Goal: Task Accomplishment & Management: Use online tool/utility

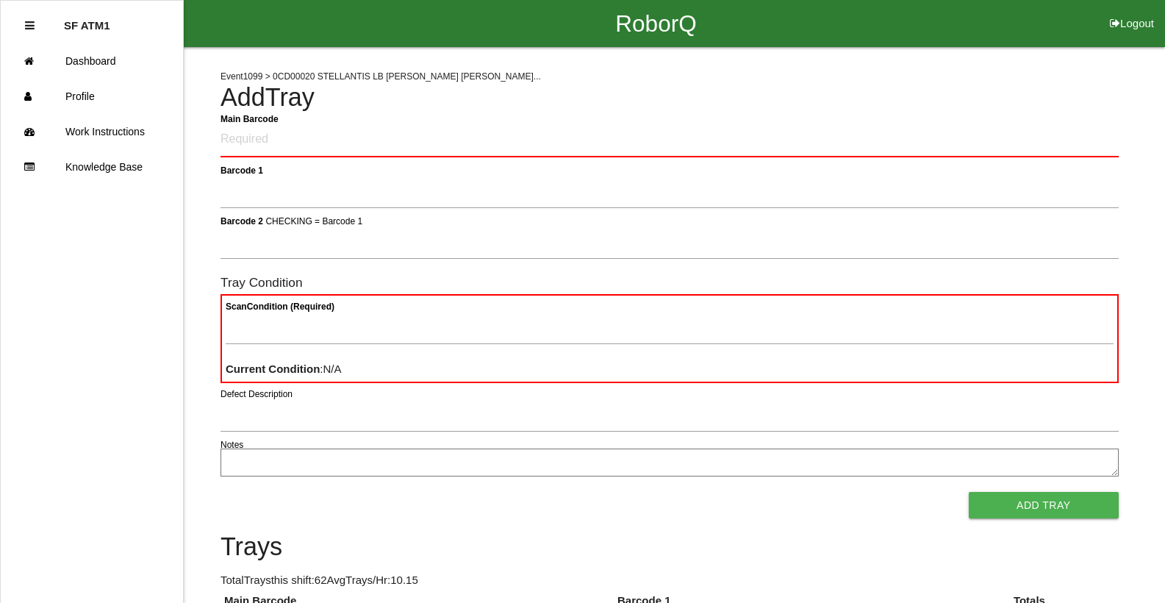
click at [101, 64] on link "Dashboard" at bounding box center [92, 60] width 182 height 35
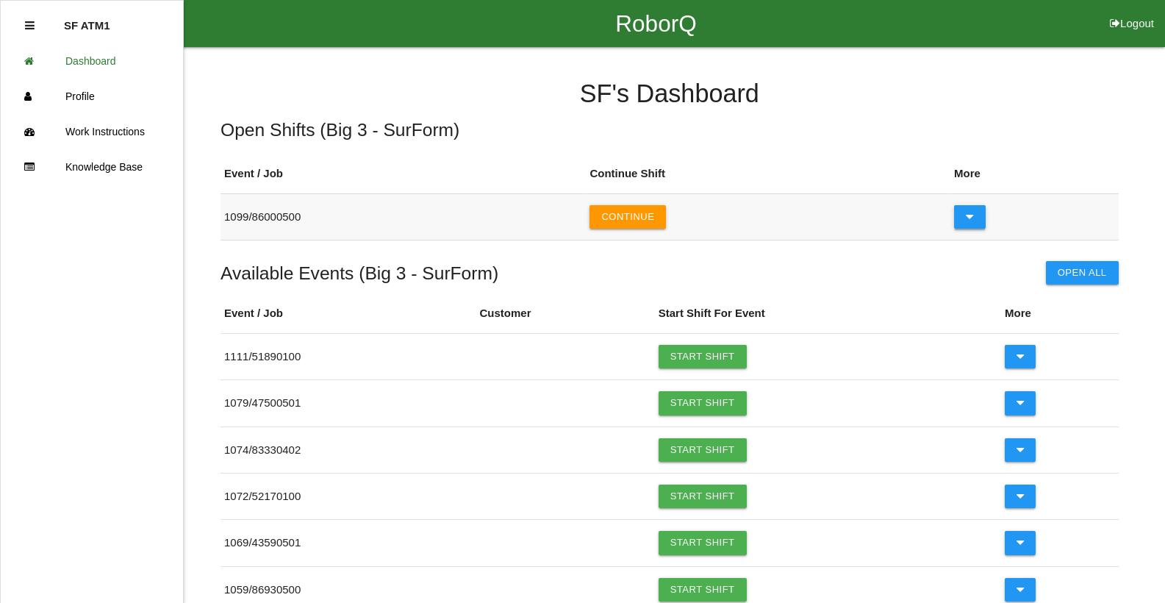
click at [963, 220] on button at bounding box center [970, 217] width 32 height 24
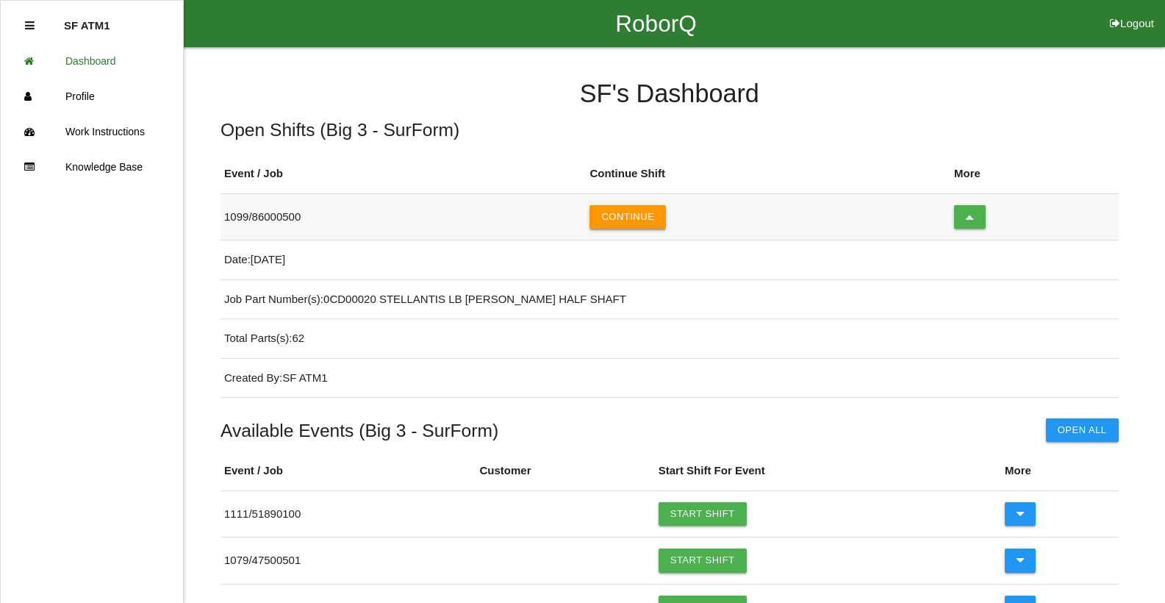
click at [619, 215] on button "Continue" at bounding box center [627, 217] width 76 height 24
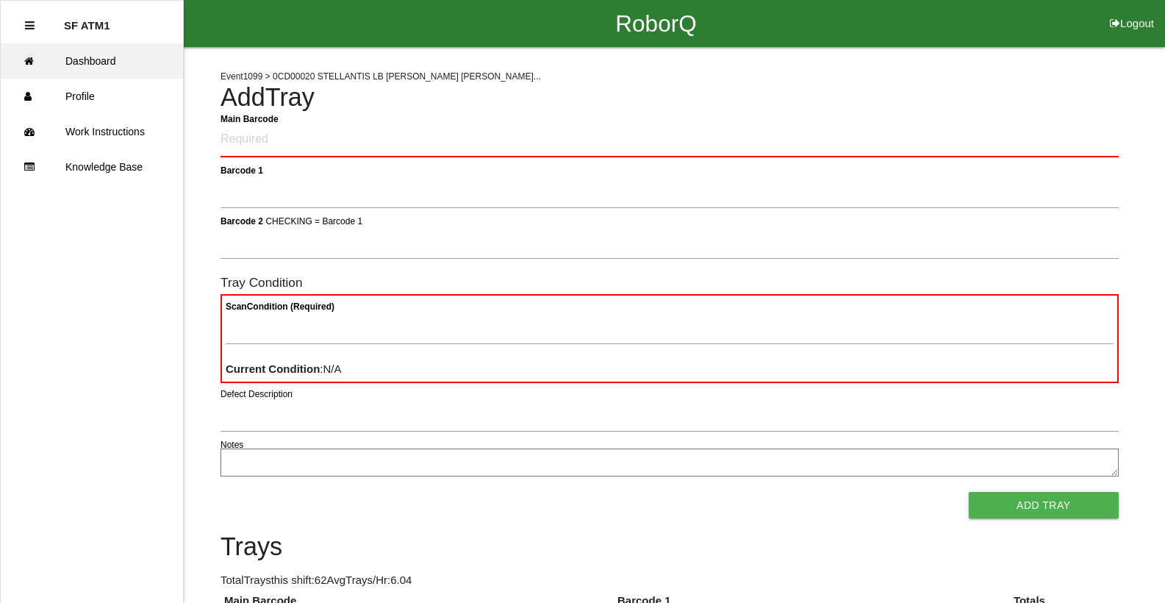
click at [93, 62] on link "Dashboard" at bounding box center [92, 60] width 182 height 35
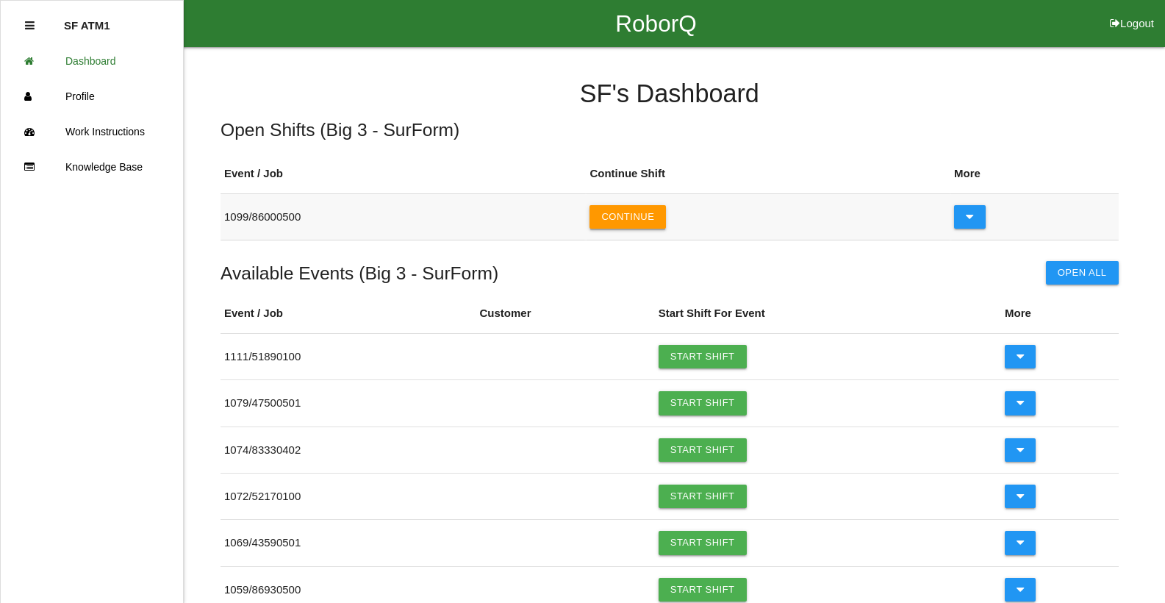
click at [614, 221] on button "Continue" at bounding box center [627, 217] width 76 height 24
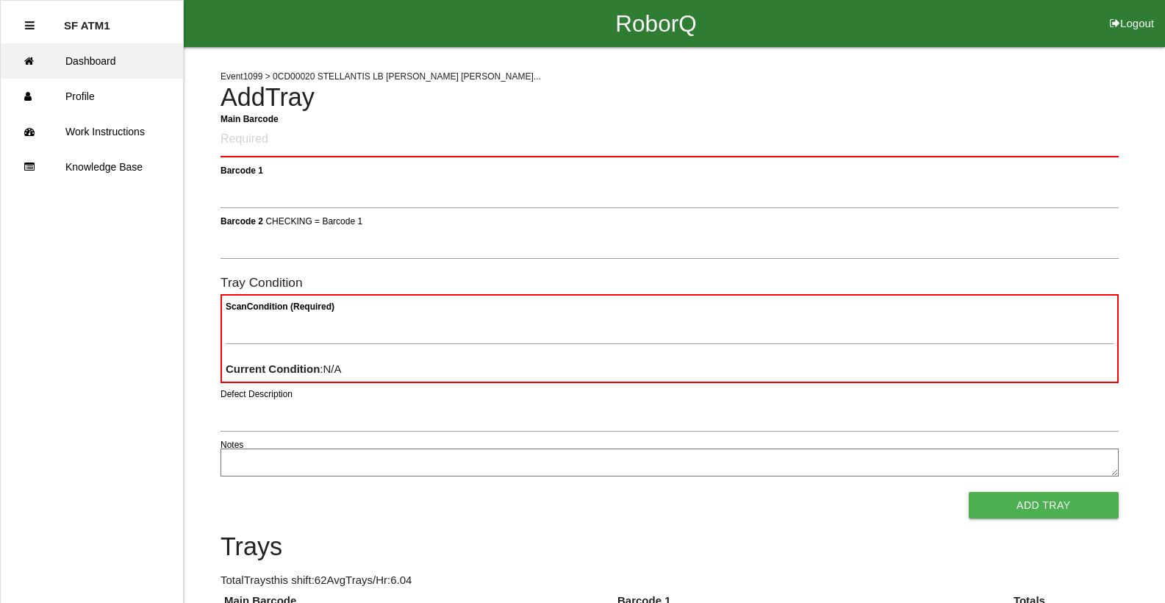
click at [106, 62] on link "Dashboard" at bounding box center [92, 60] width 182 height 35
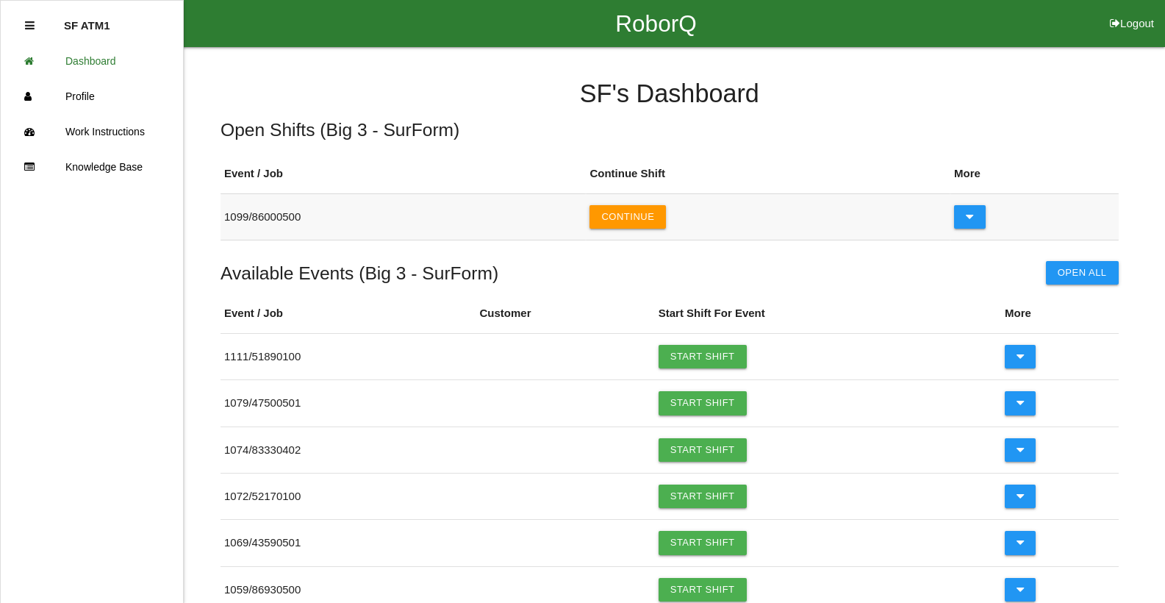
click at [586, 226] on td "1099 / 86000500" at bounding box center [402, 216] width 365 height 46
click at [628, 218] on button "Continue" at bounding box center [627, 217] width 76 height 24
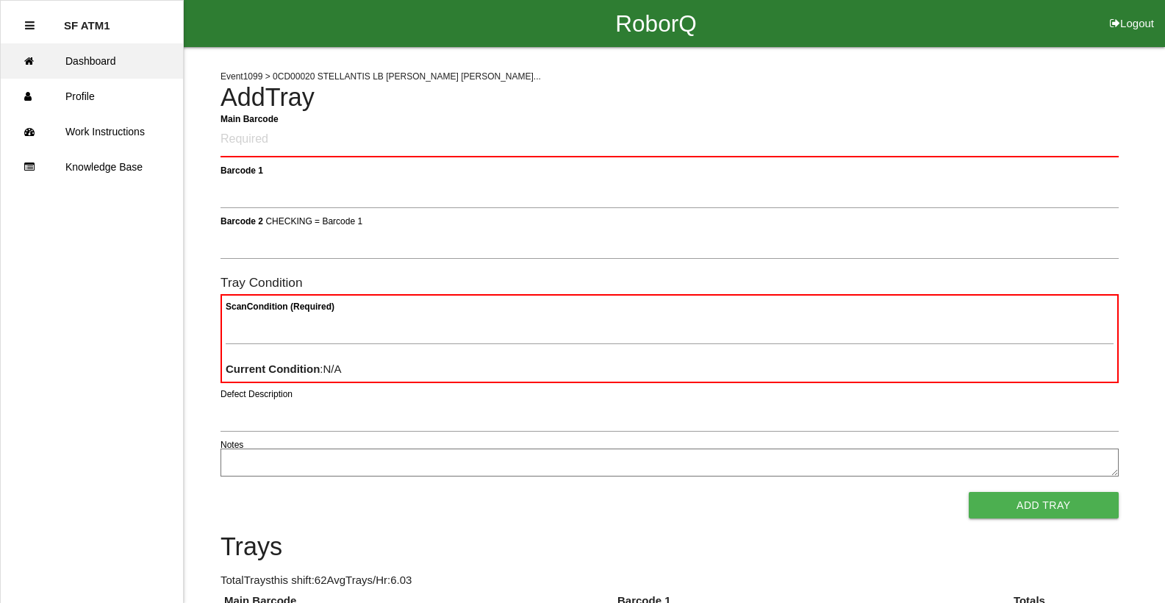
click at [119, 67] on link "Dashboard" at bounding box center [92, 60] width 182 height 35
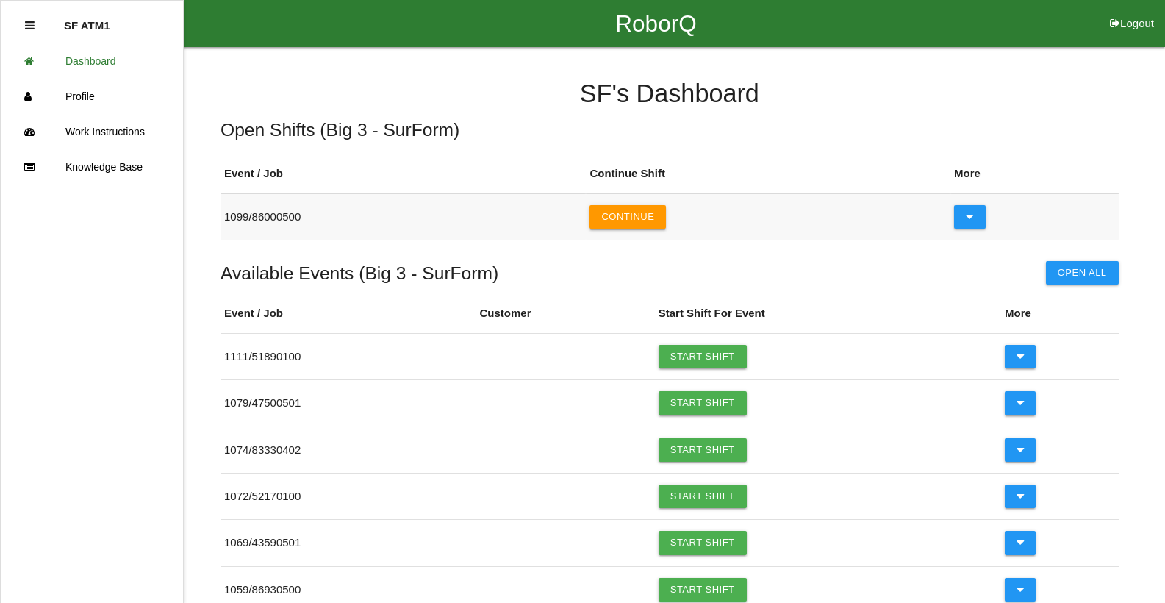
click at [631, 216] on button "Continue" at bounding box center [627, 217] width 76 height 24
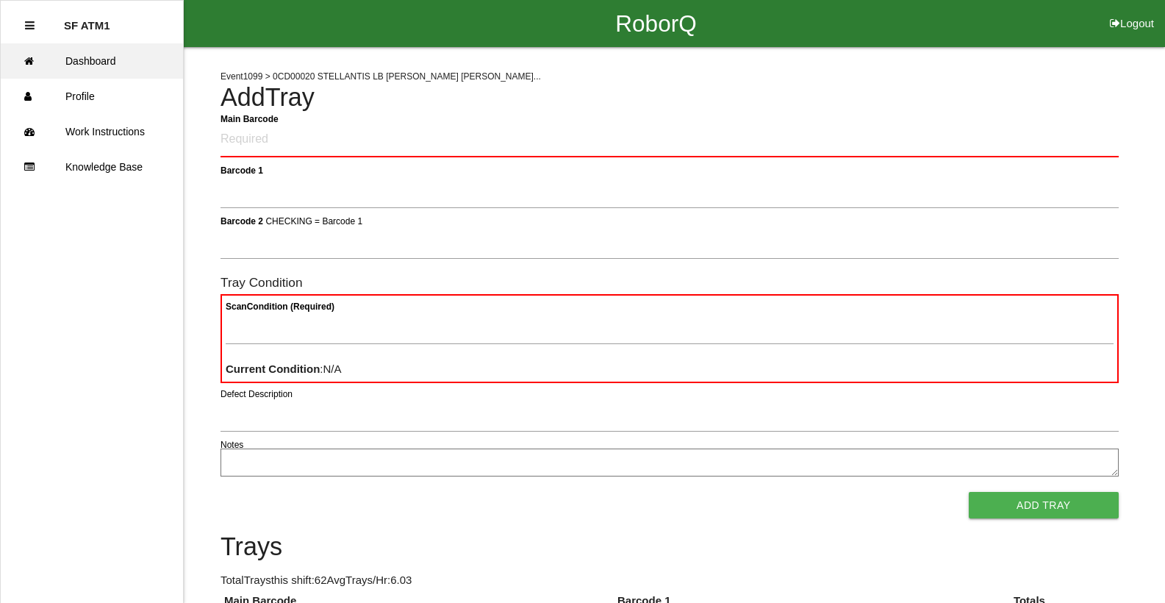
click at [101, 62] on link "Dashboard" at bounding box center [92, 60] width 182 height 35
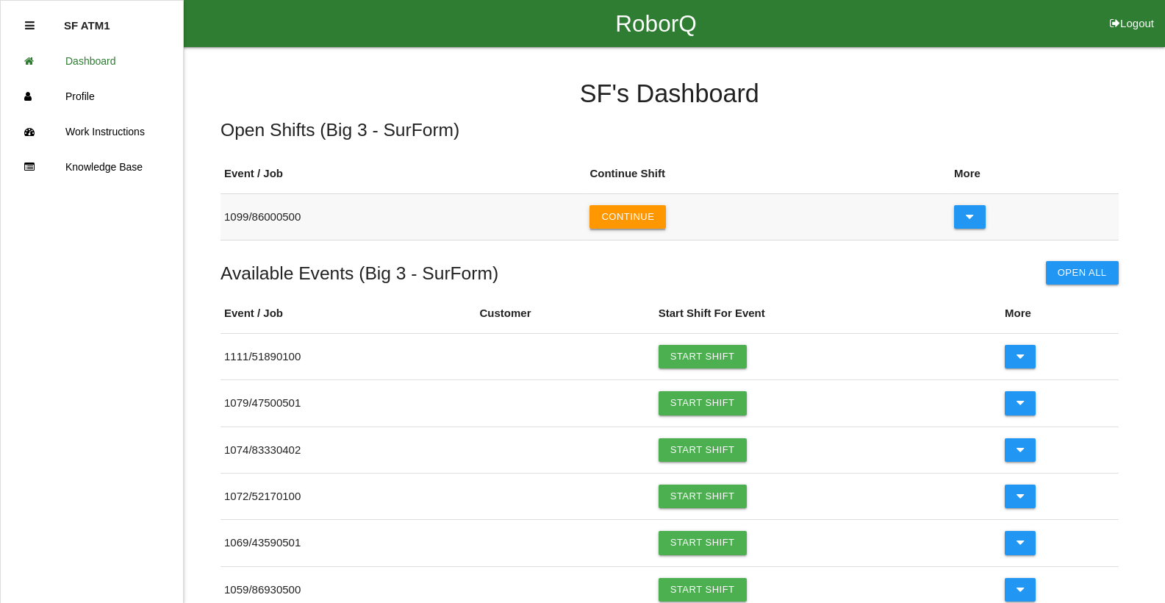
click at [656, 217] on button "Continue" at bounding box center [627, 217] width 76 height 24
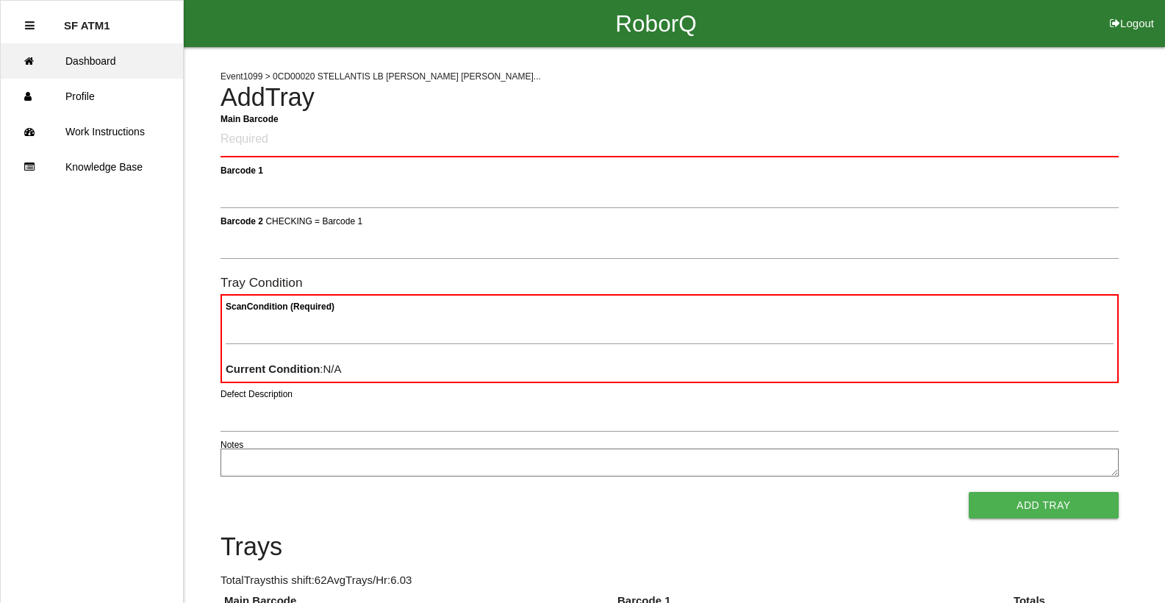
click at [71, 57] on link "Dashboard" at bounding box center [92, 60] width 182 height 35
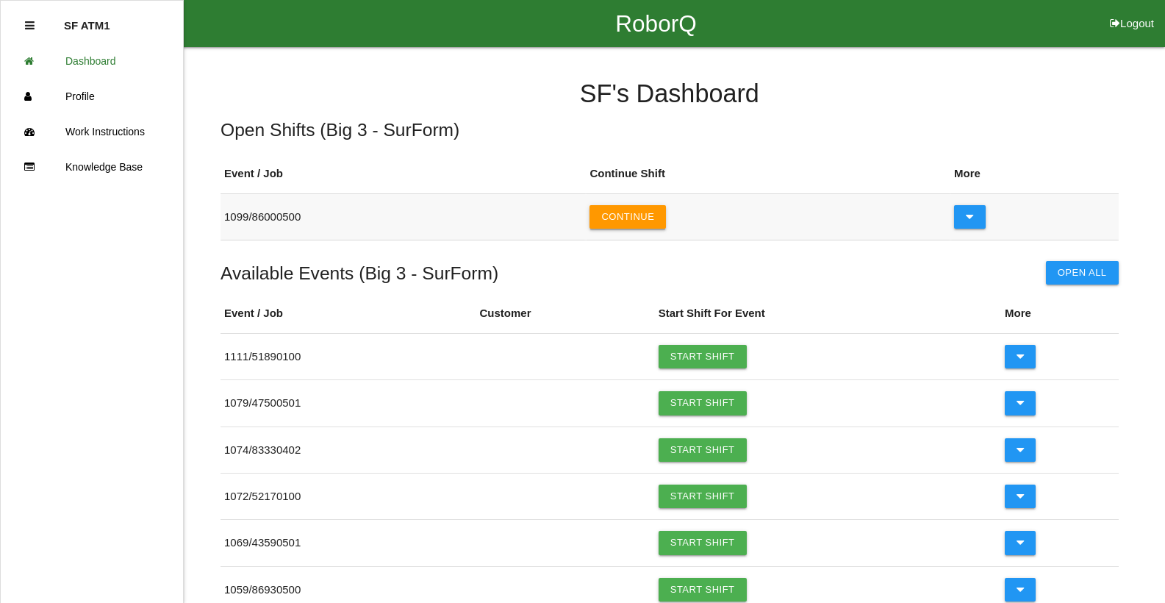
click at [659, 217] on button "Continue" at bounding box center [627, 217] width 76 height 24
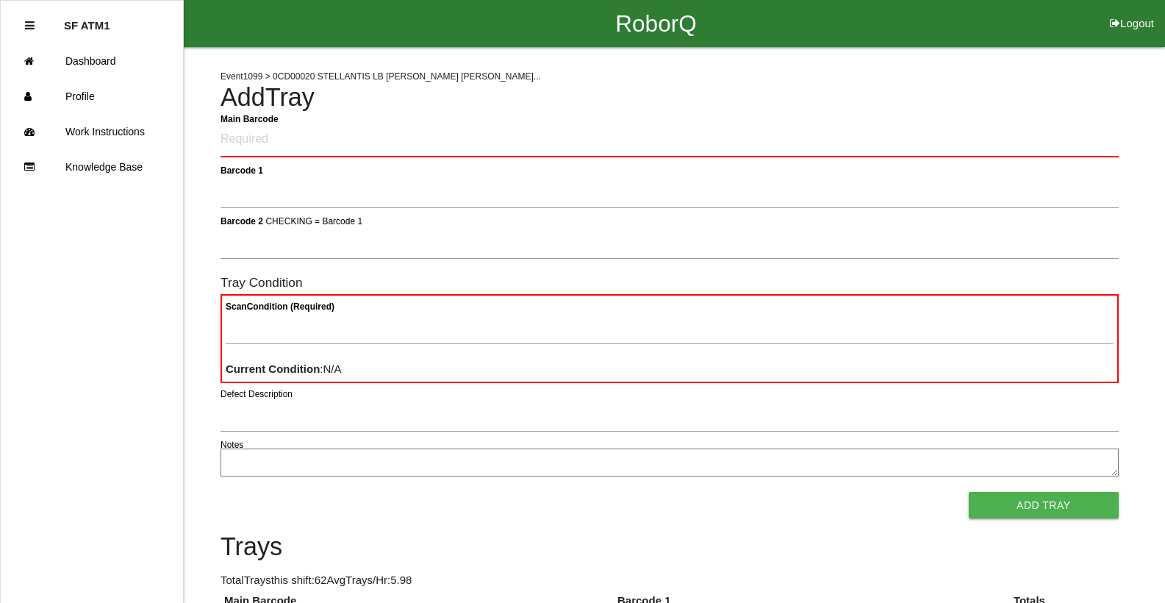
click at [531, 138] on Barcode "Main Barcode" at bounding box center [669, 140] width 898 height 35
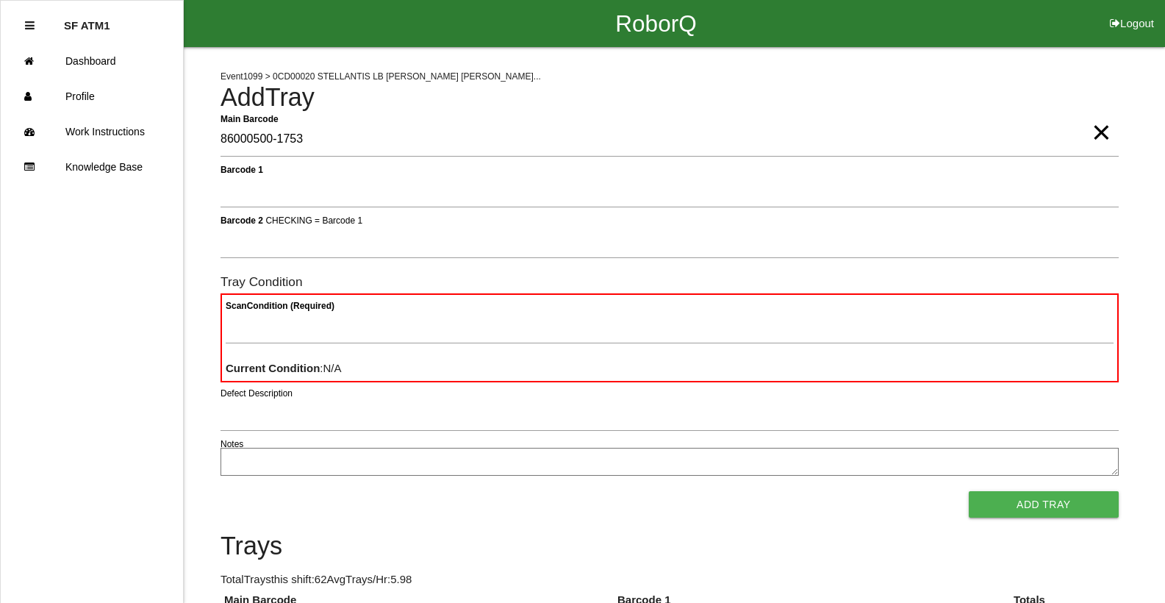
type Barcode "86000500-1753"
click at [1100, 132] on span "×" at bounding box center [1100, 117] width 19 height 29
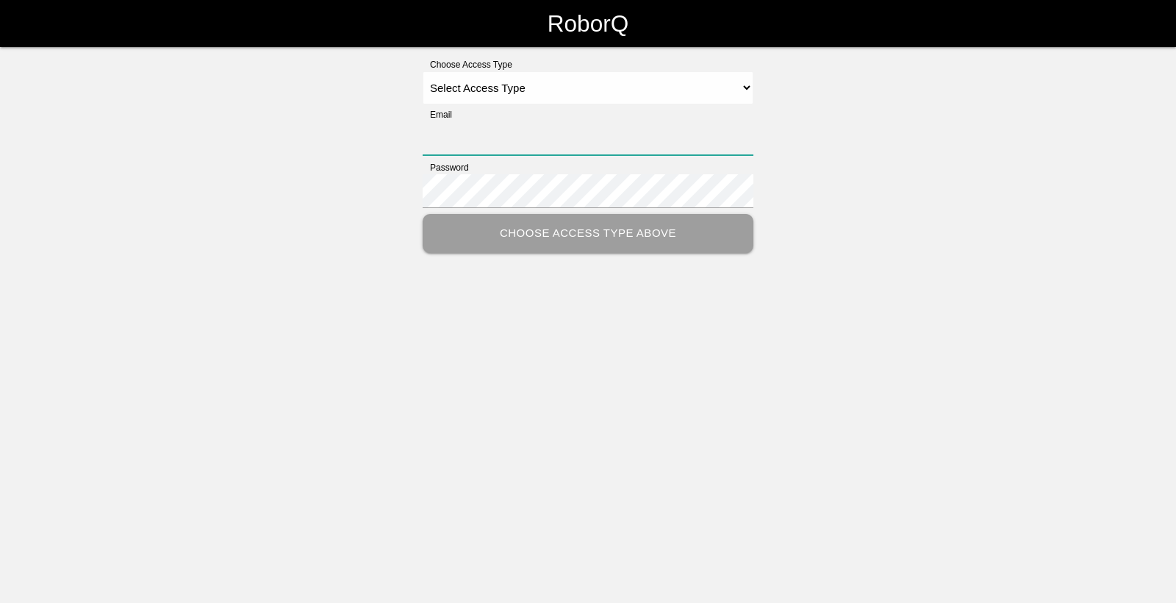
type input "[EMAIL_ADDRESS][DOMAIN_NAME]"
click at [742, 92] on select "Select Access Type Admin Customer Supervisor Worker" at bounding box center [588, 87] width 331 height 33
select select "Worker"
click at [423, 71] on select "Select Access Type Admin Customer Supervisor Worker" at bounding box center [588, 87] width 331 height 33
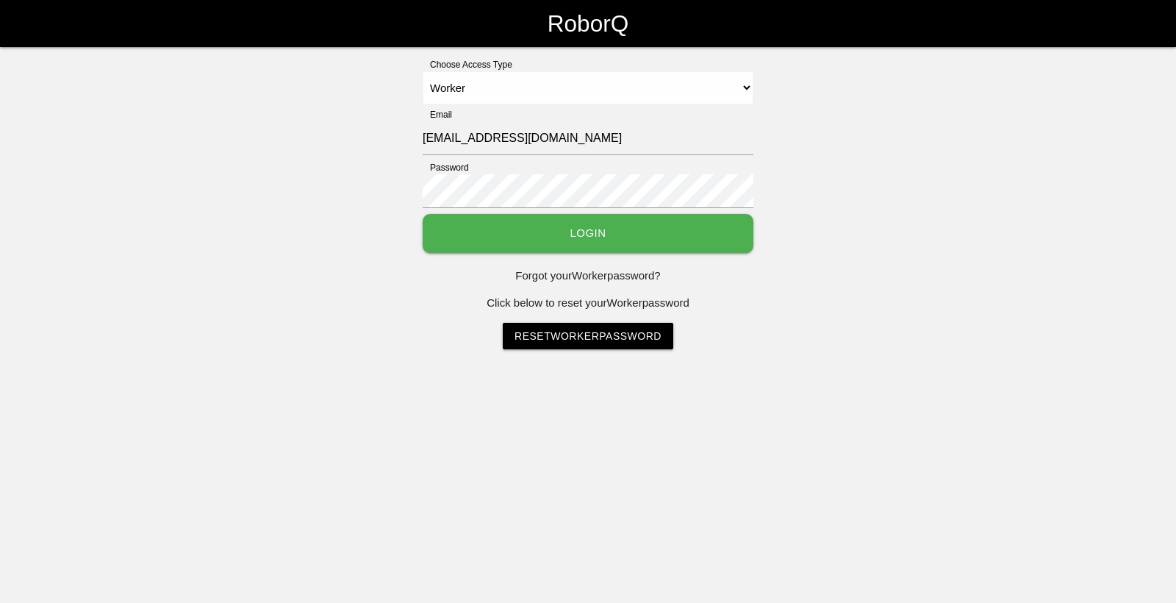
click at [732, 226] on button "Login" at bounding box center [588, 233] width 331 height 39
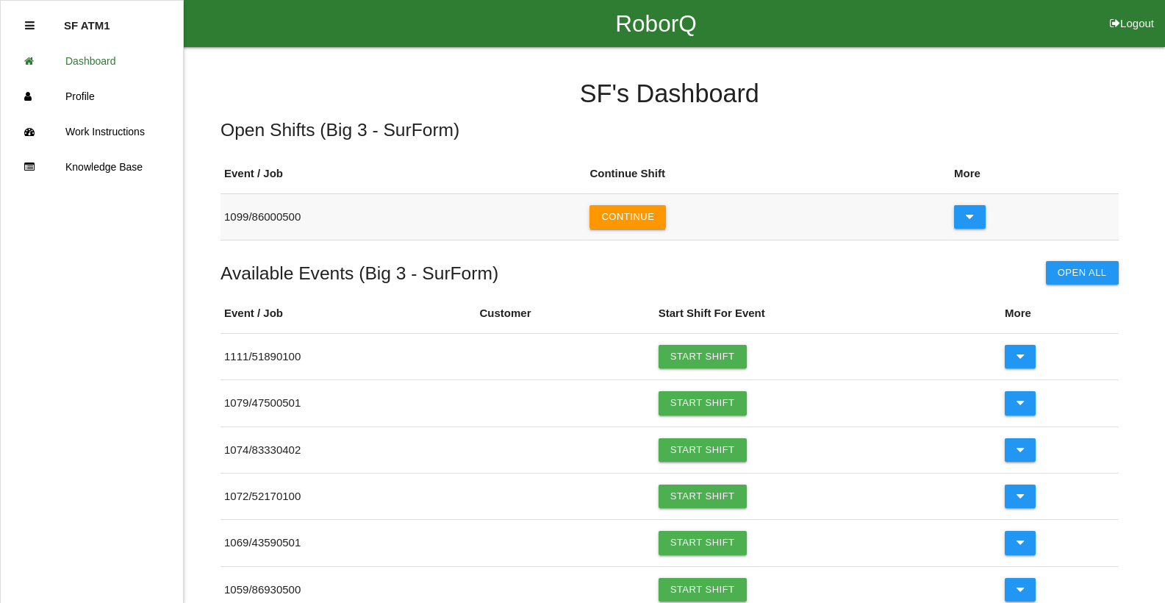
click at [659, 214] on button "Continue" at bounding box center [627, 217] width 76 height 24
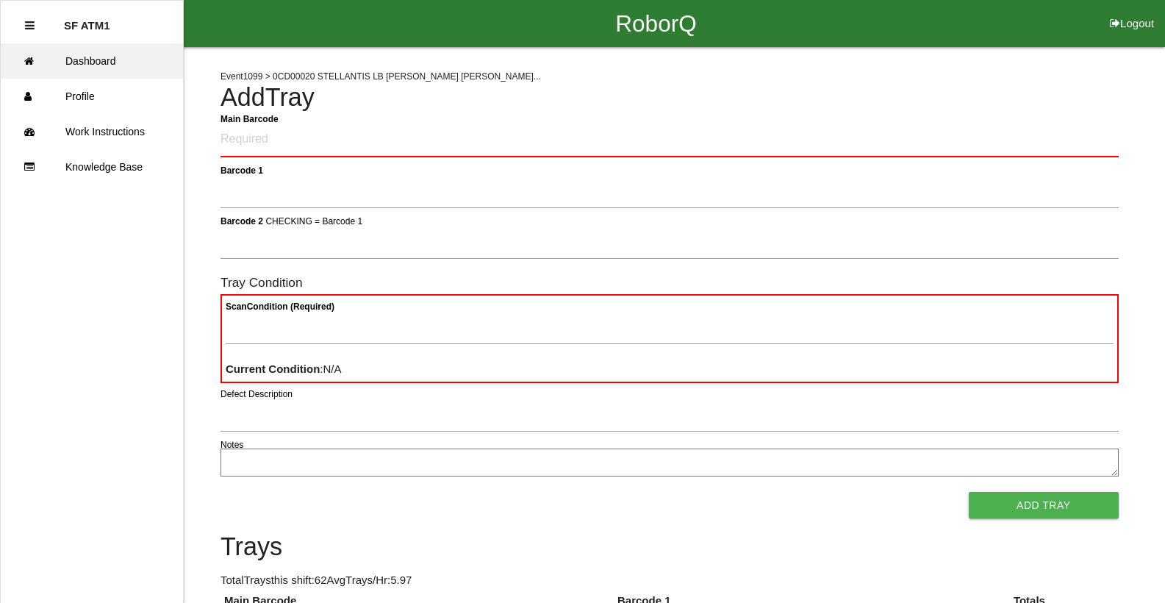
click at [108, 64] on link "Dashboard" at bounding box center [92, 60] width 182 height 35
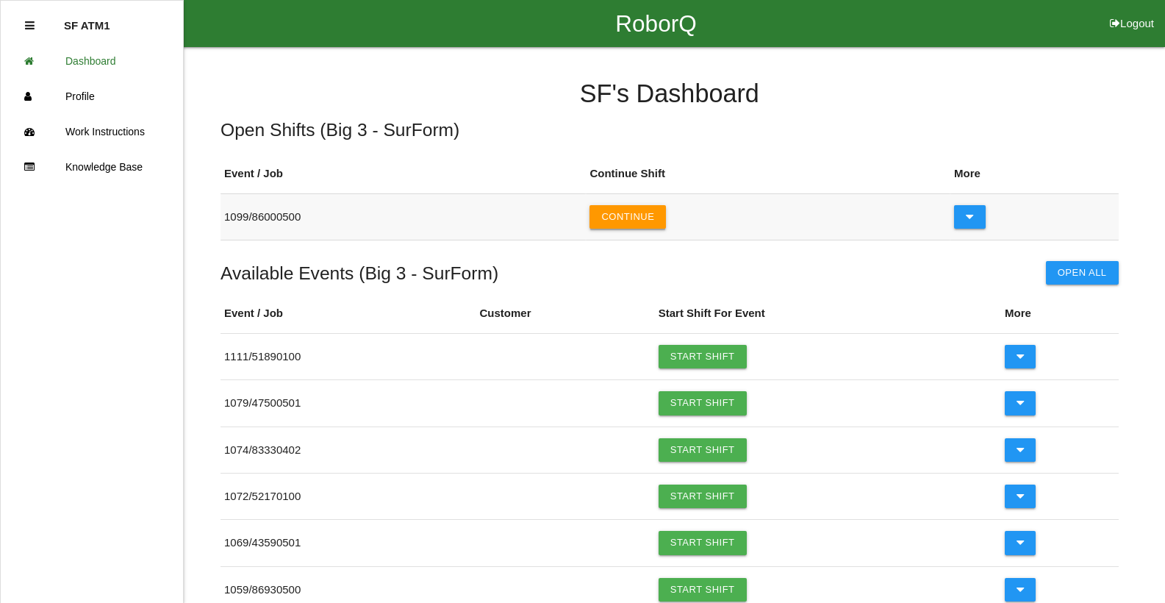
click at [639, 212] on button "Continue" at bounding box center [627, 217] width 76 height 24
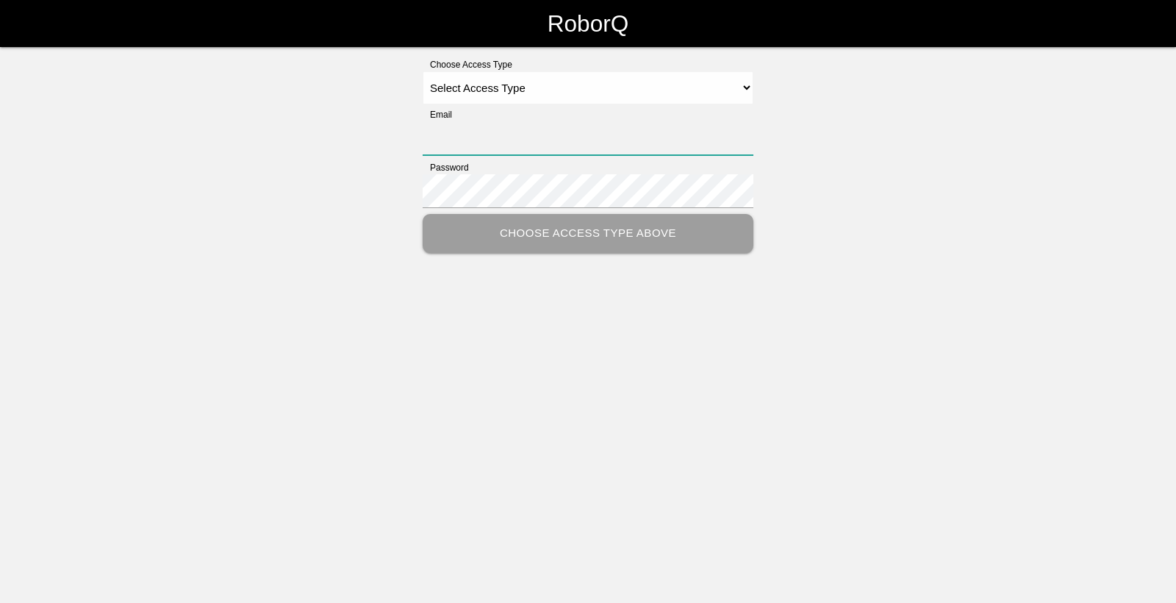
type input "[EMAIL_ADDRESS][DOMAIN_NAME]"
click at [747, 90] on select "Select Access Type Admin Customer Supervisor Worker" at bounding box center [588, 87] width 331 height 33
select select "Worker"
click at [423, 71] on select "Select Access Type Admin Customer Supervisor Worker" at bounding box center [588, 87] width 331 height 33
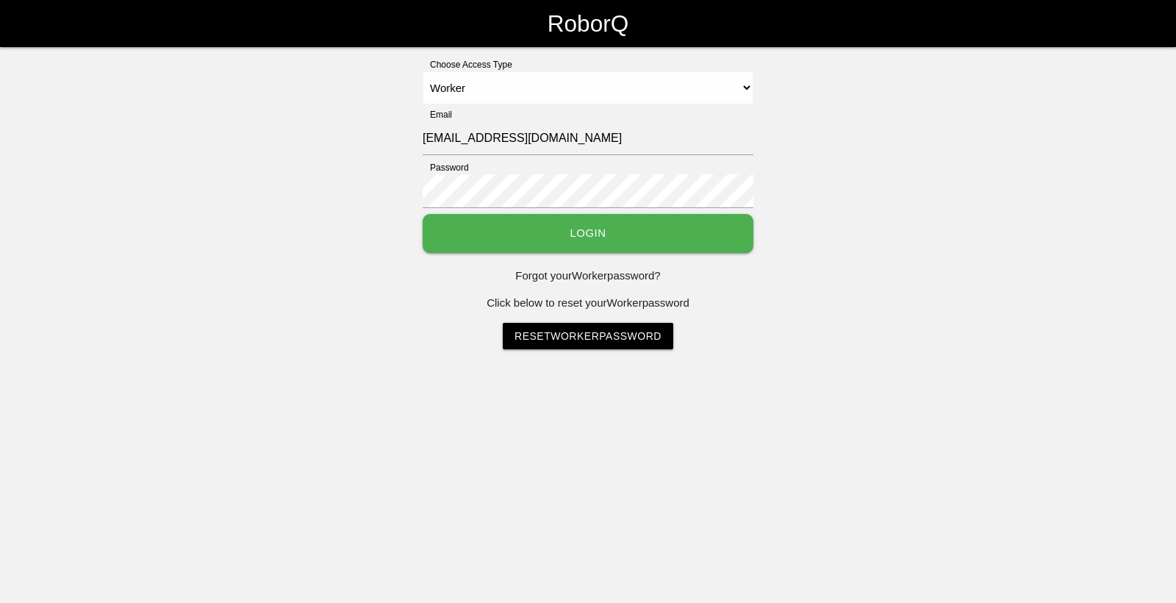
click at [721, 225] on button "Login" at bounding box center [588, 233] width 331 height 39
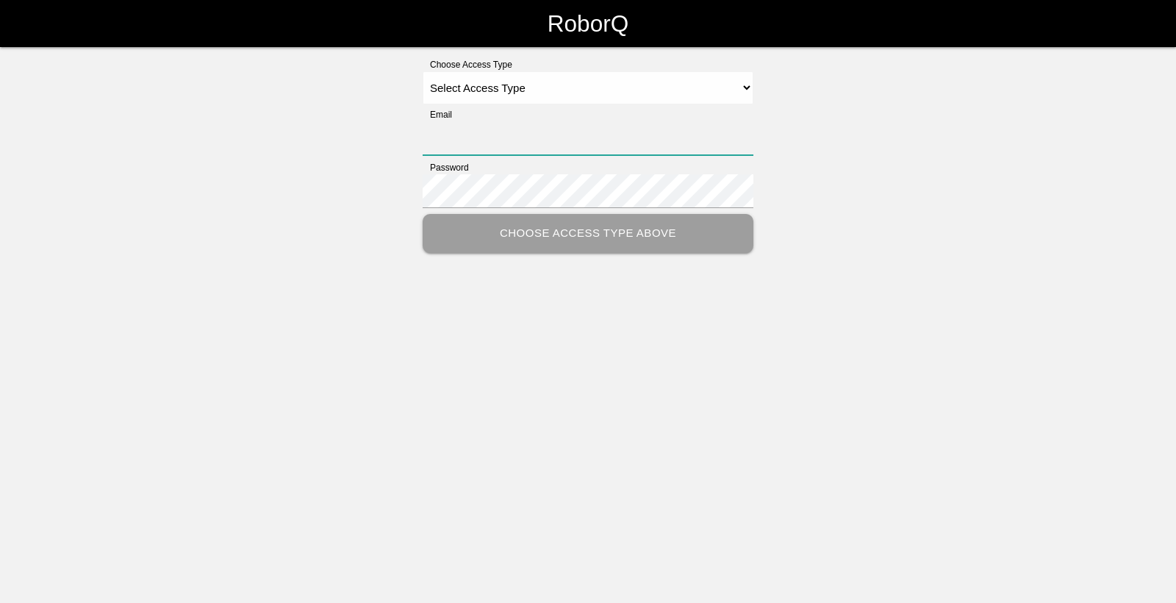
type input "[EMAIL_ADDRESS][DOMAIN_NAME]"
click at [744, 90] on select "Select Access Type Admin Customer Supervisor Worker" at bounding box center [588, 87] width 331 height 33
select select "Worker"
click at [423, 71] on select "Select Access Type Admin Customer Supervisor Worker" at bounding box center [588, 87] width 331 height 33
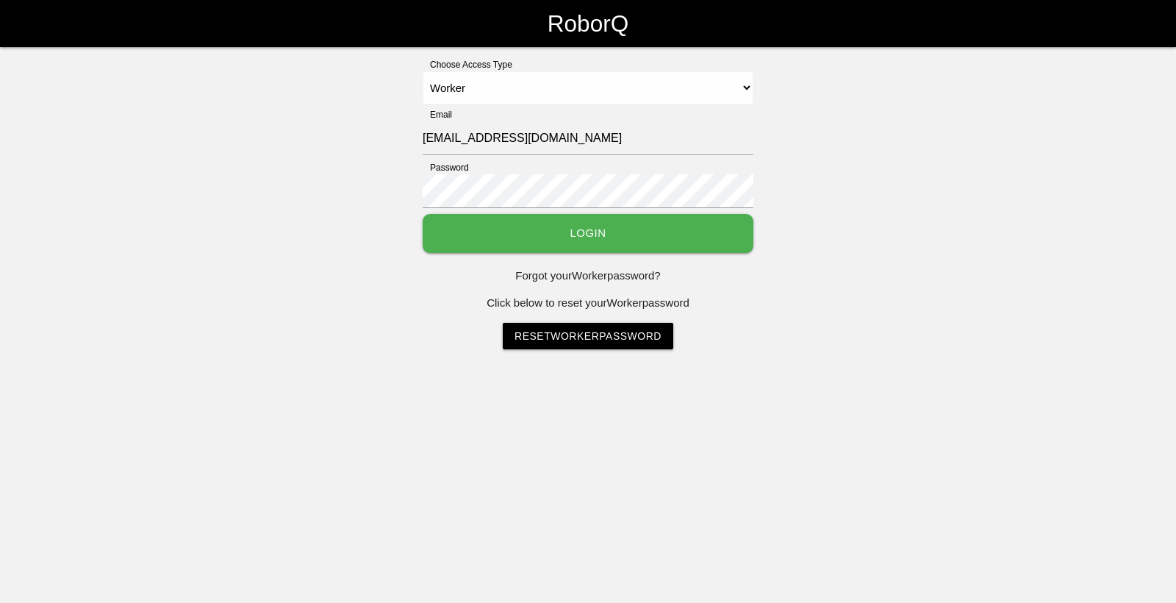
click at [656, 228] on button "Login" at bounding box center [588, 233] width 331 height 39
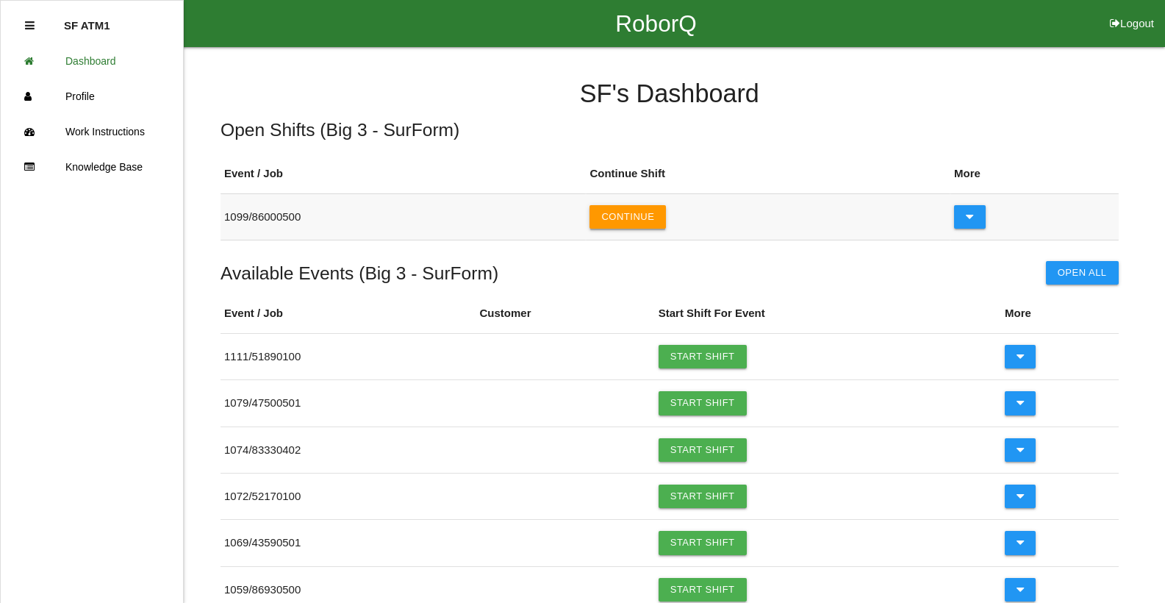
click at [652, 220] on button "Continue" at bounding box center [627, 217] width 76 height 24
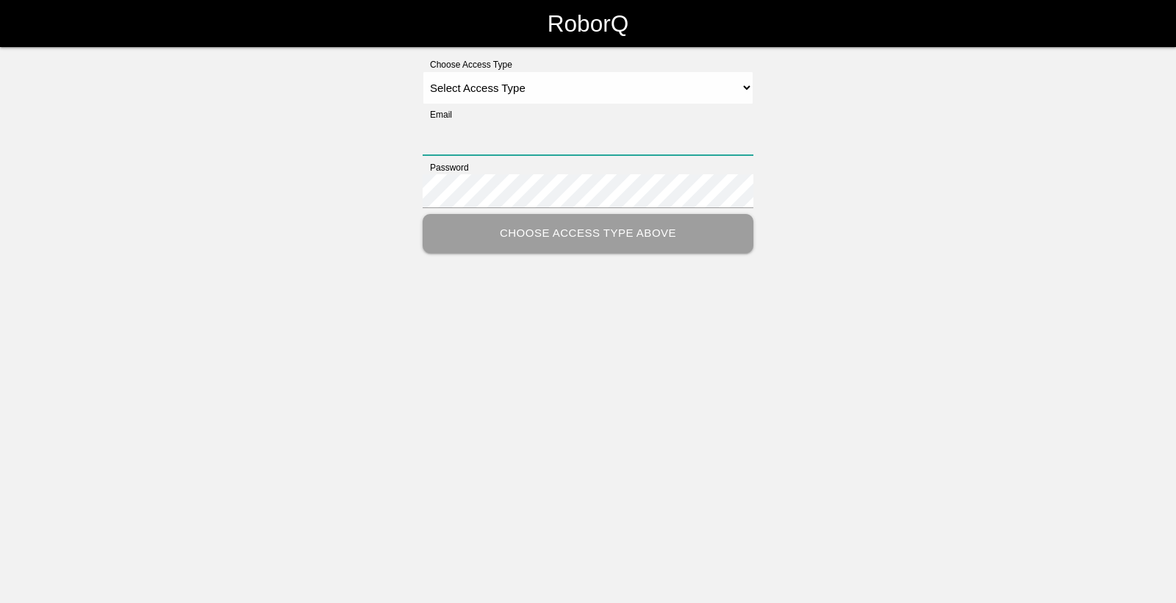
type input "[EMAIL_ADDRESS][DOMAIN_NAME]"
click at [740, 90] on select "Select Access Type Admin Customer Supervisor Worker" at bounding box center [588, 87] width 331 height 33
select select "Worker"
click at [423, 71] on select "Select Access Type Admin Customer Supervisor Worker" at bounding box center [588, 87] width 331 height 33
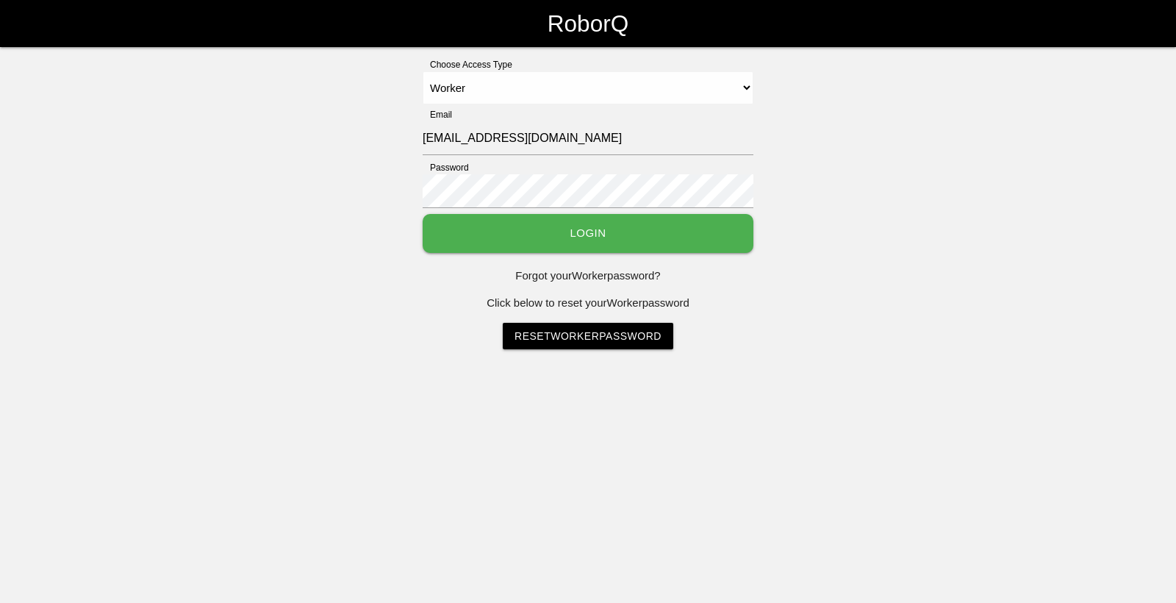
click at [680, 242] on button "Login" at bounding box center [588, 233] width 331 height 39
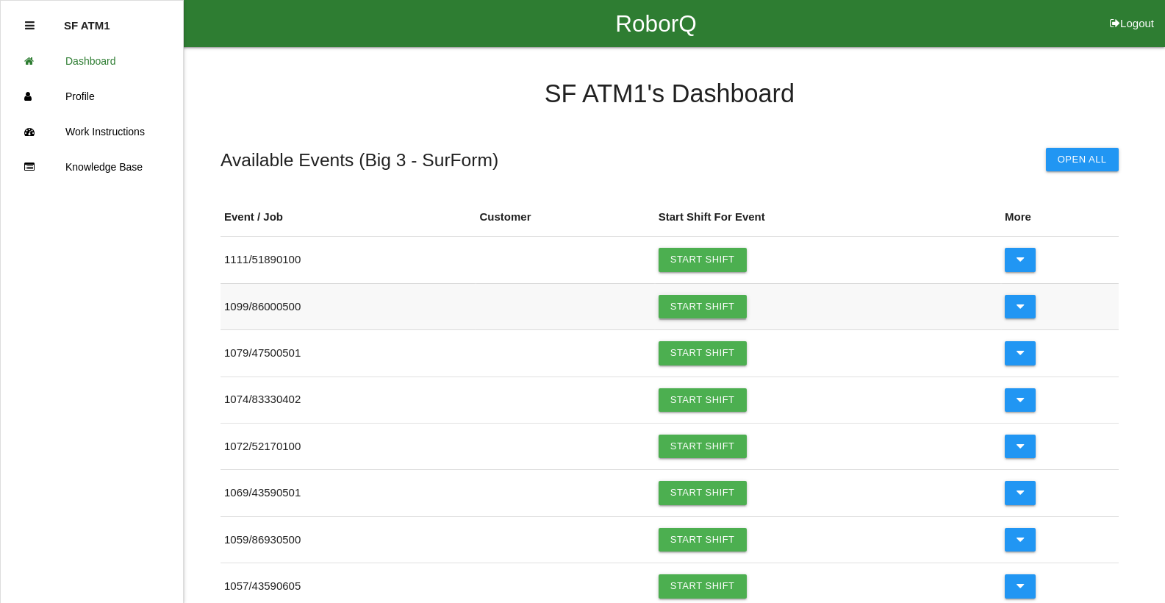
click at [704, 310] on link "Start Shift" at bounding box center [703, 307] width 88 height 24
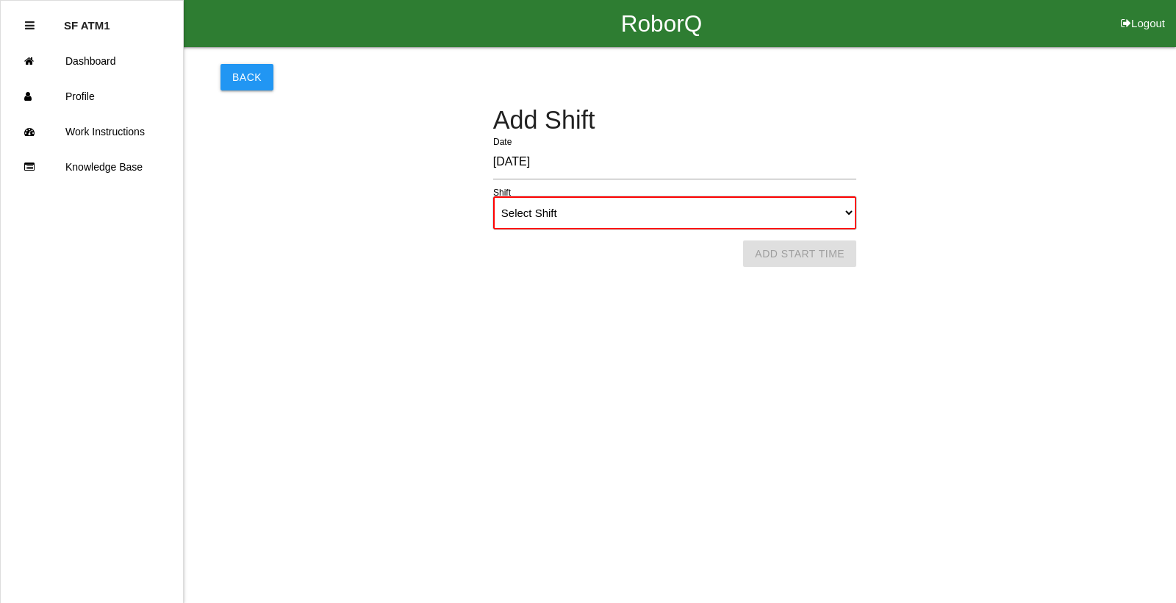
click at [853, 214] on select "Select Shift 1st Shift 2nd Shift 3rd Shift 4th Shift" at bounding box center [674, 212] width 363 height 33
select select "1"
click at [493, 196] on select "Select Shift 1st Shift 2nd Shift 3rd Shift 4th Shift" at bounding box center [674, 212] width 363 height 33
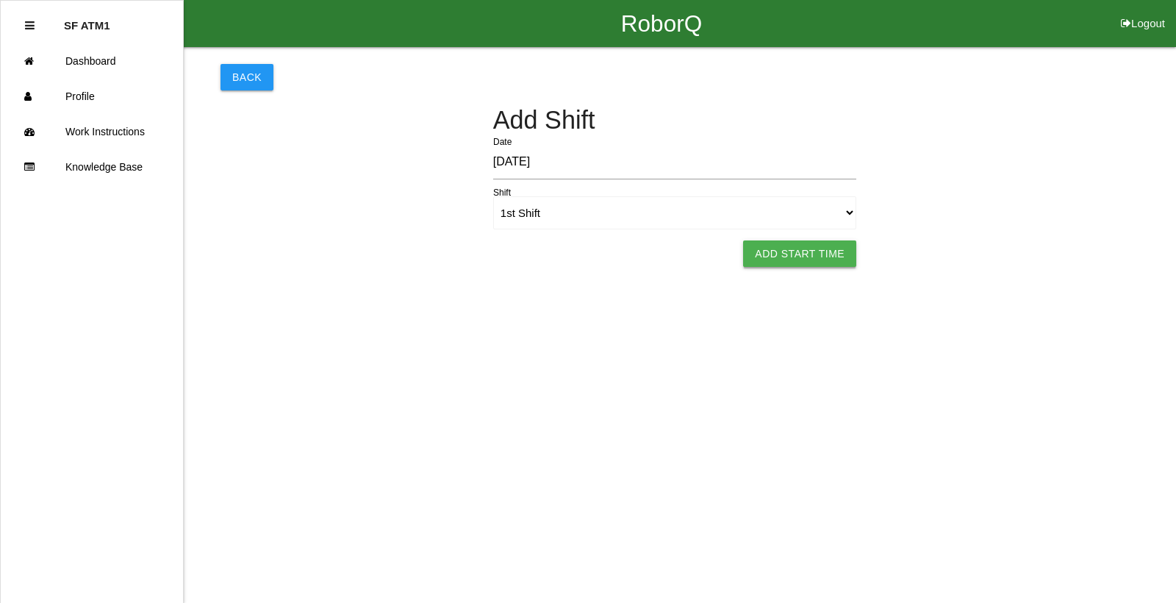
click at [817, 257] on button "Add Start Time" at bounding box center [799, 253] width 113 height 26
select select "6"
select select "19"
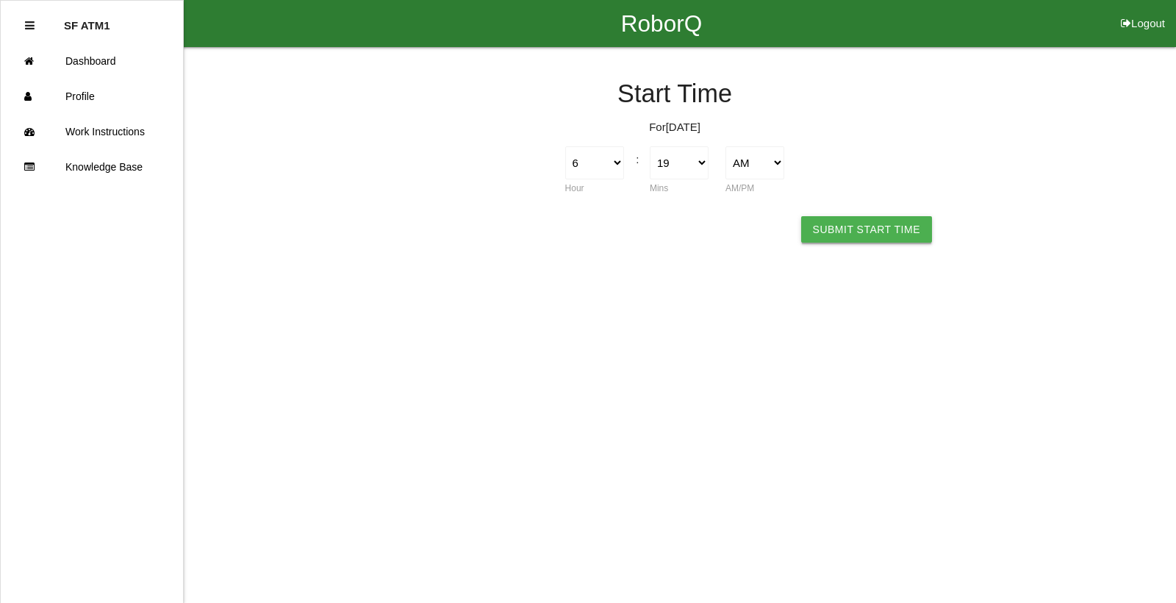
click at [822, 232] on button "Submit Start Time" at bounding box center [866, 229] width 131 height 26
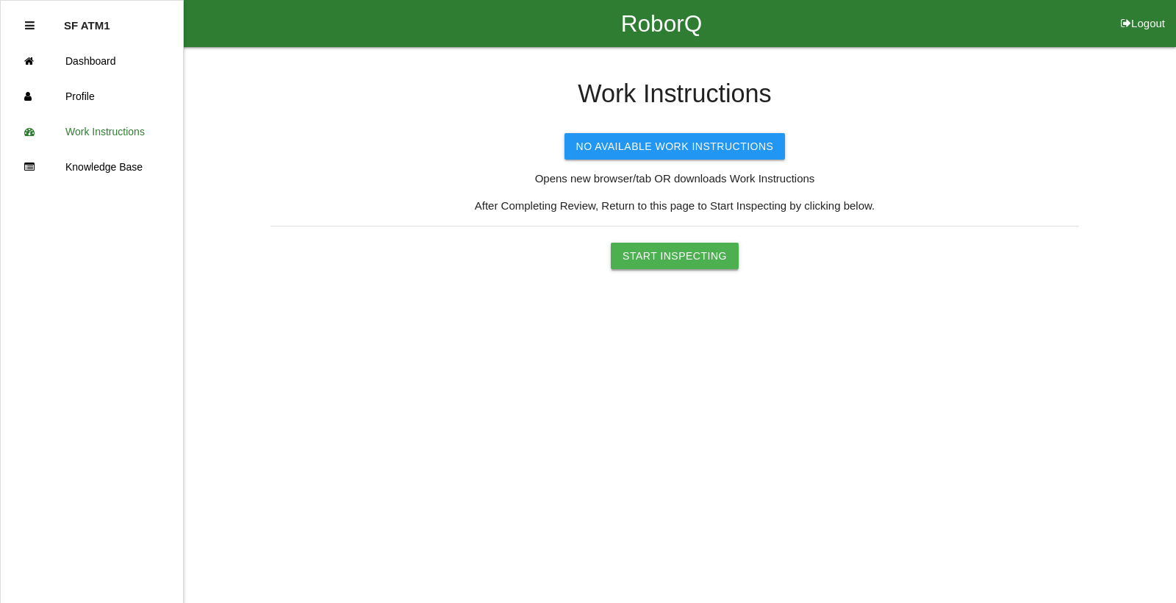
click at [681, 257] on button "Start Inspecting" at bounding box center [675, 256] width 128 height 26
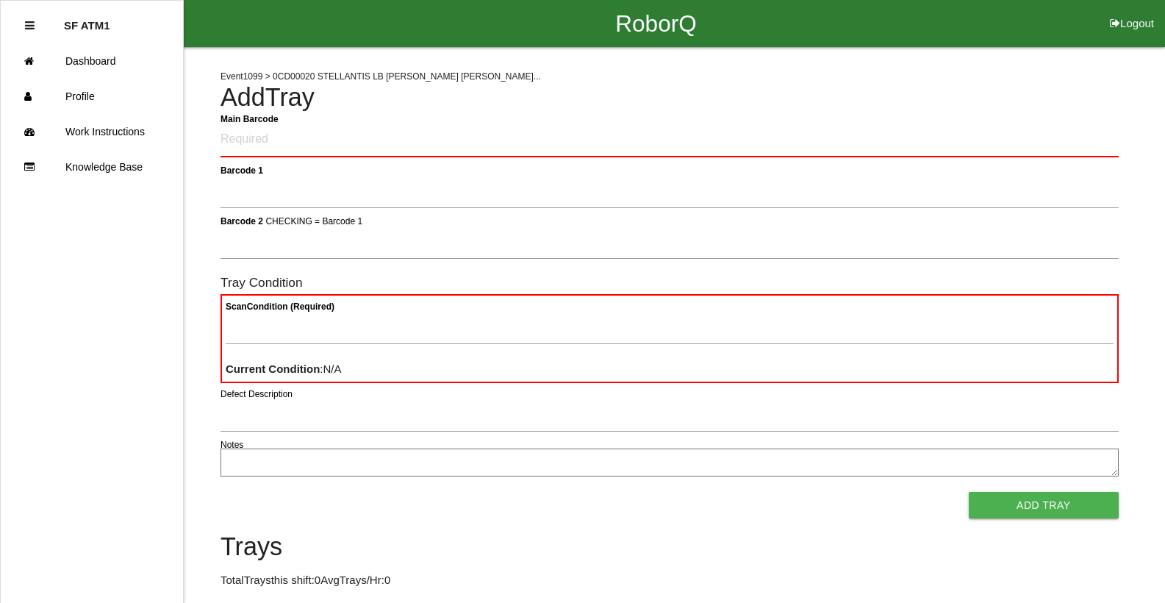
click at [481, 132] on Barcode "Main Barcode" at bounding box center [669, 140] width 898 height 35
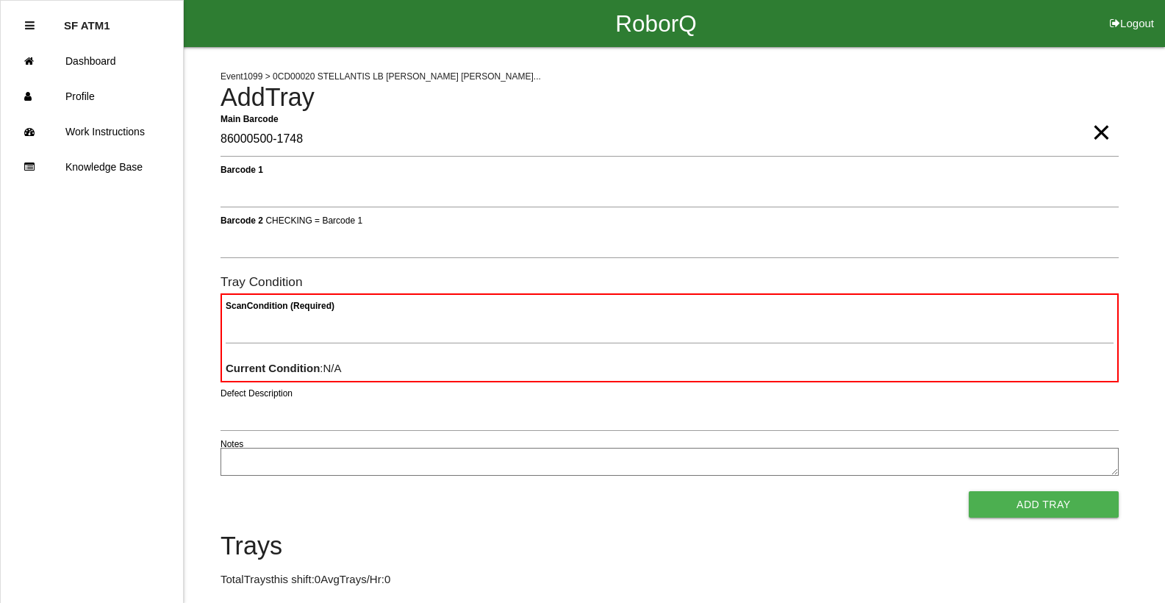
type Barcode "86000500-1748"
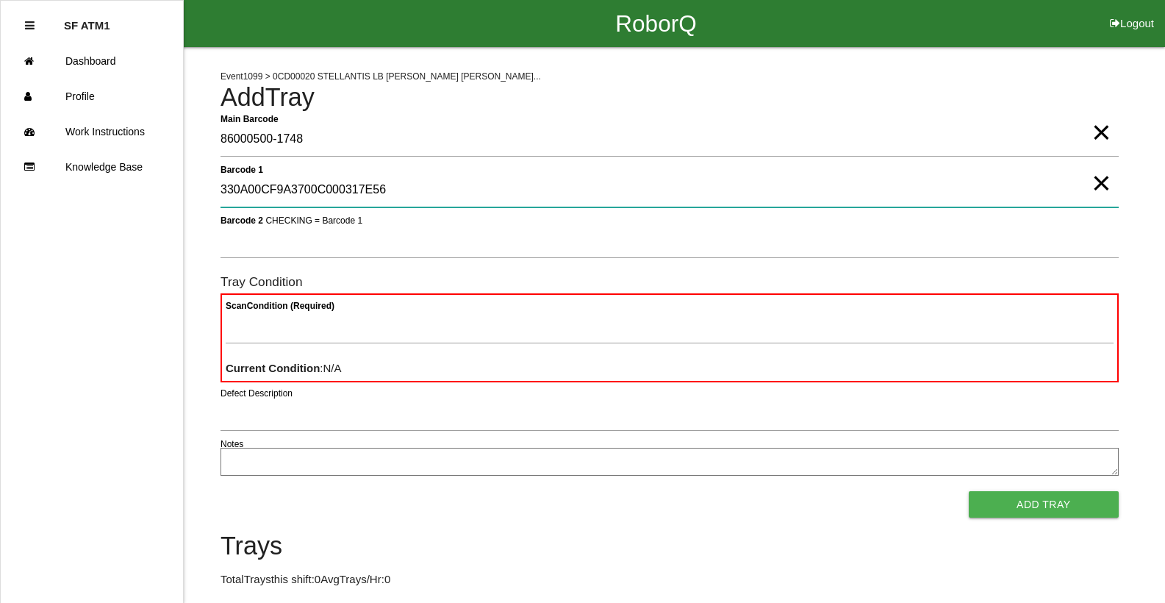
type 1 "330A00CF9A3700C000317E56"
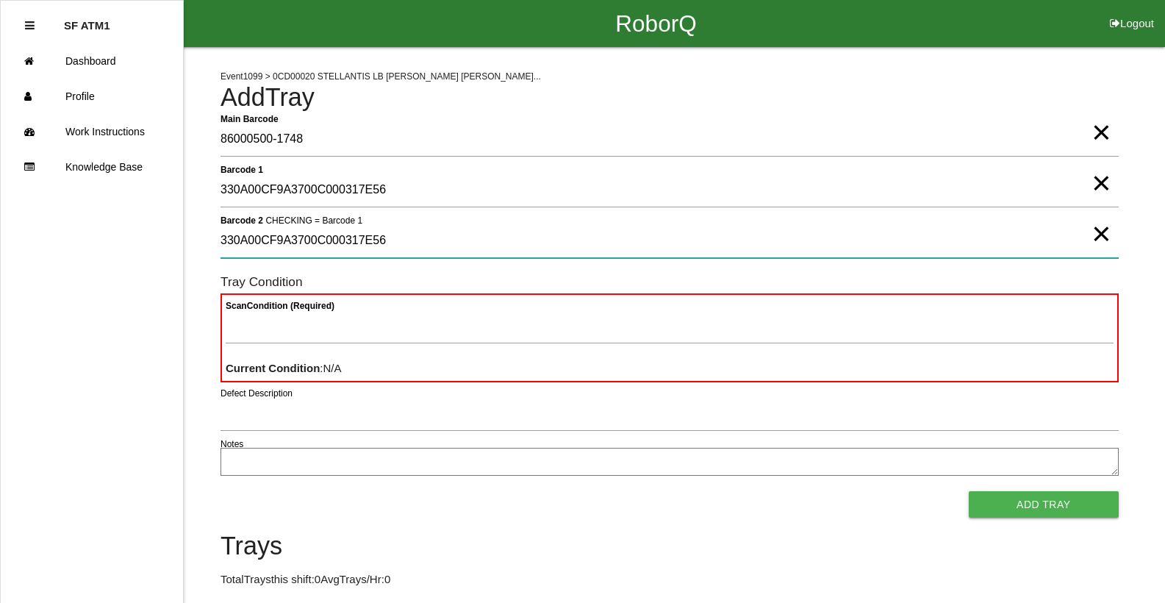
type 2 "330A00CF9A3700C000317E56"
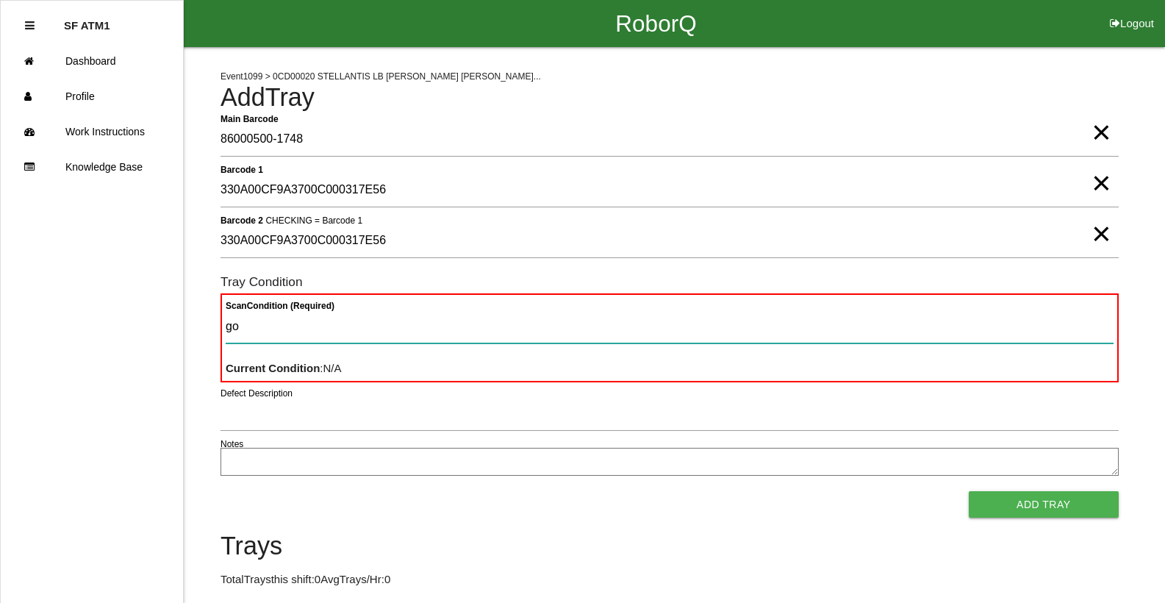
type Condition "goo"
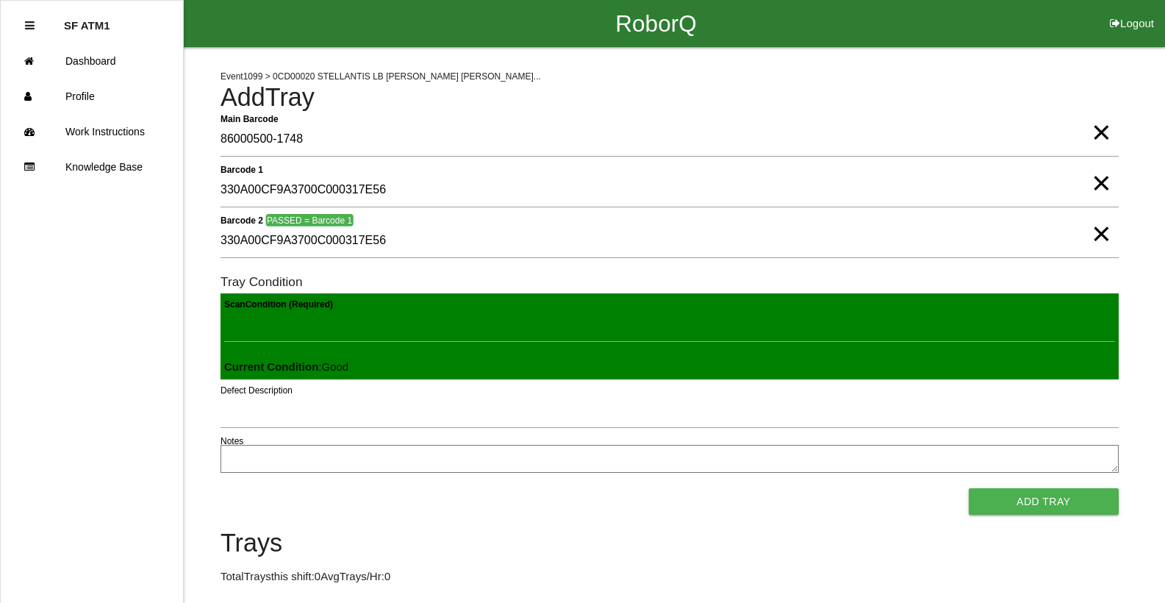
click at [969, 488] on button "Add Tray" at bounding box center [1044, 501] width 150 height 26
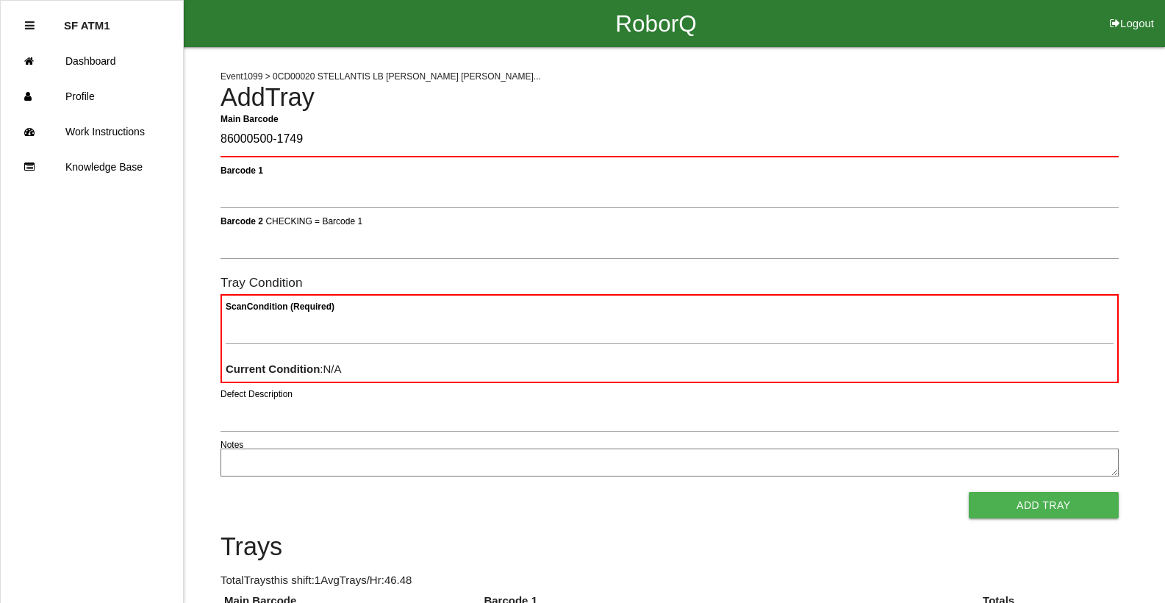
type Barcode "86000500-1749"
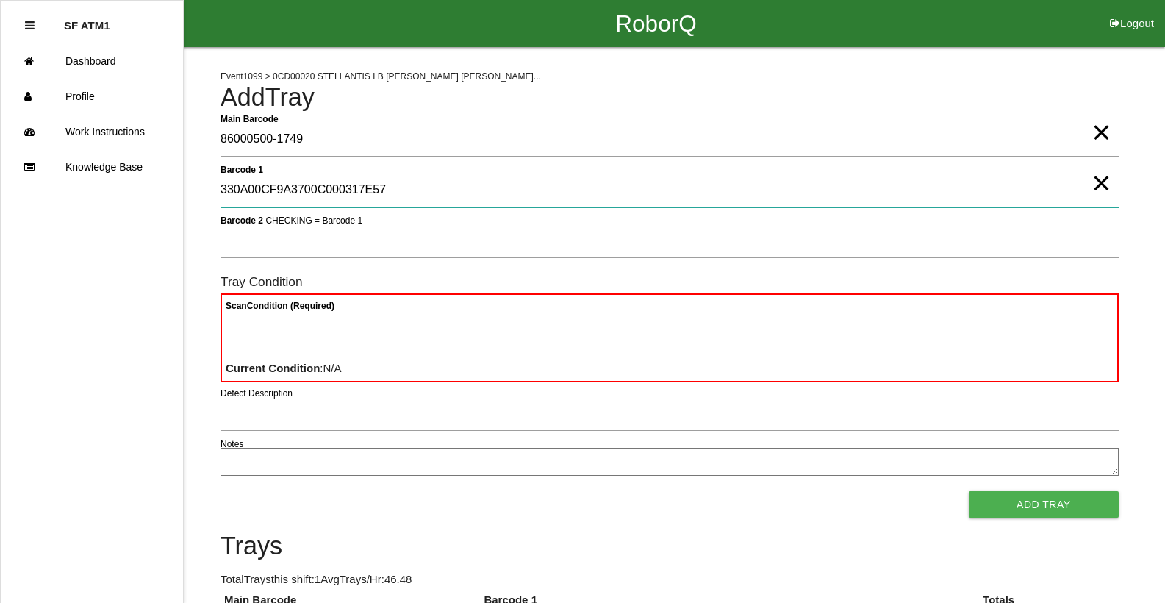
type 1 "330A00CF9A3700C000317E57"
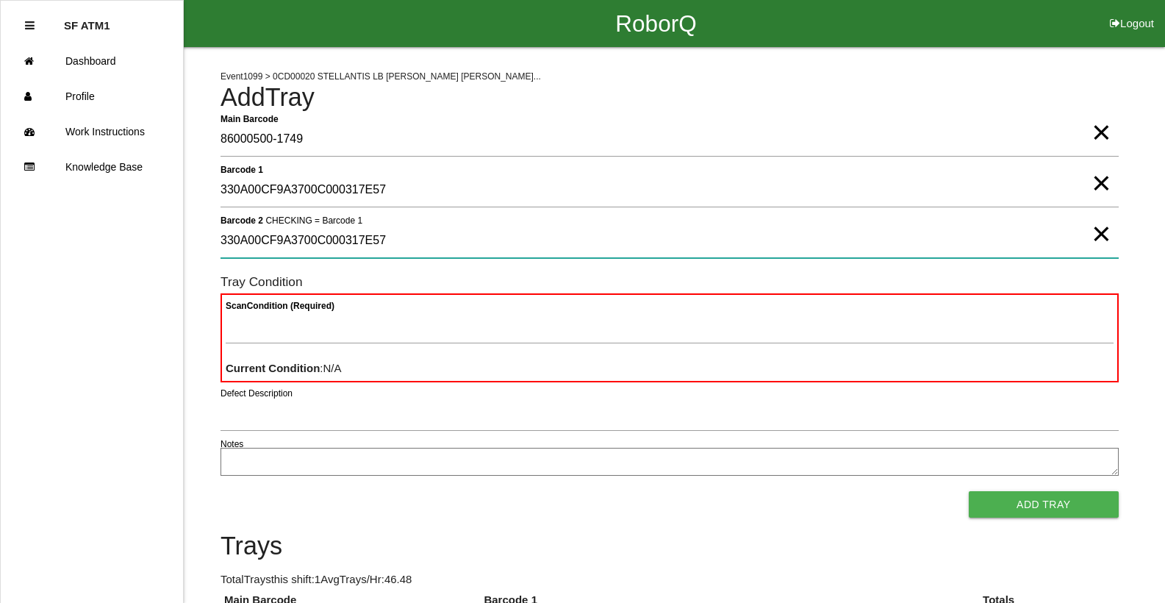
type 2 "330A00CF9A3700C000317E57"
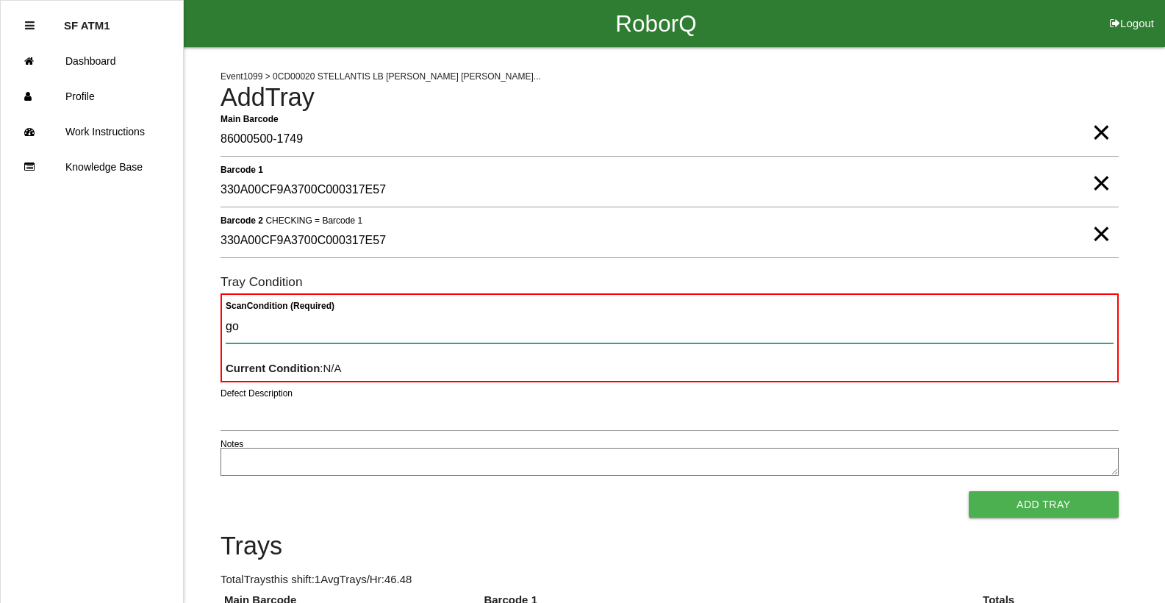
type Condition "goo"
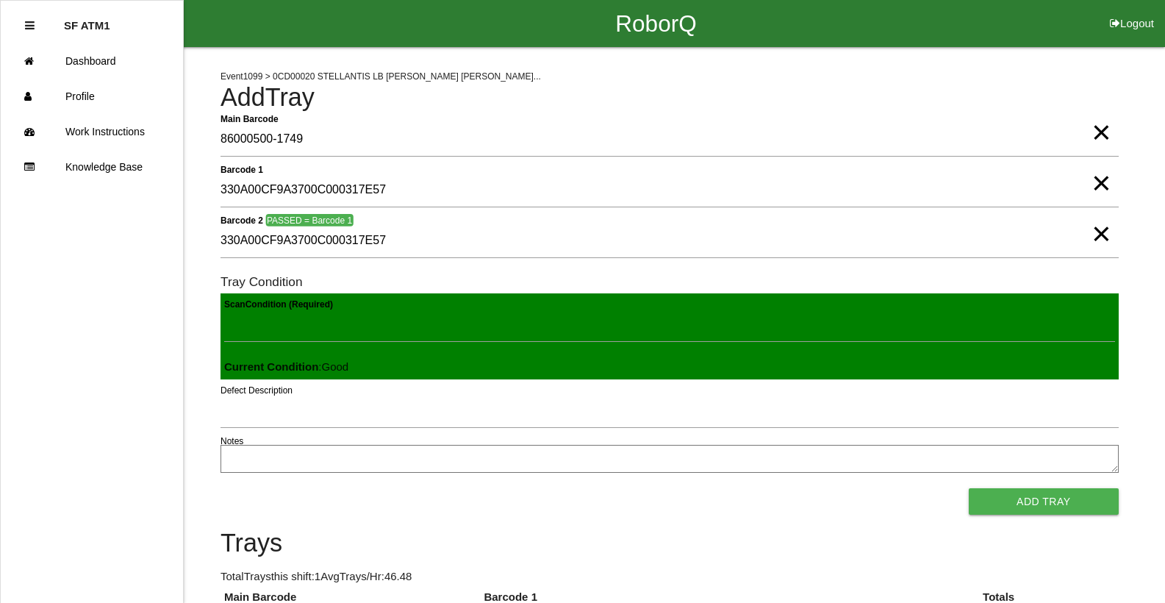
click at [969, 488] on button "Add Tray" at bounding box center [1044, 501] width 150 height 26
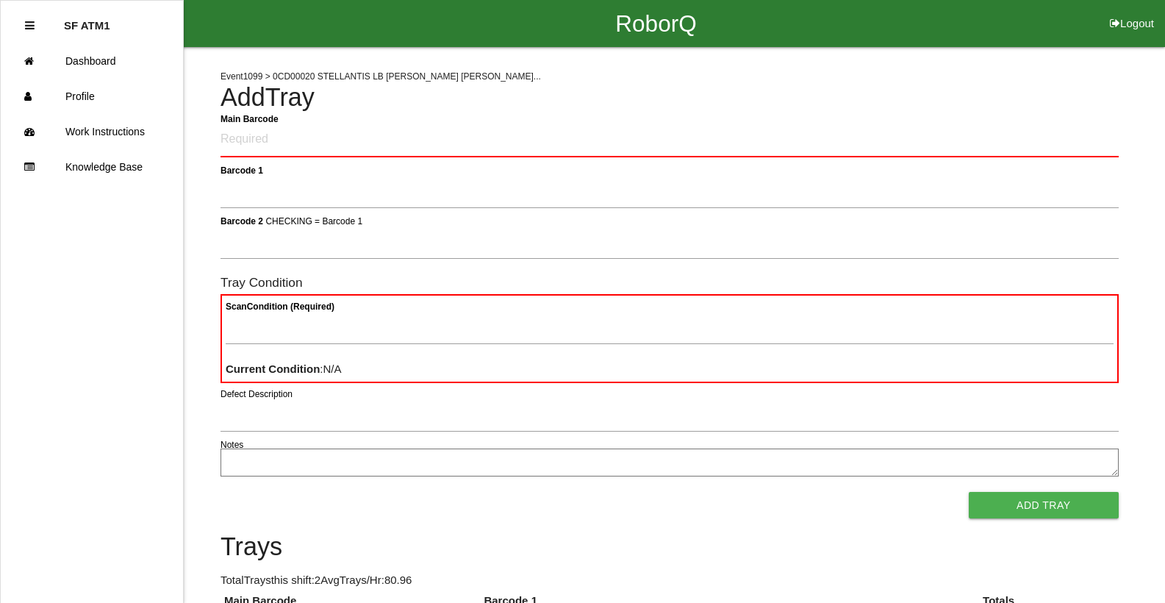
click button "Logout" at bounding box center [1132, 5] width 66 height 11
select select "Worker"
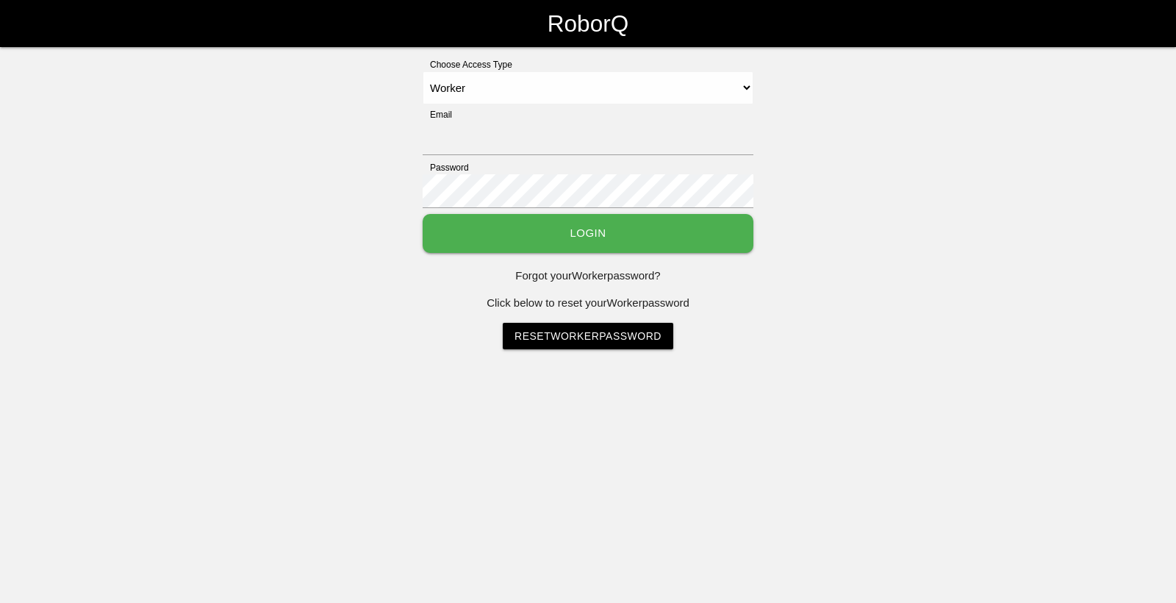
type input "[EMAIL_ADDRESS][DOMAIN_NAME]"
click at [709, 241] on button "Login" at bounding box center [588, 233] width 331 height 39
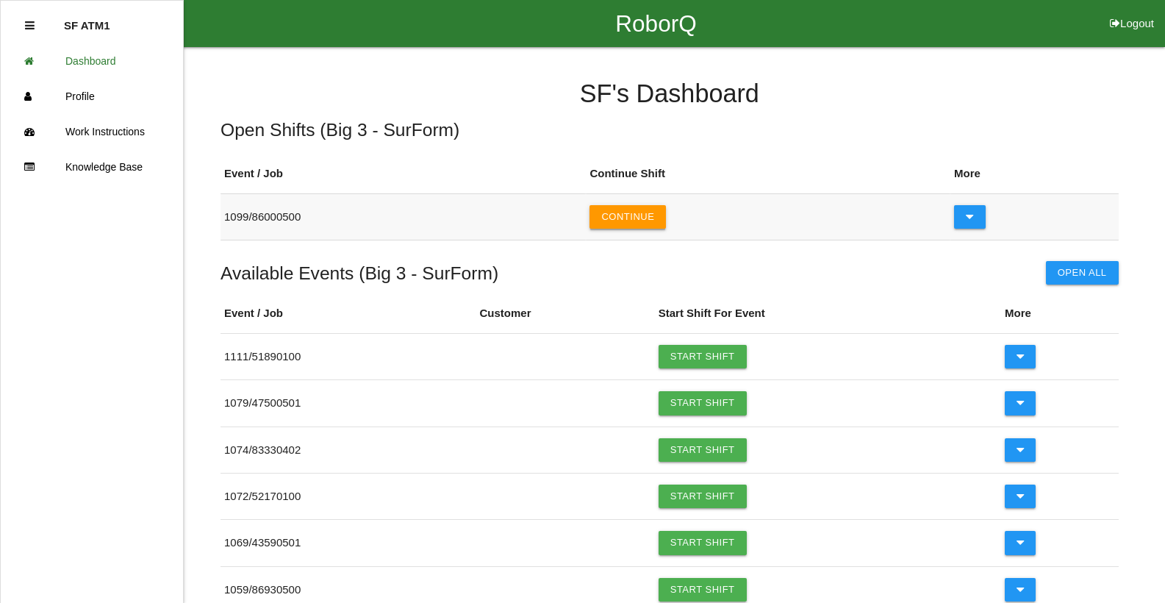
click at [620, 209] on button "Continue" at bounding box center [627, 217] width 76 height 24
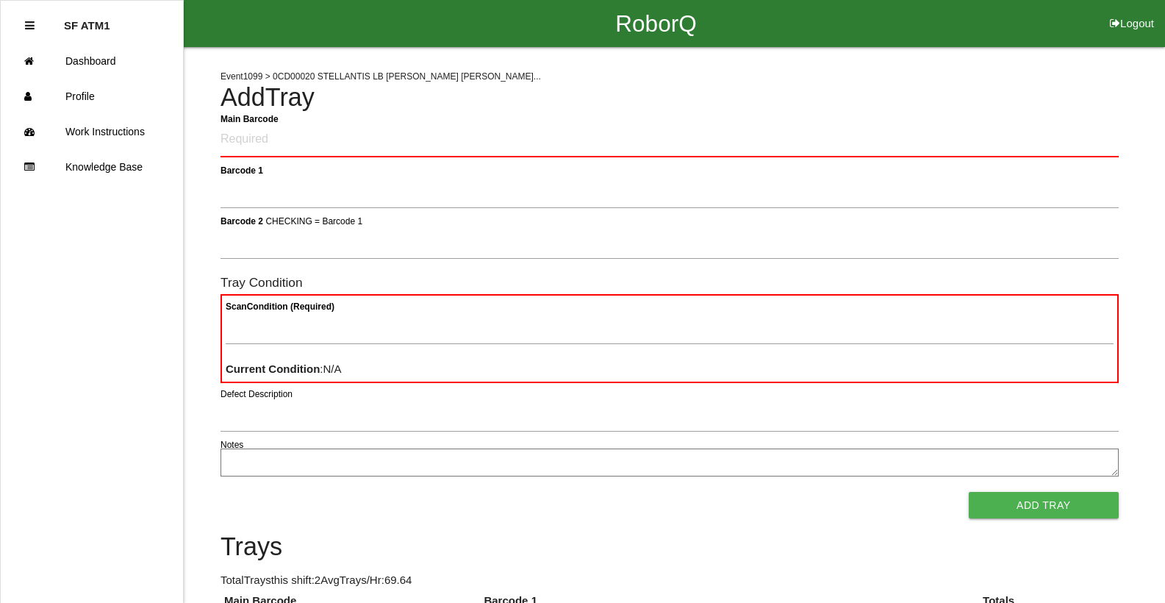
click at [527, 129] on Barcode "Main Barcode" at bounding box center [669, 140] width 898 height 35
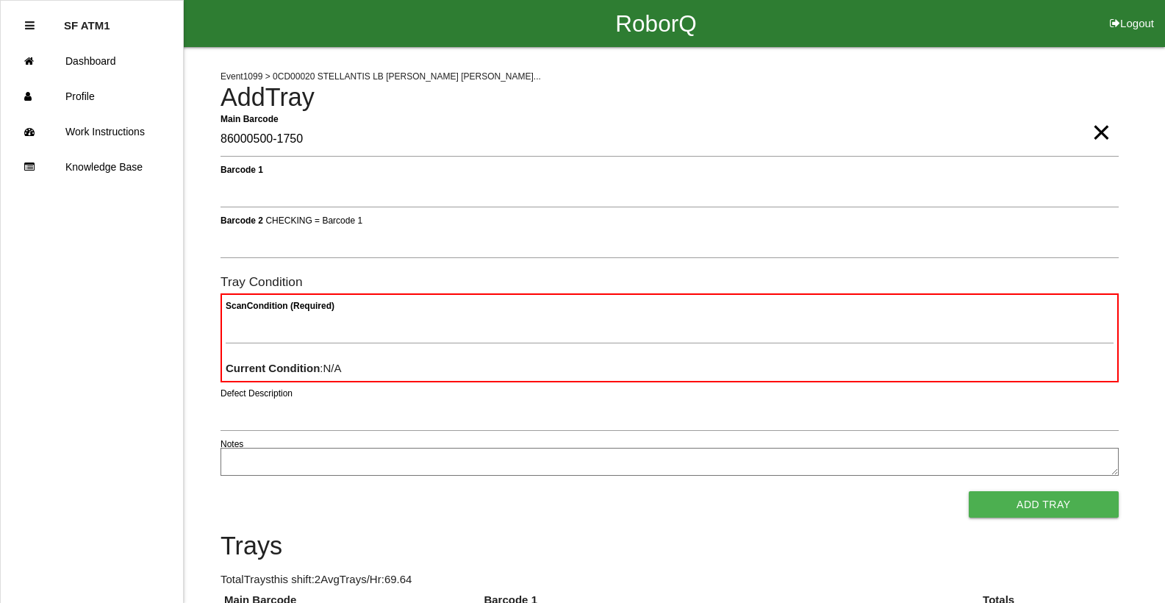
type Barcode "86000500-1750"
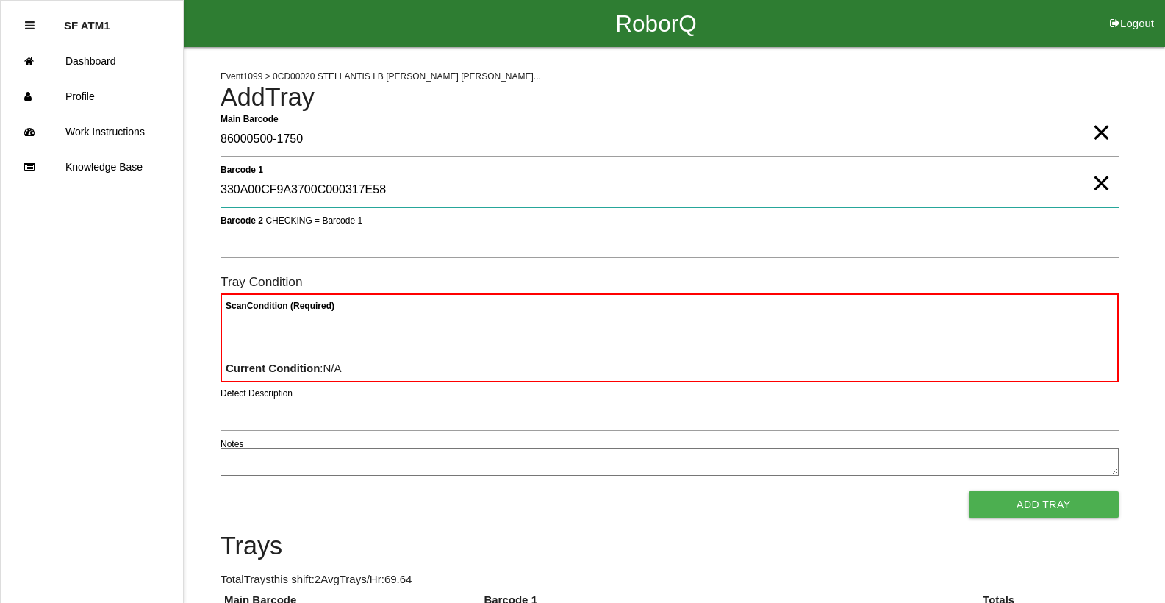
type 1 "330A00CF9A3700C000317E58"
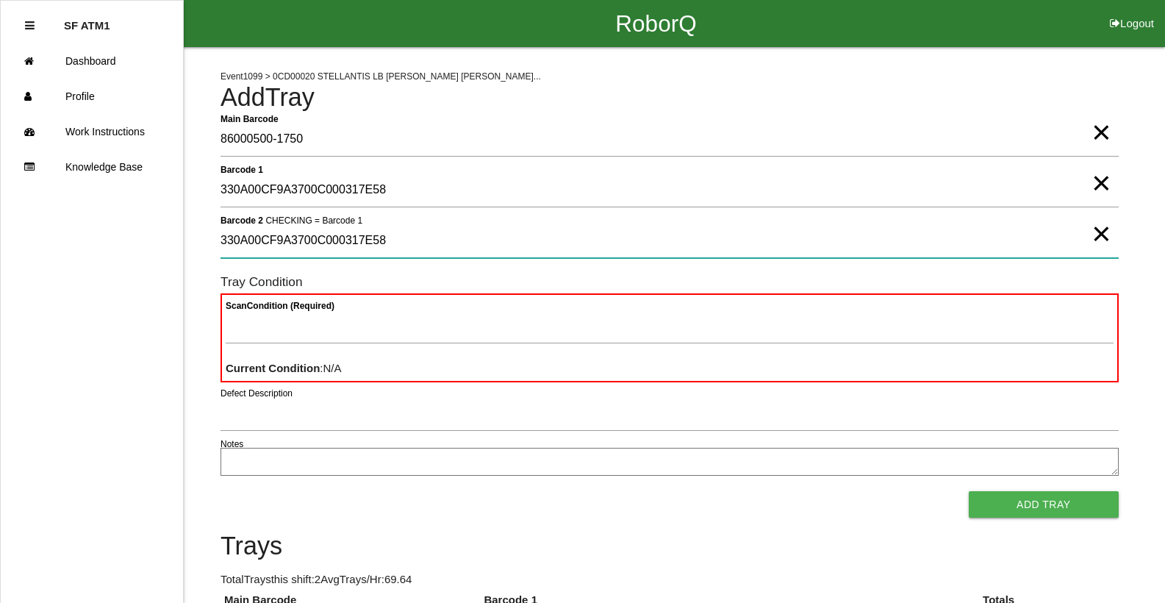
type 2 "330A00CF9A3700C000317E58"
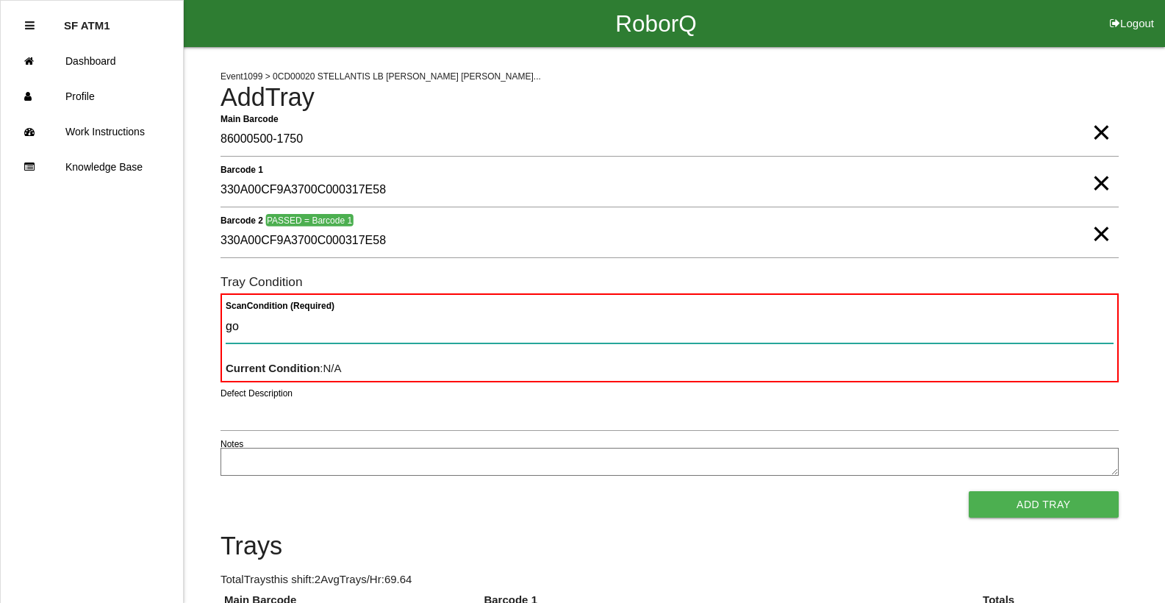
type Condition "goo"
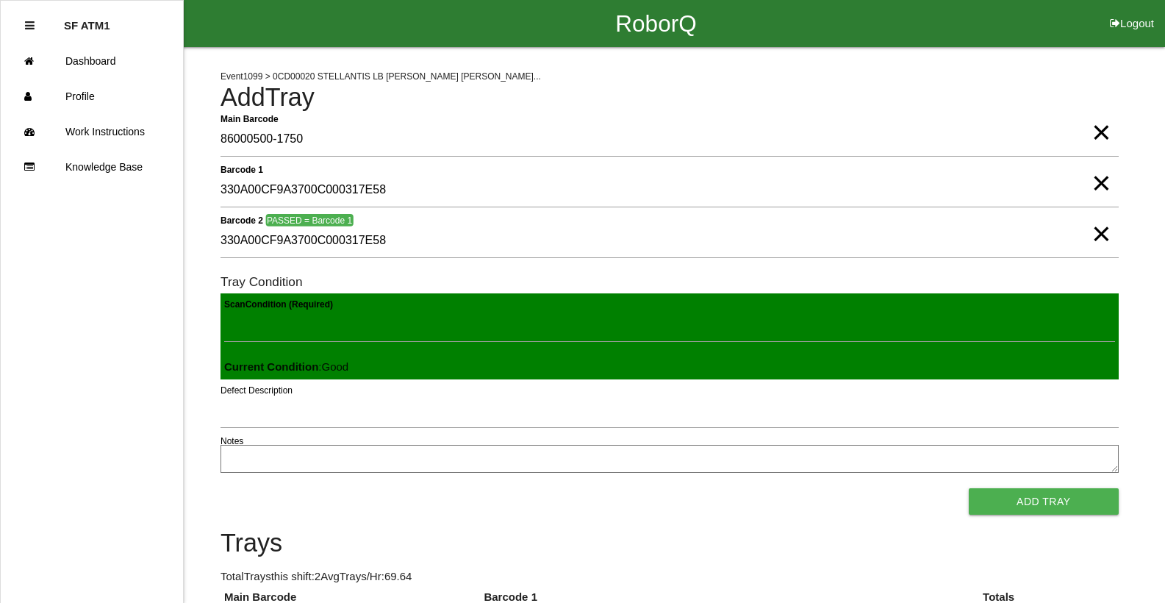
click at [969, 488] on button "Add Tray" at bounding box center [1044, 501] width 150 height 26
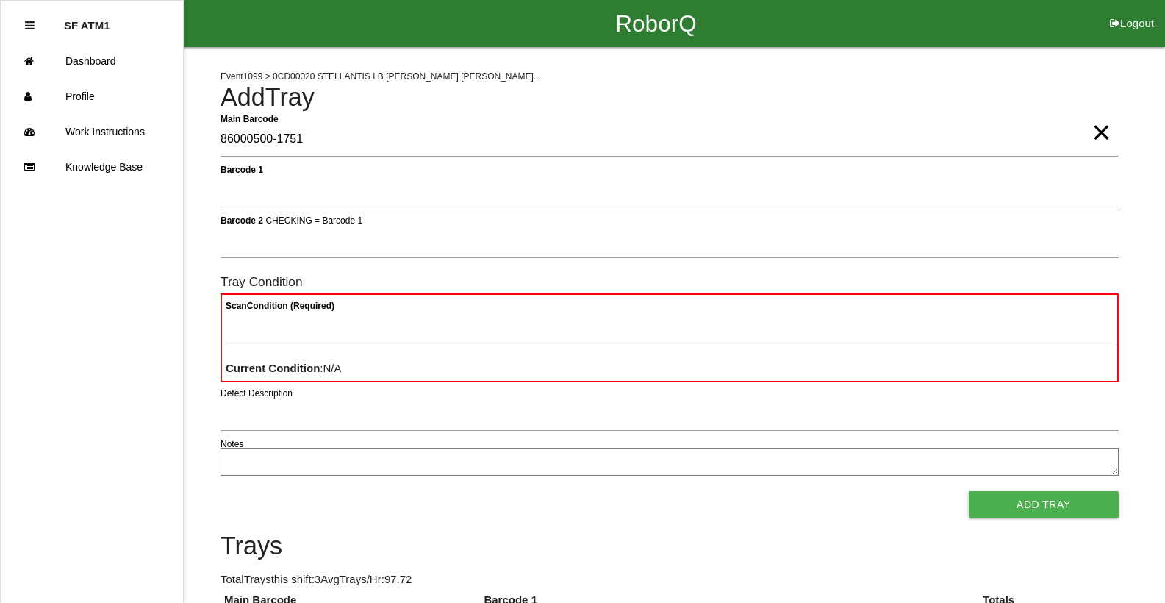
type Barcode "86000500-1751"
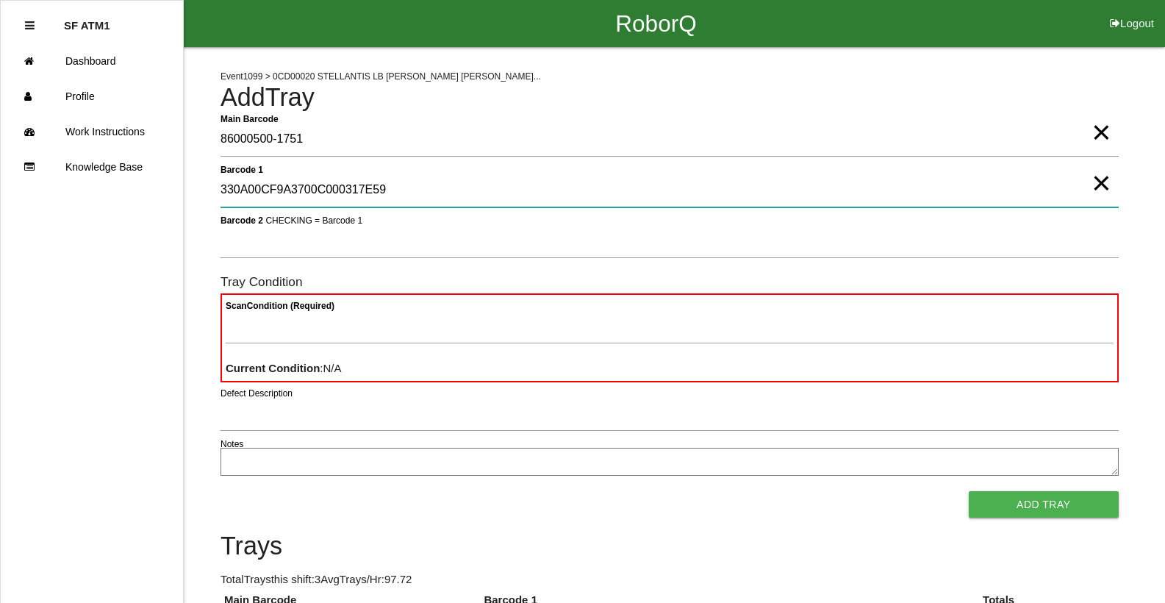
type 1 "330A00CF9A3700C000317E59"
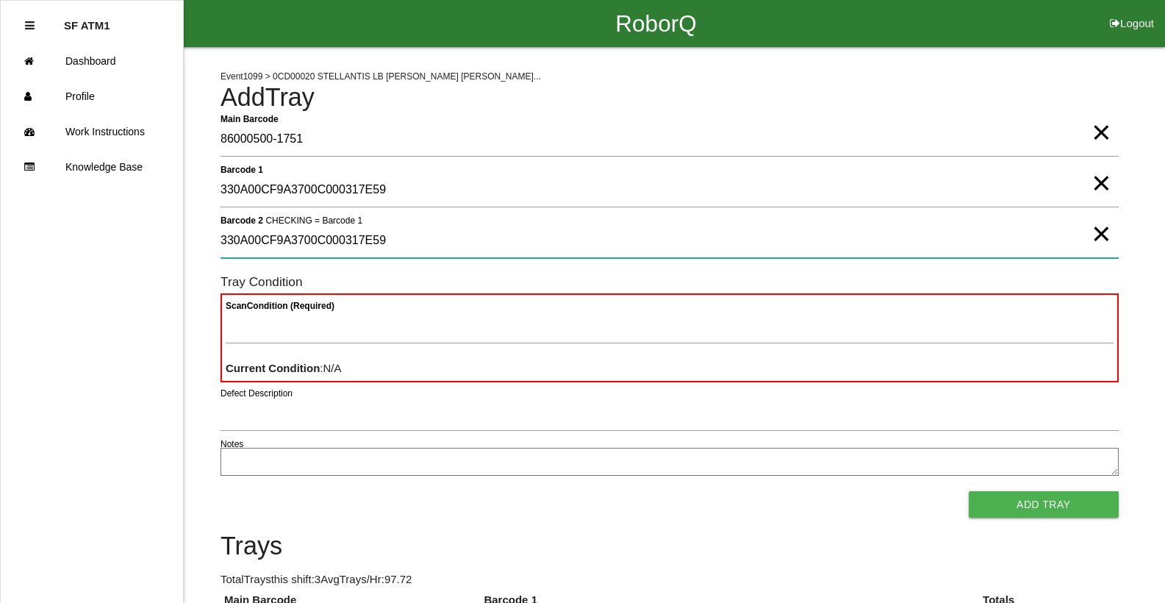
type 2 "330A00CF9A3700C000317E59"
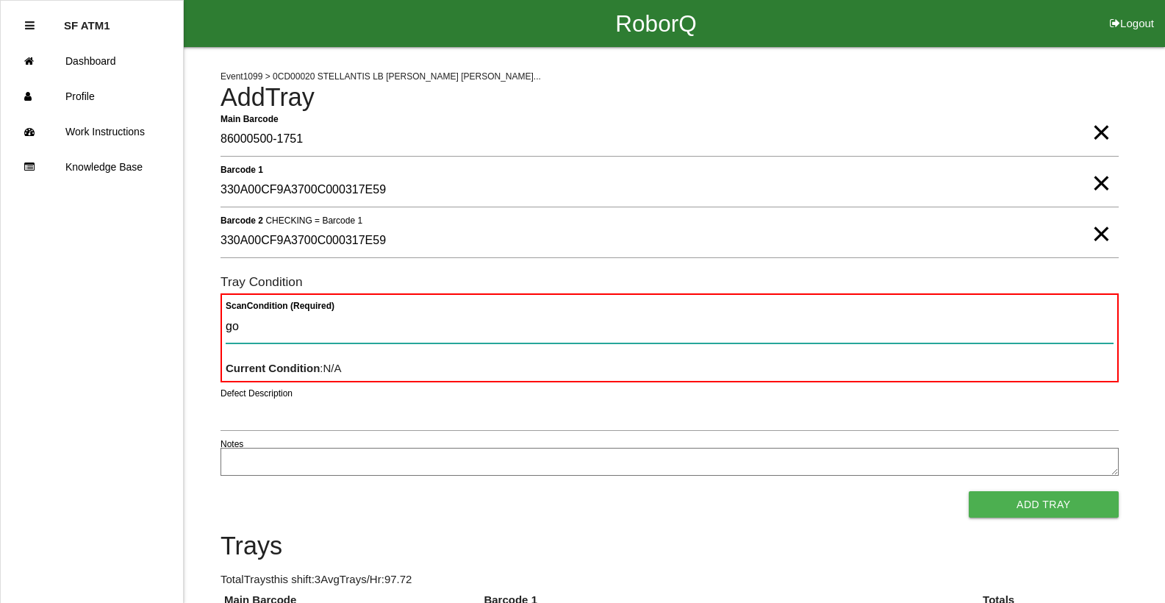
type Condition "goo"
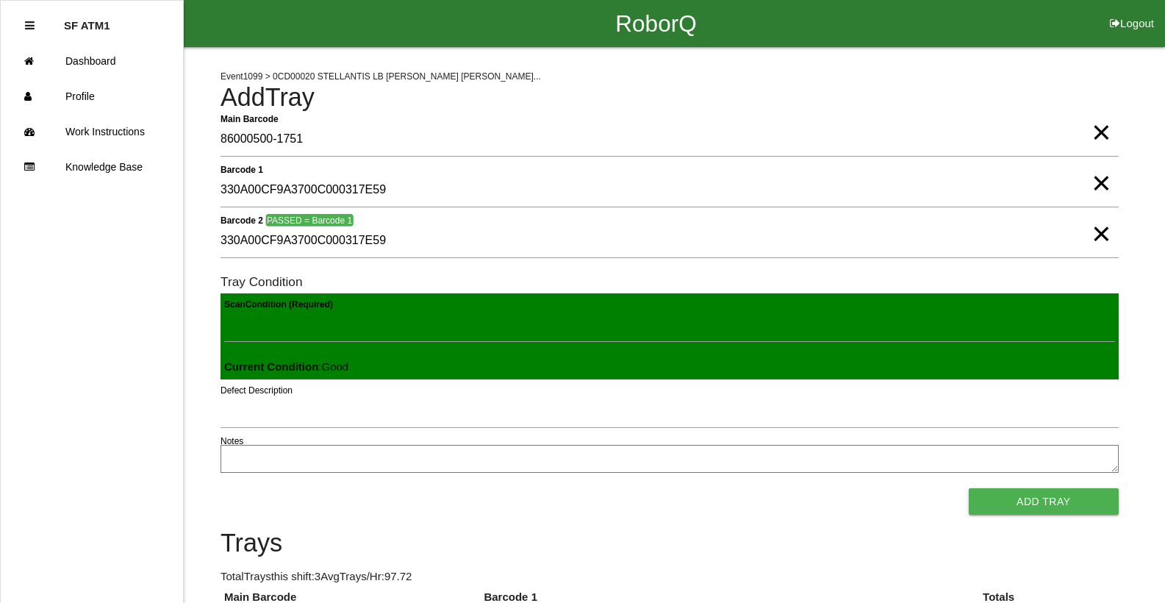
click at [969, 488] on button "Add Tray" at bounding box center [1044, 501] width 150 height 26
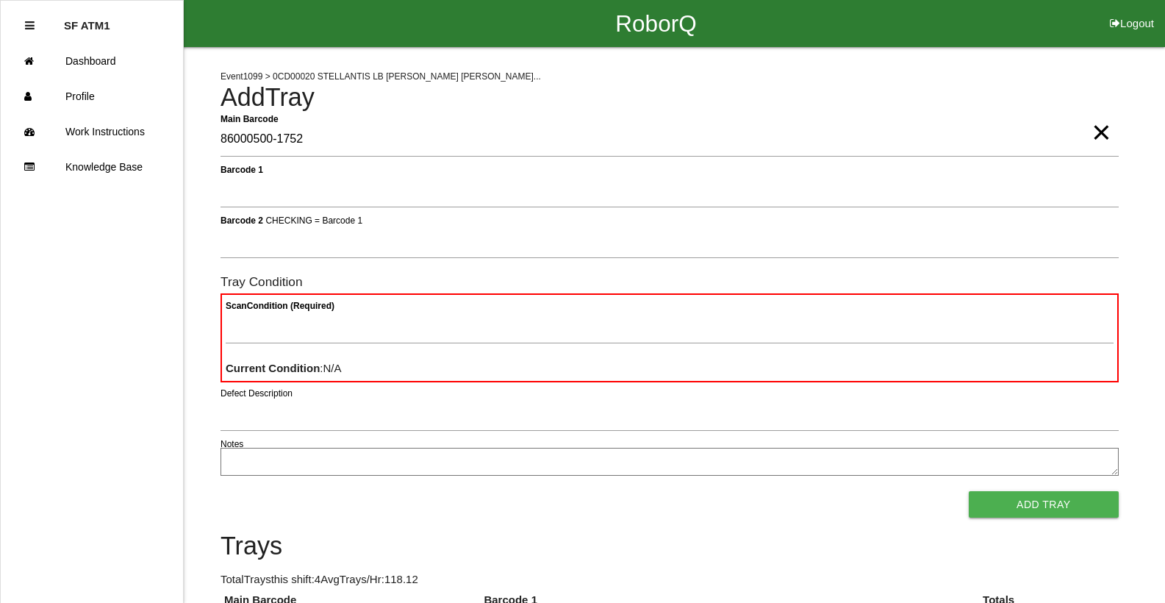
type Barcode "86000500-1752"
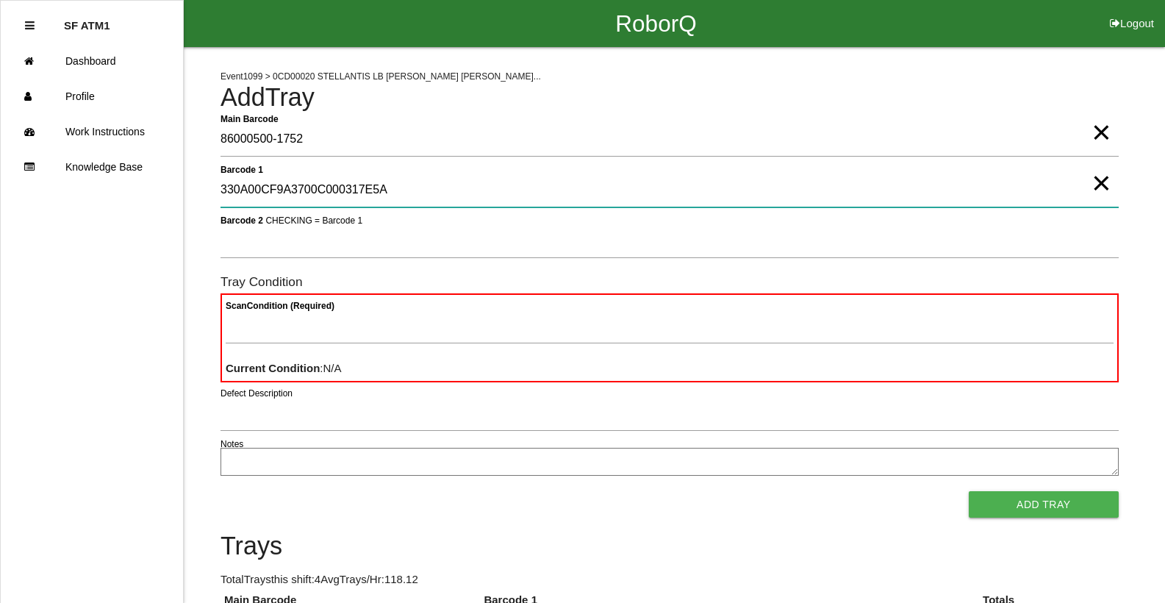
type 1 "330A00CF9A3700C000317E5A"
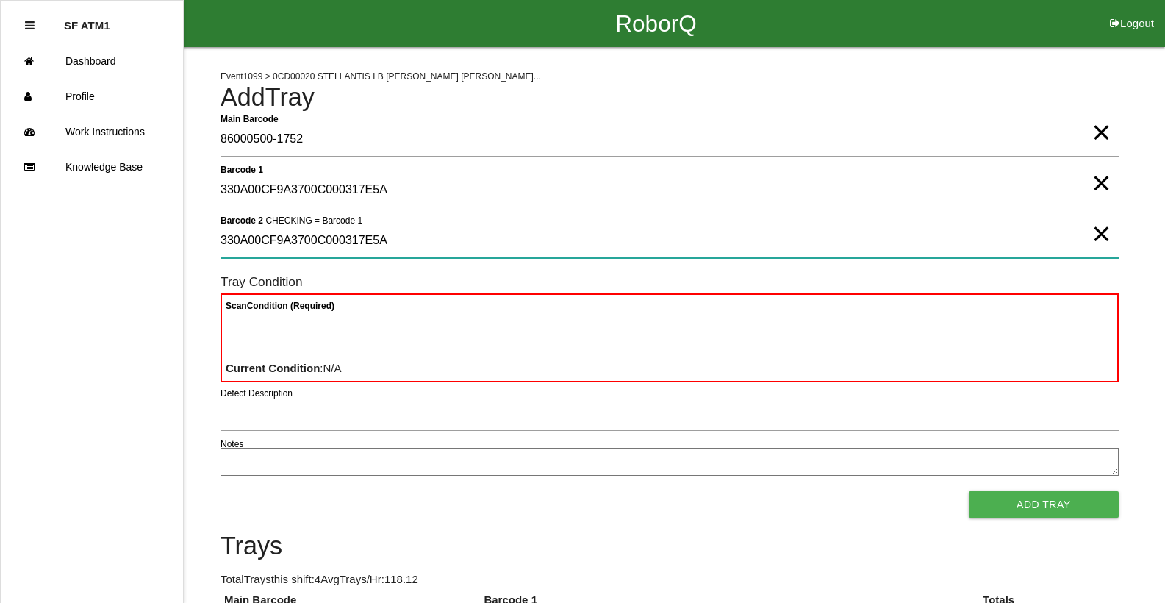
type 2 "330A00CF9A3700C000317E5A"
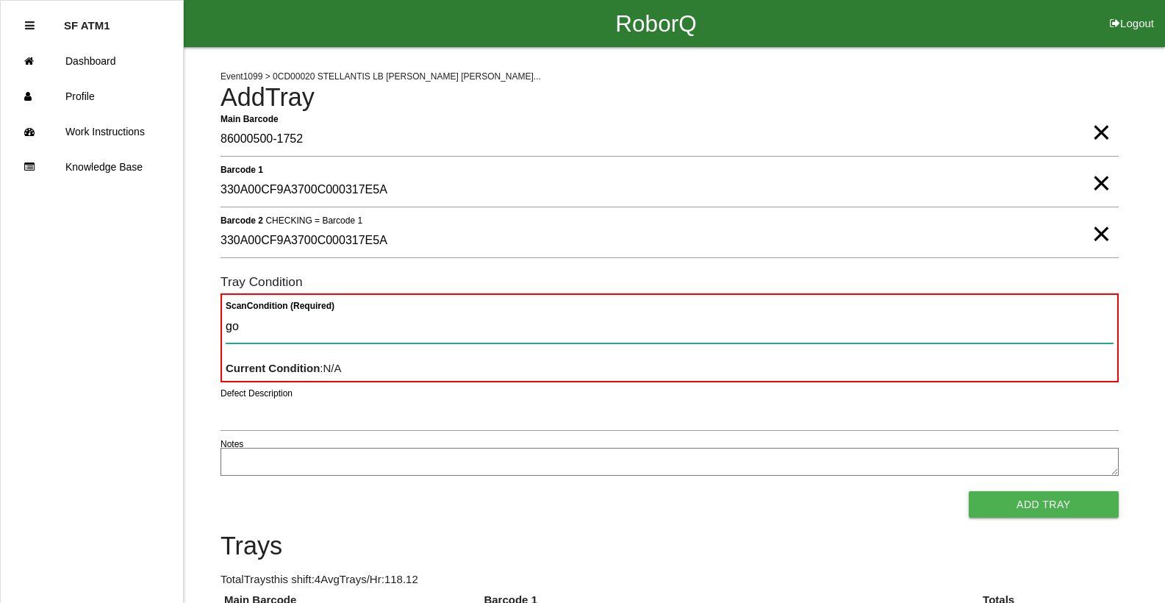
type Condition "goo"
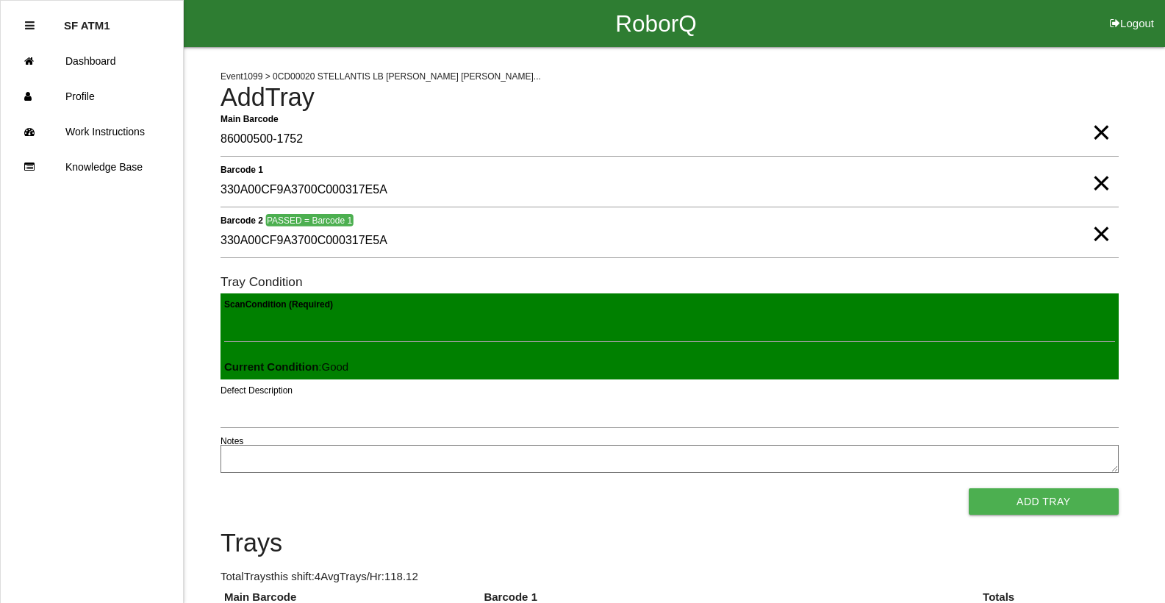
click at [969, 488] on button "Add Tray" at bounding box center [1044, 501] width 150 height 26
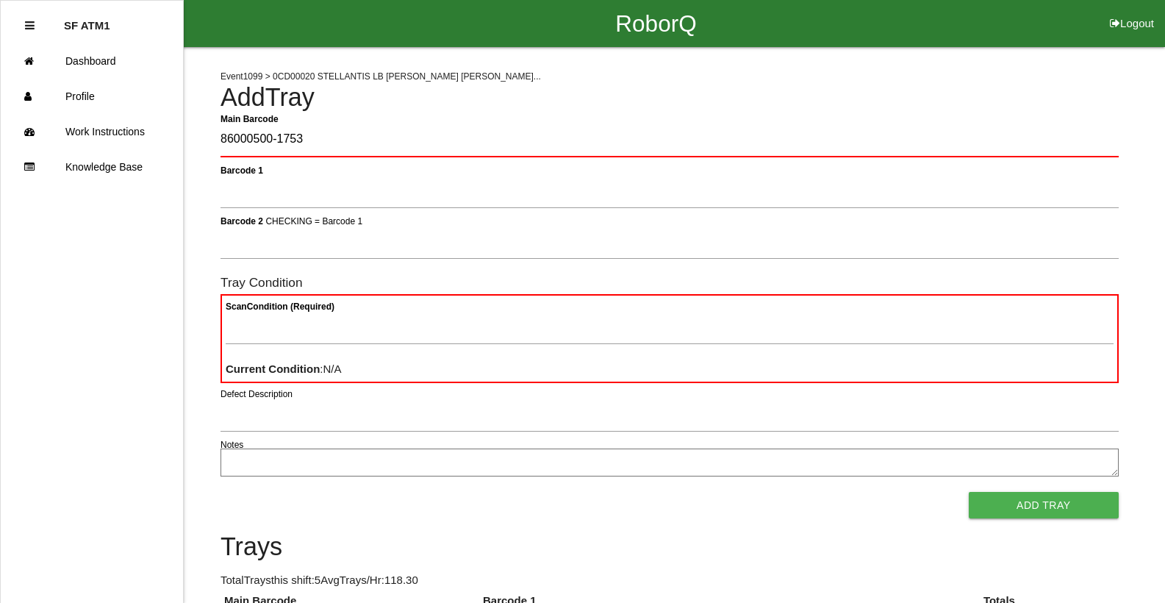
type Barcode "86000500-1753"
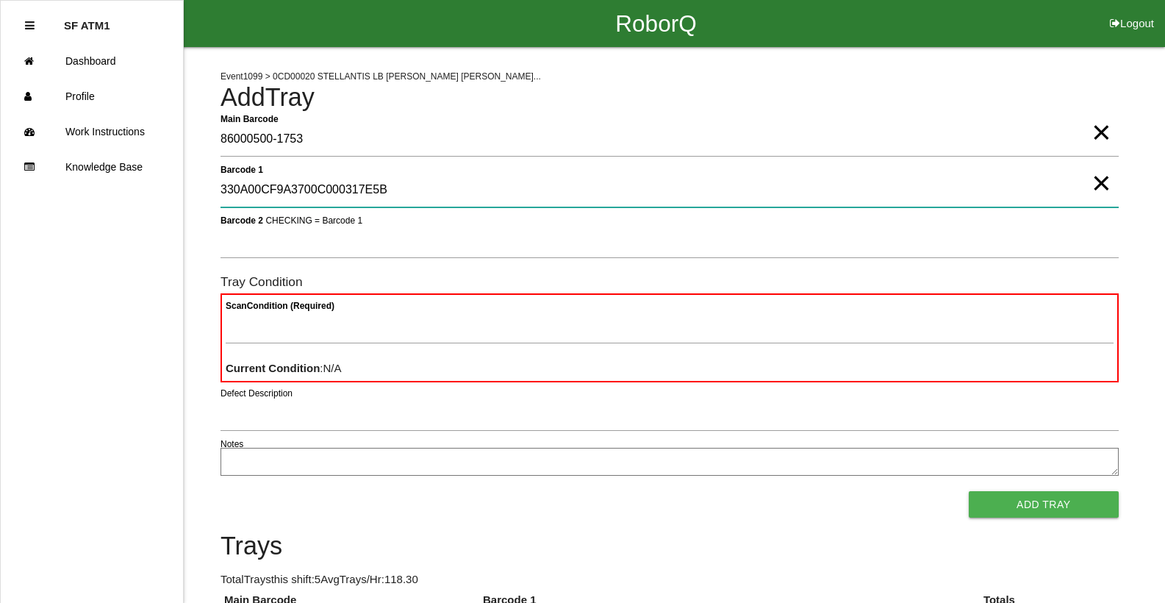
type 1 "330A00CF9A3700C000317E5B"
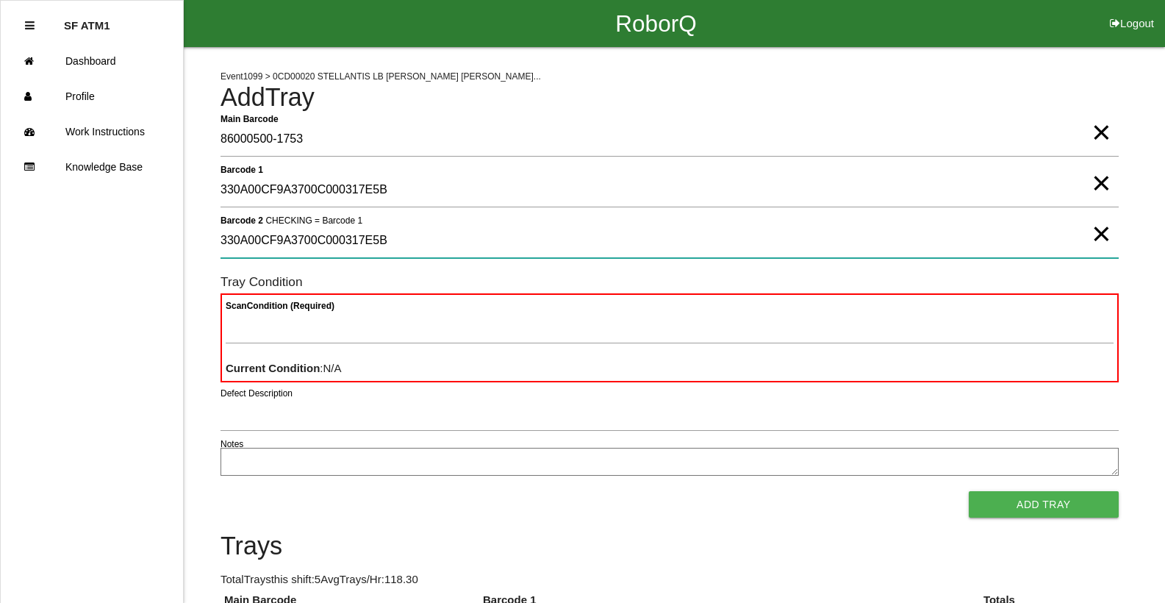
type 2 "330A00CF9A3700C000317E5B"
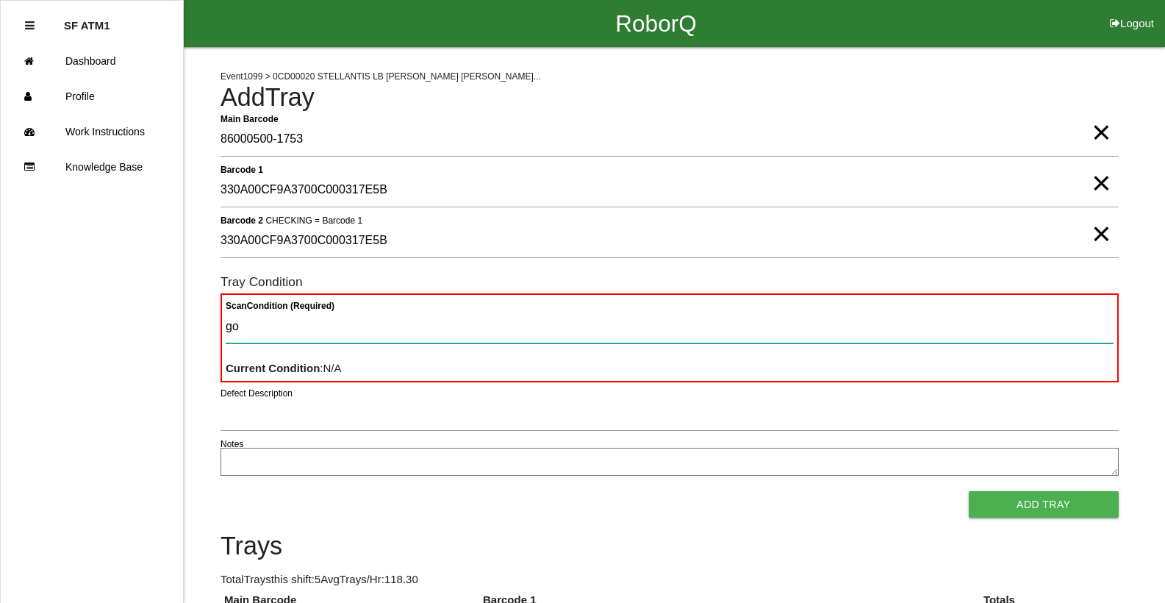
type Condition "goo"
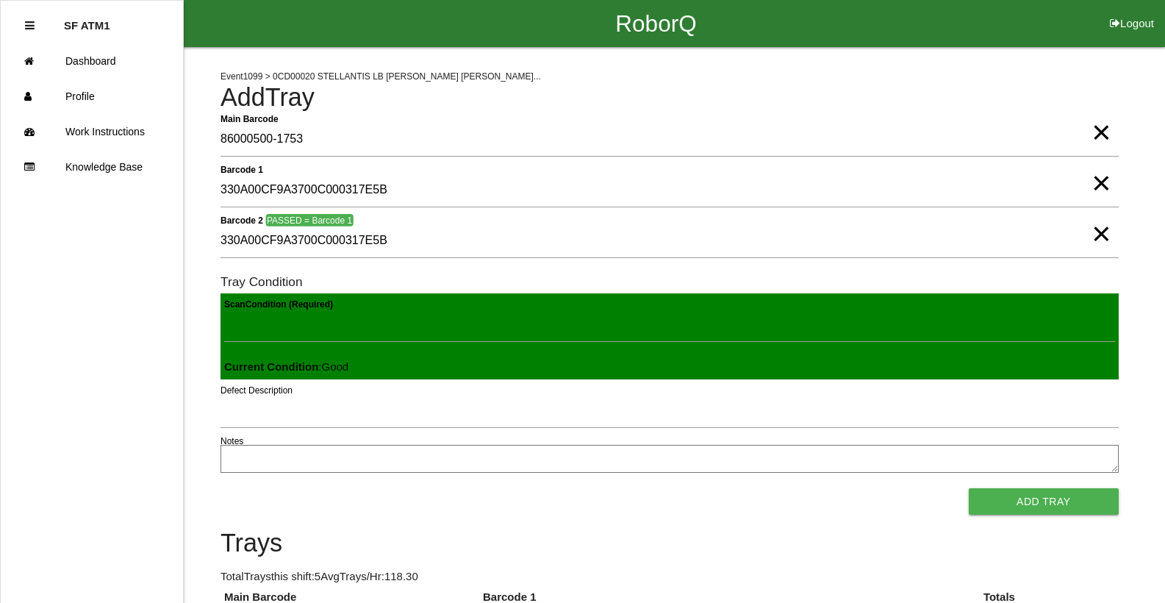
click at [969, 488] on button "Add Tray" at bounding box center [1044, 501] width 150 height 26
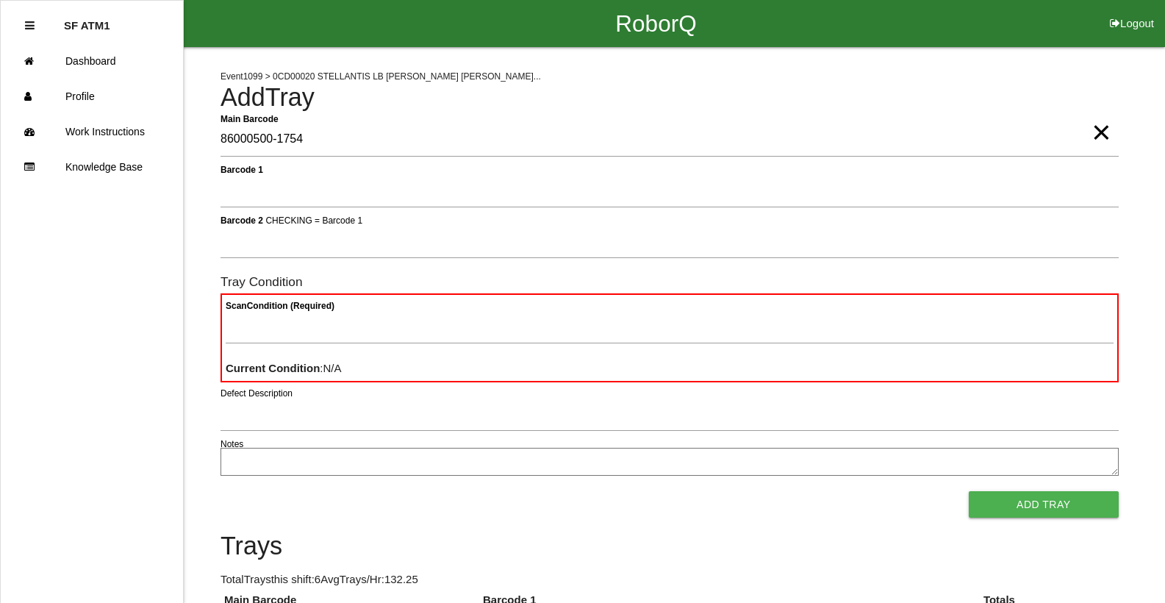
type Barcode "86000500-1754"
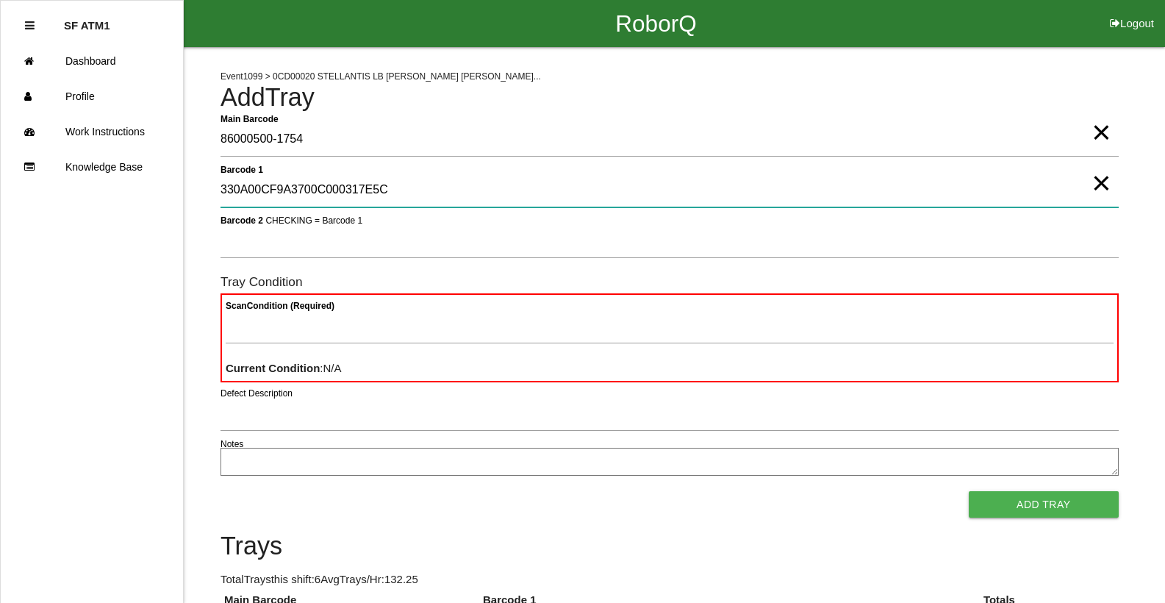
type 1 "330A00CF9A3700C000317E5C"
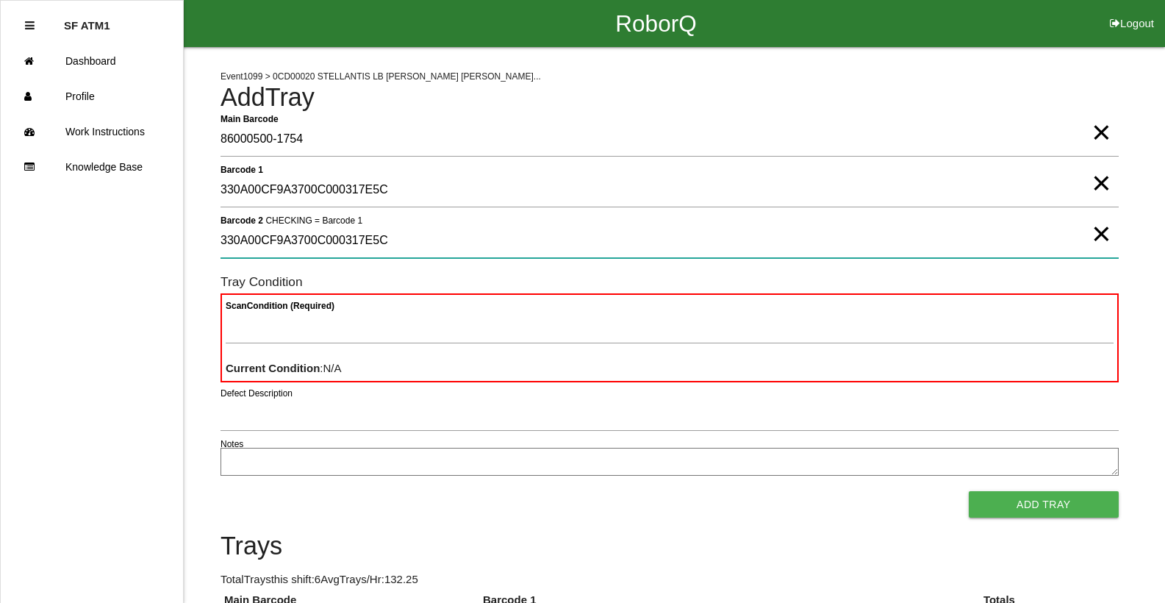
type 2 "330A00CF9A3700C000317E5C"
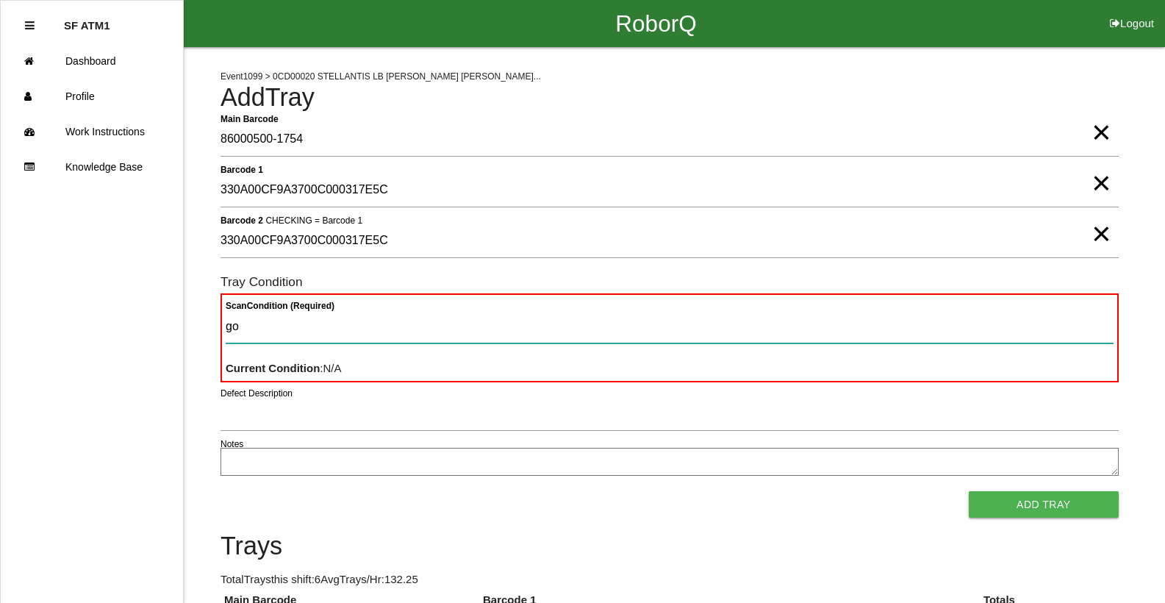
type Condition "goo"
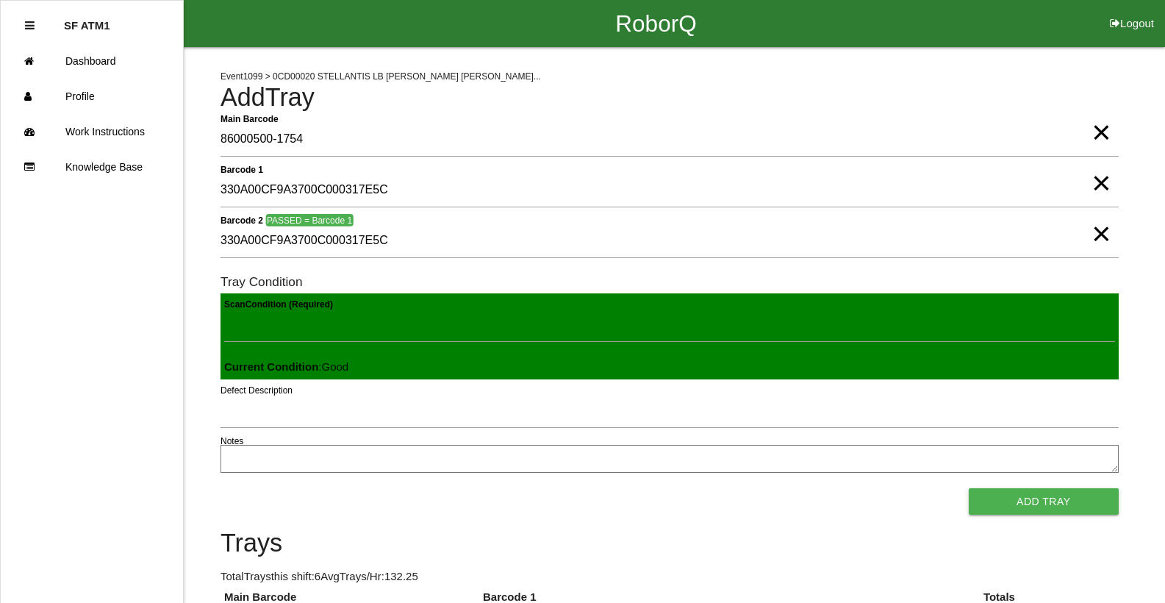
click at [969, 488] on button "Add Tray" at bounding box center [1044, 501] width 150 height 26
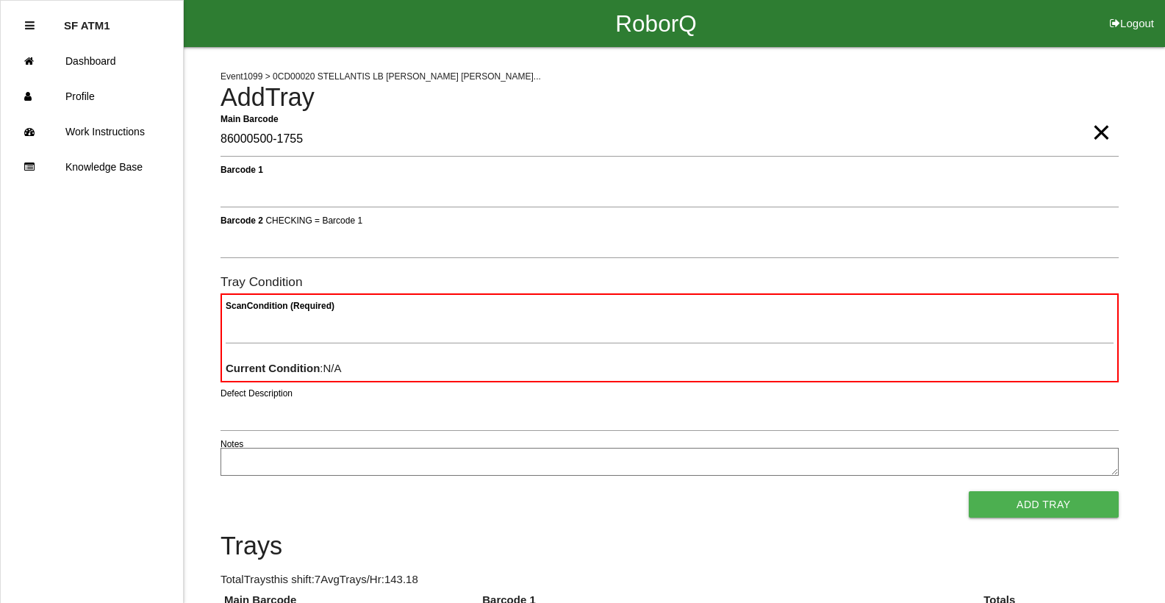
type Barcode "86000500-1755"
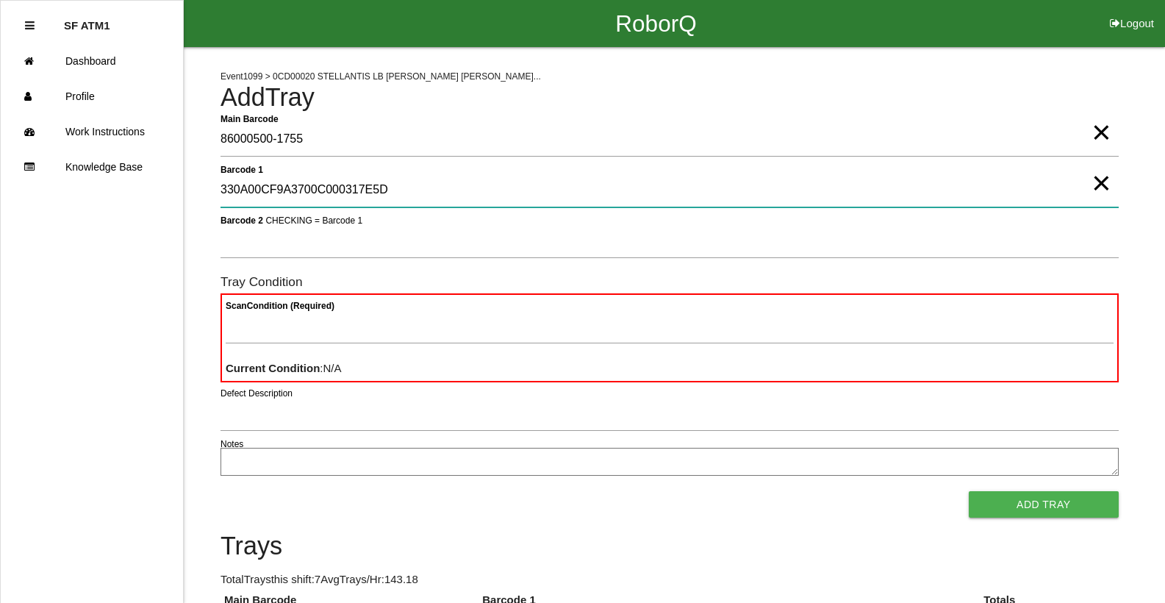
type 1 "330A00CF9A3700C000317E5D"
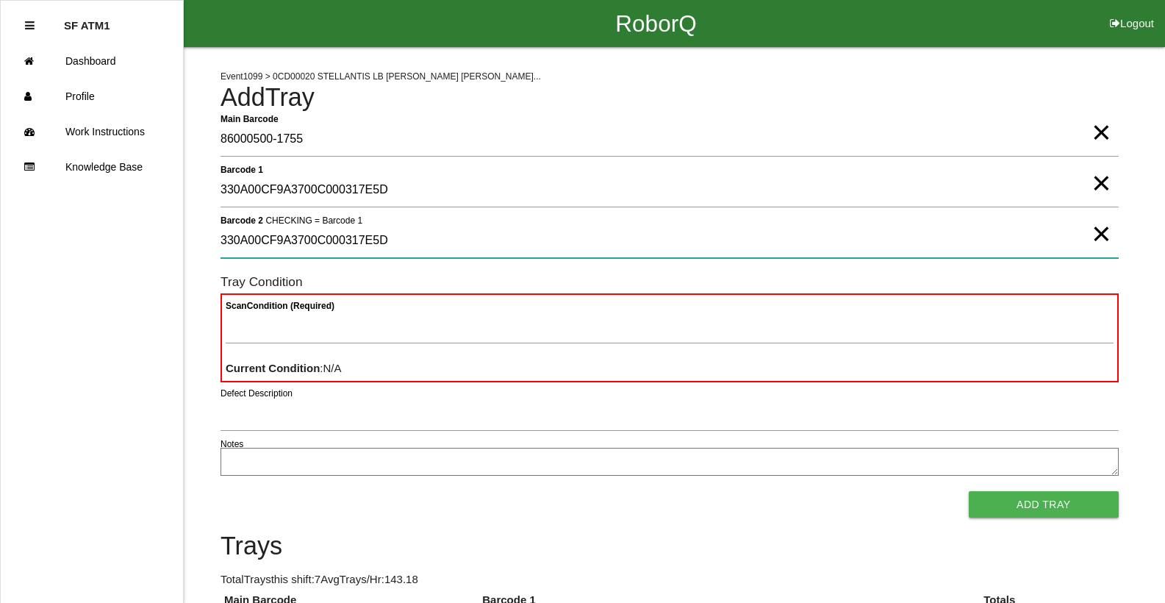
type 2 "330A00CF9A3700C000317E5D"
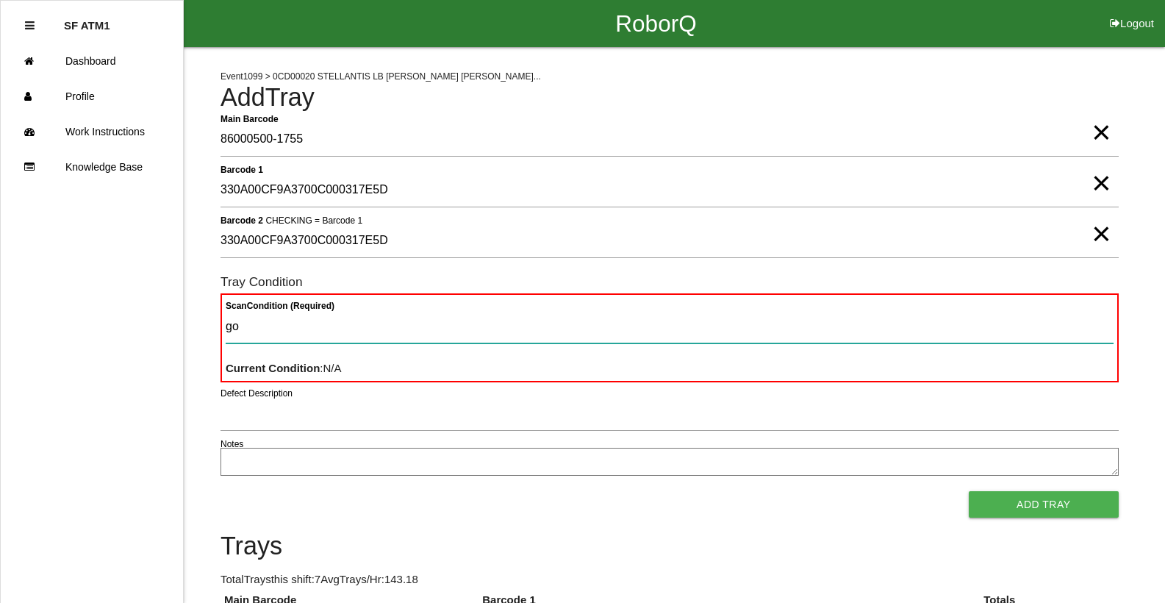
type Condition "goo"
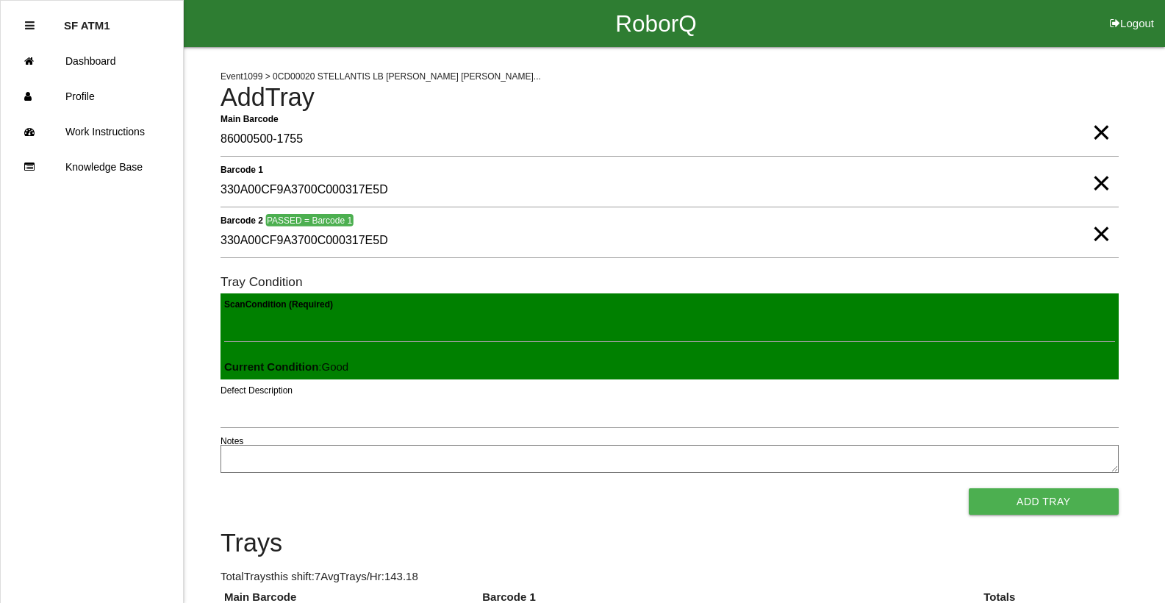
click at [969, 488] on button "Add Tray" at bounding box center [1044, 501] width 150 height 26
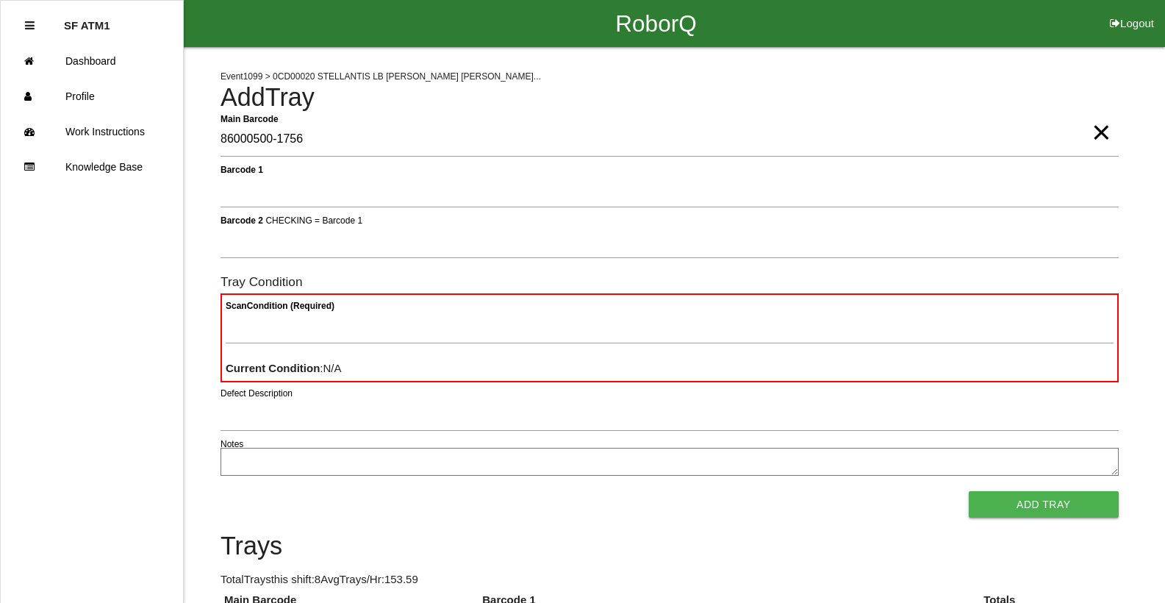
type Barcode "86000500-1756"
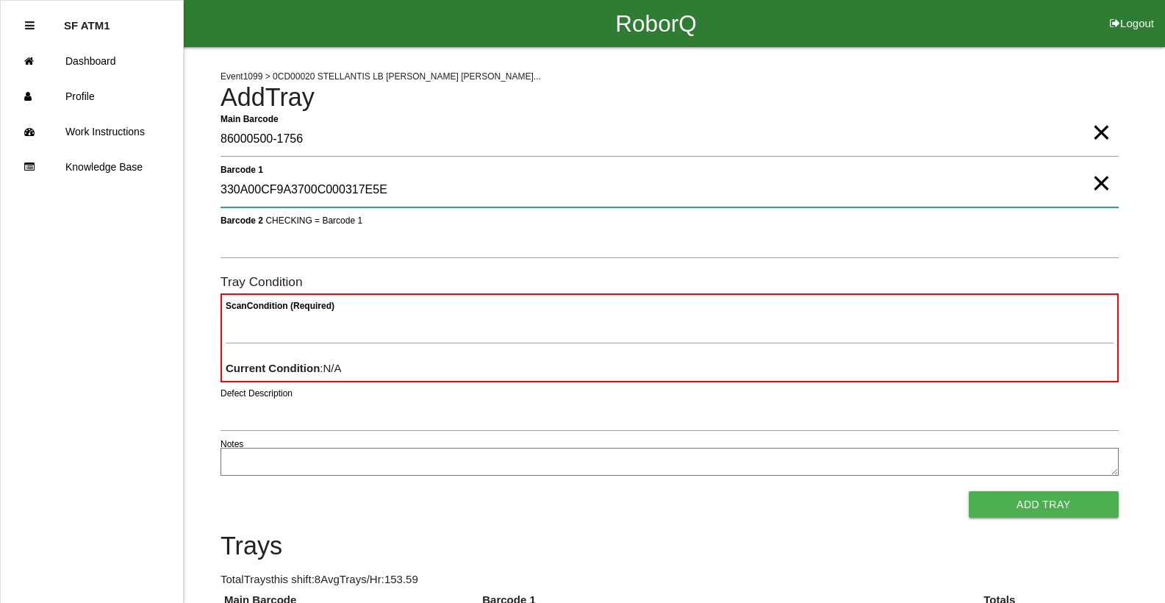
type 1 "330A00CF9A3700C000317E5E"
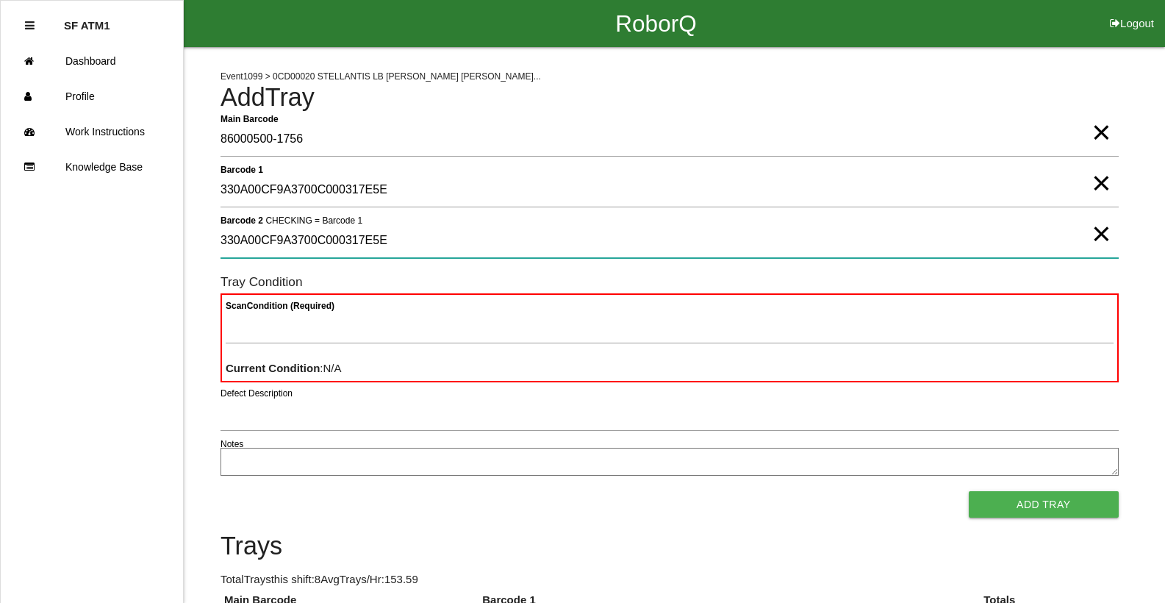
type 2 "330A00CF9A3700C000317E5E"
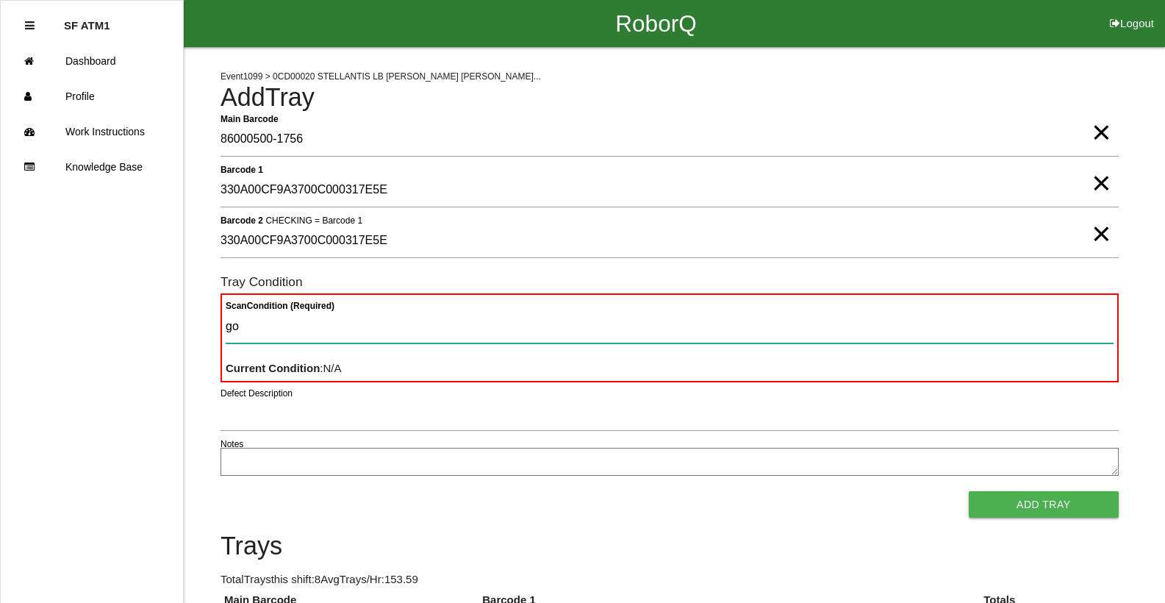
type Condition "goo"
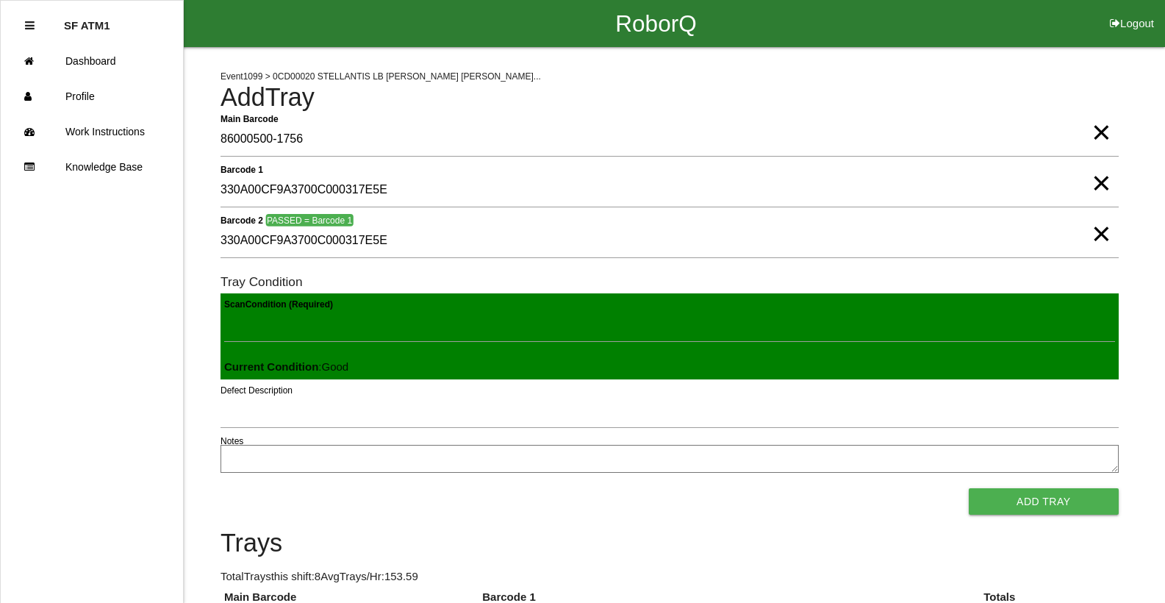
click at [969, 488] on button "Add Tray" at bounding box center [1044, 501] width 150 height 26
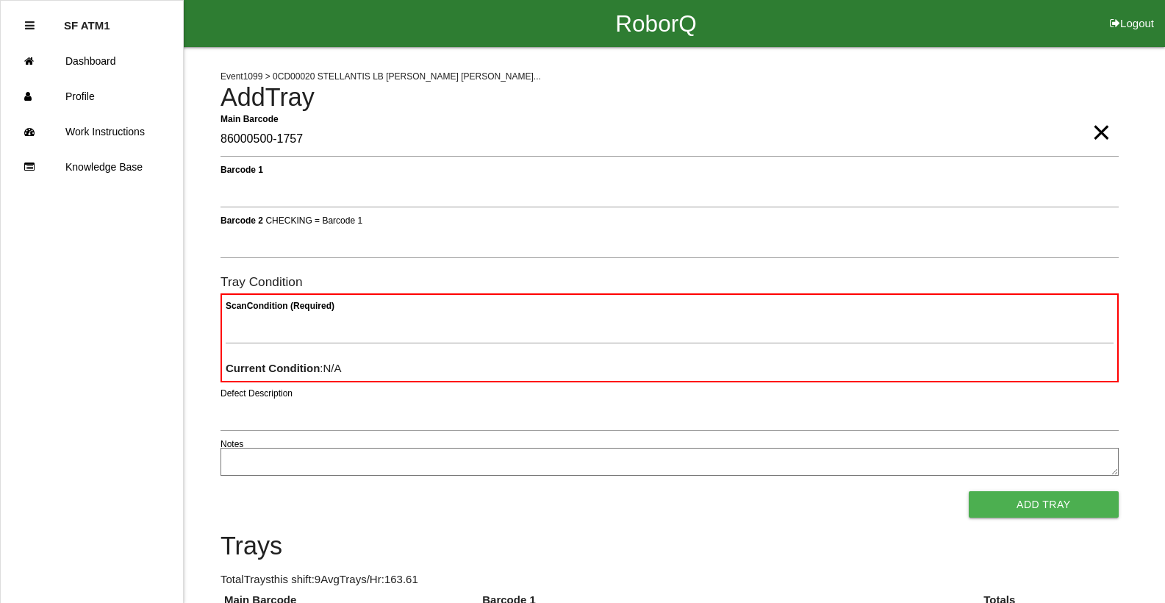
type Barcode "86000500-1757"
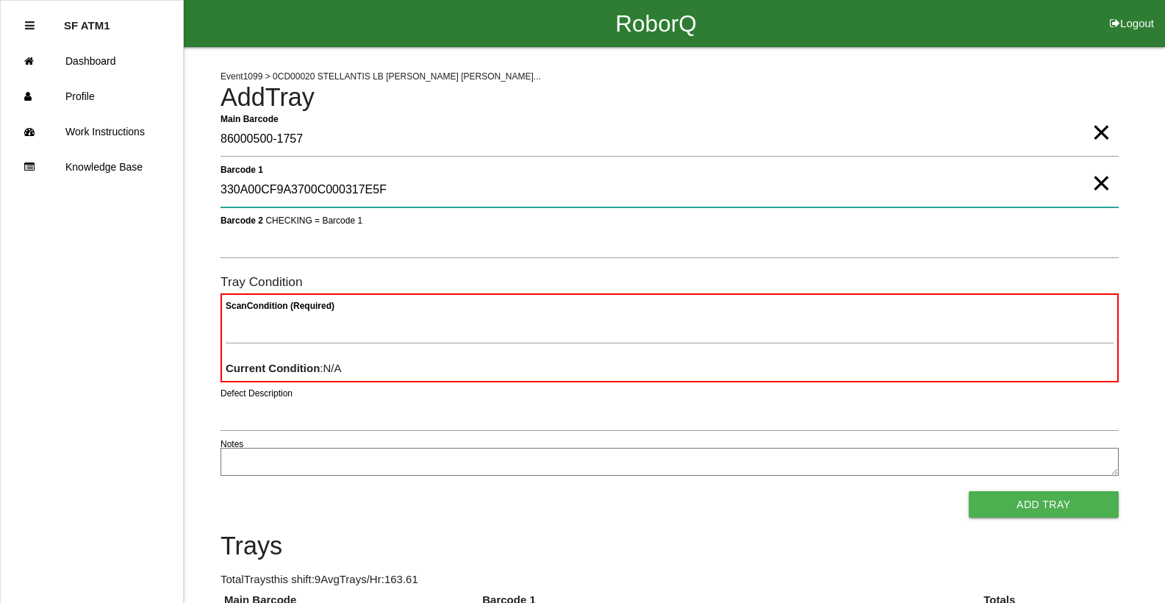
type 1 "330A00CF9A3700C000317E5F"
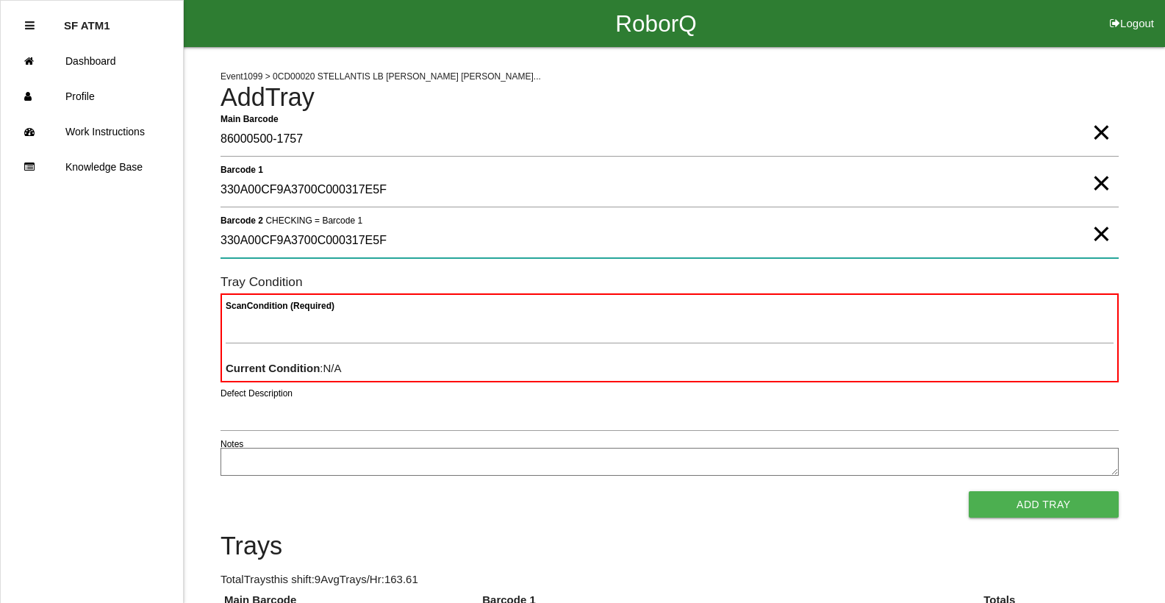
type 2 "330A00CF9A3700C000317E5F"
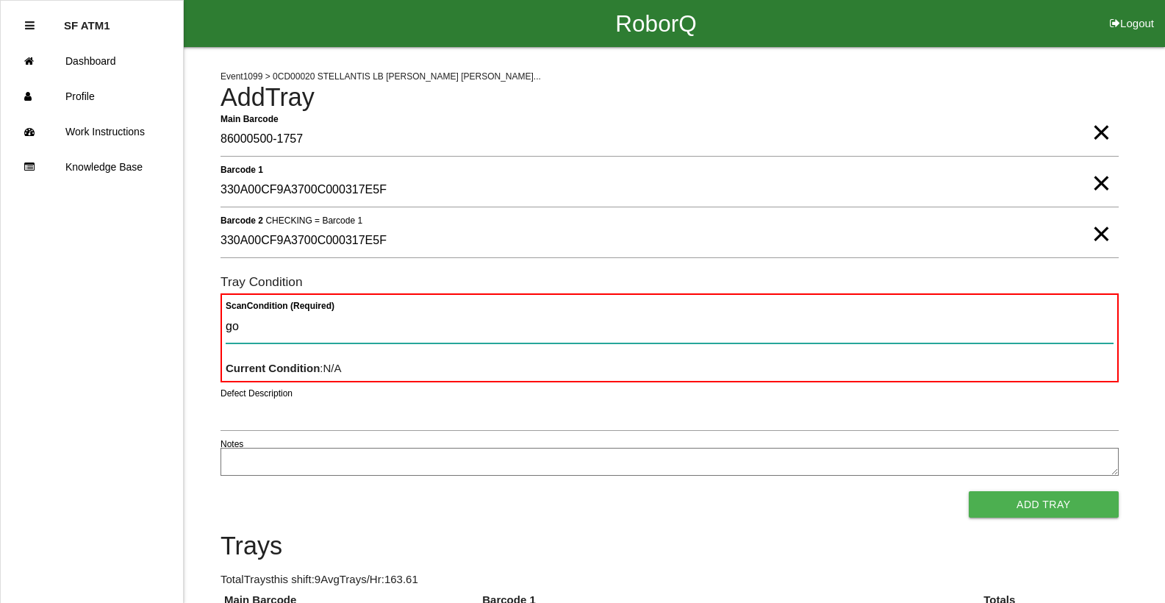
type Condition "goo"
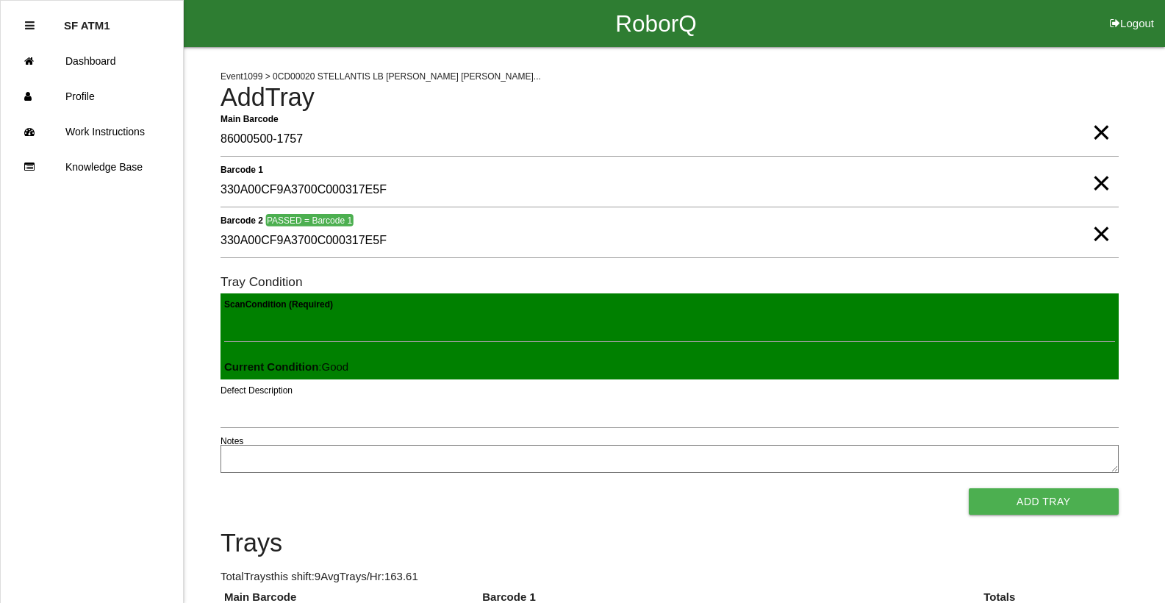
click at [969, 488] on button "Add Tray" at bounding box center [1044, 501] width 150 height 26
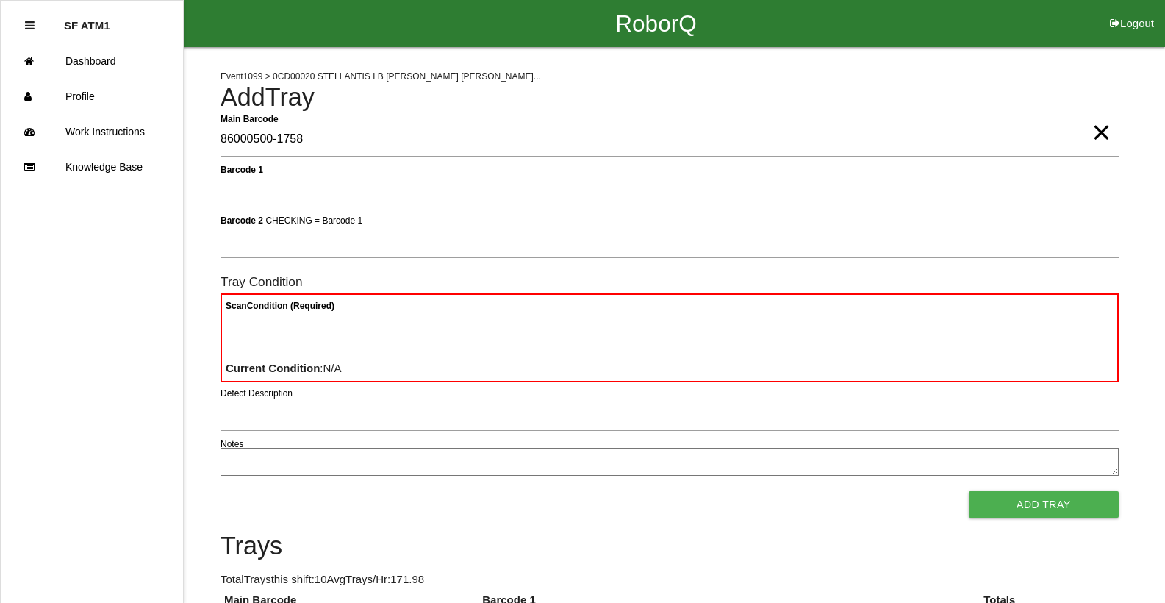
type Barcode "86000500-1758"
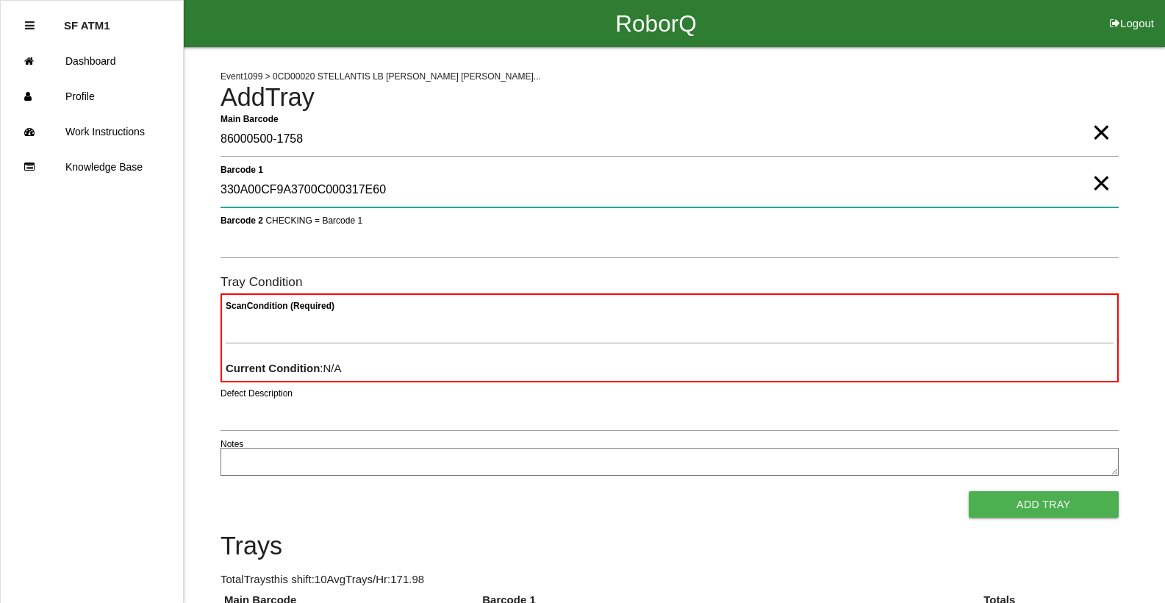
type 1 "330A00CF9A3700C000317E60"
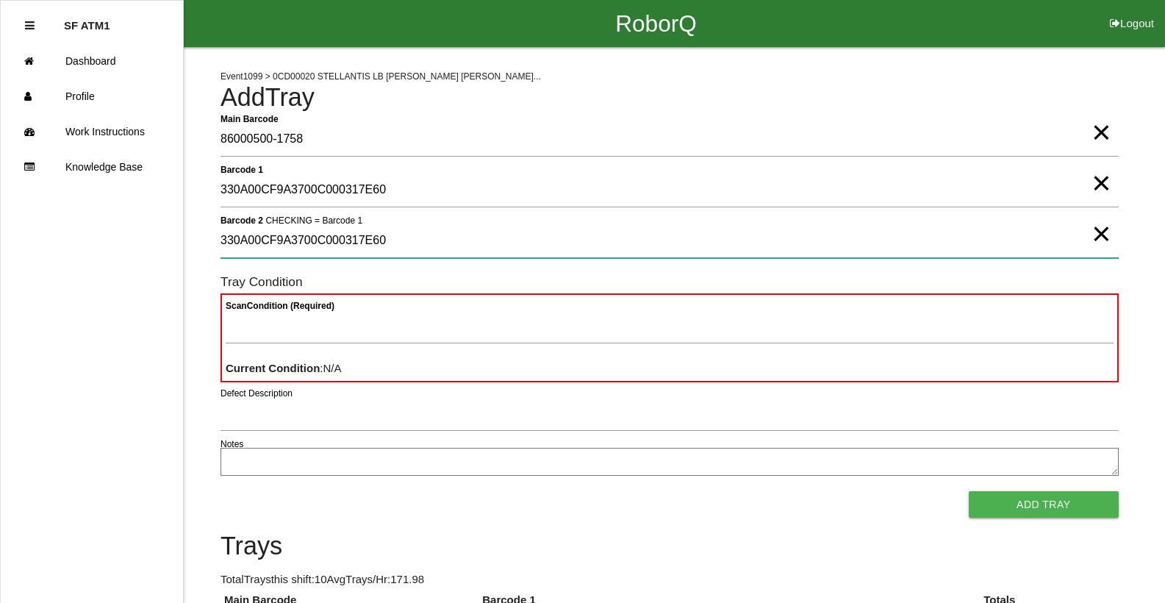
type 2 "330A00CF9A3700C000317E60"
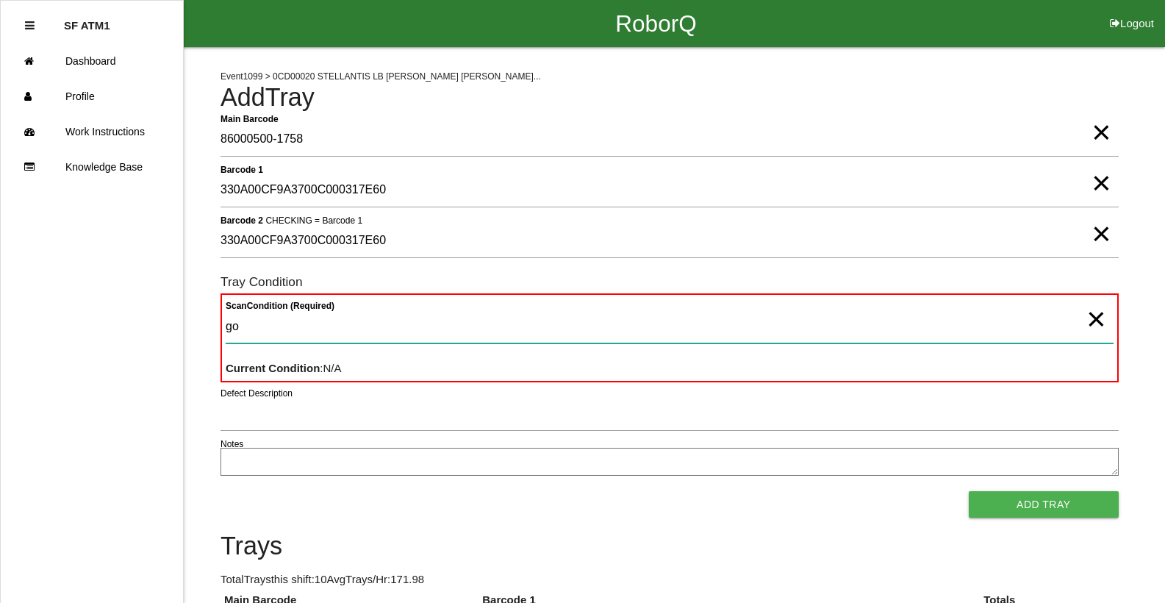
type Condition "goo"
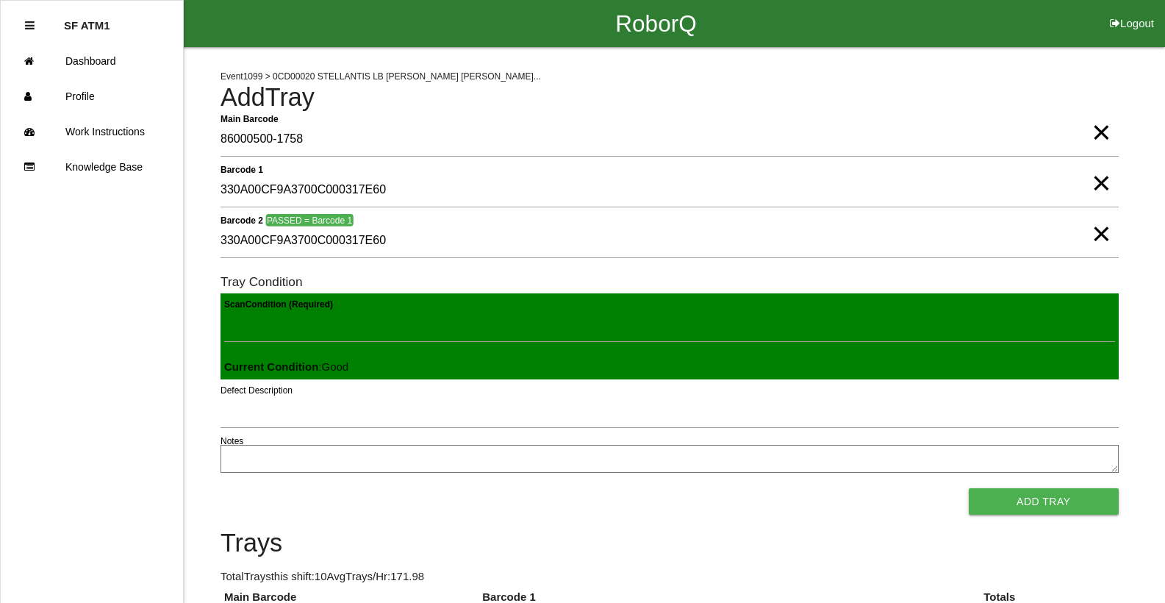
click at [969, 488] on button "Add Tray" at bounding box center [1044, 501] width 150 height 26
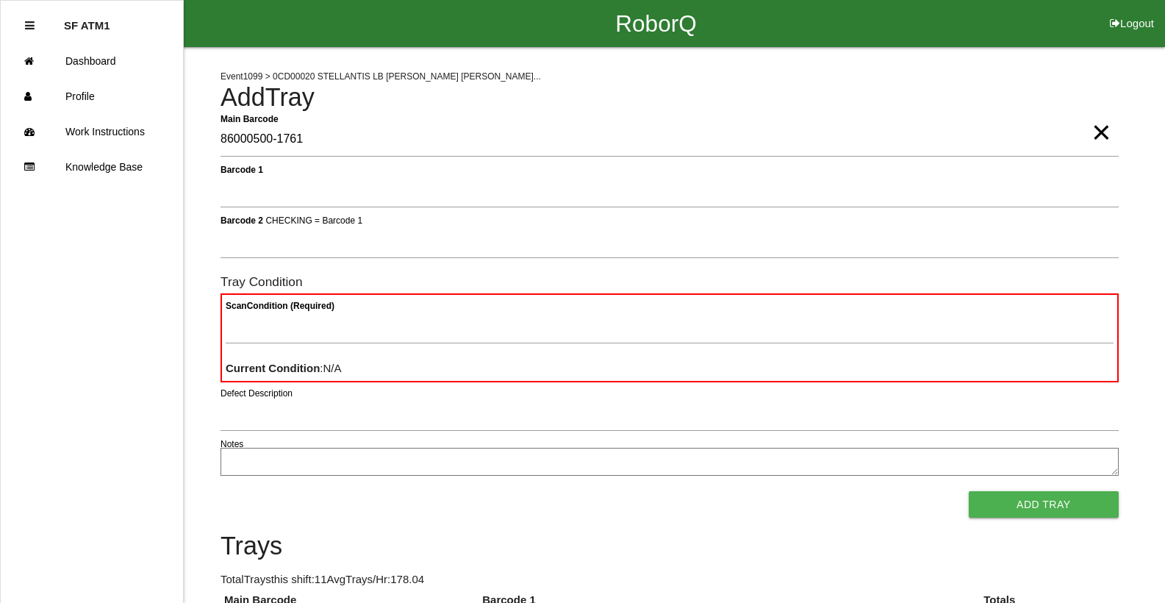
type Barcode "86000500-1761"
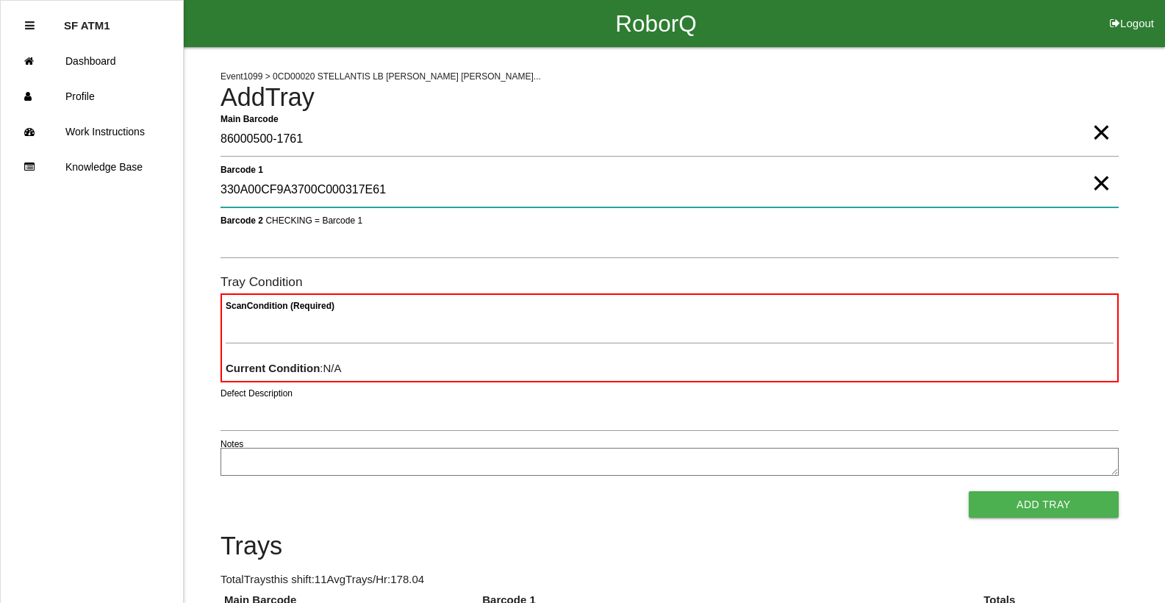
type 1 "330A00CF9A3700C000317E61"
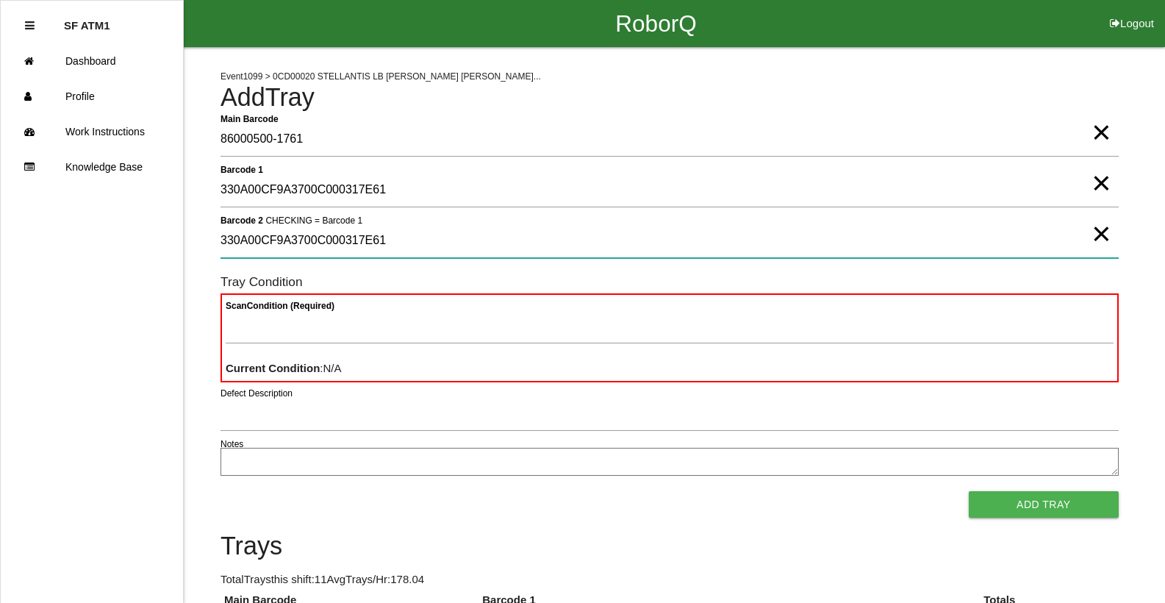
type 2 "330A00CF9A3700C000317E61"
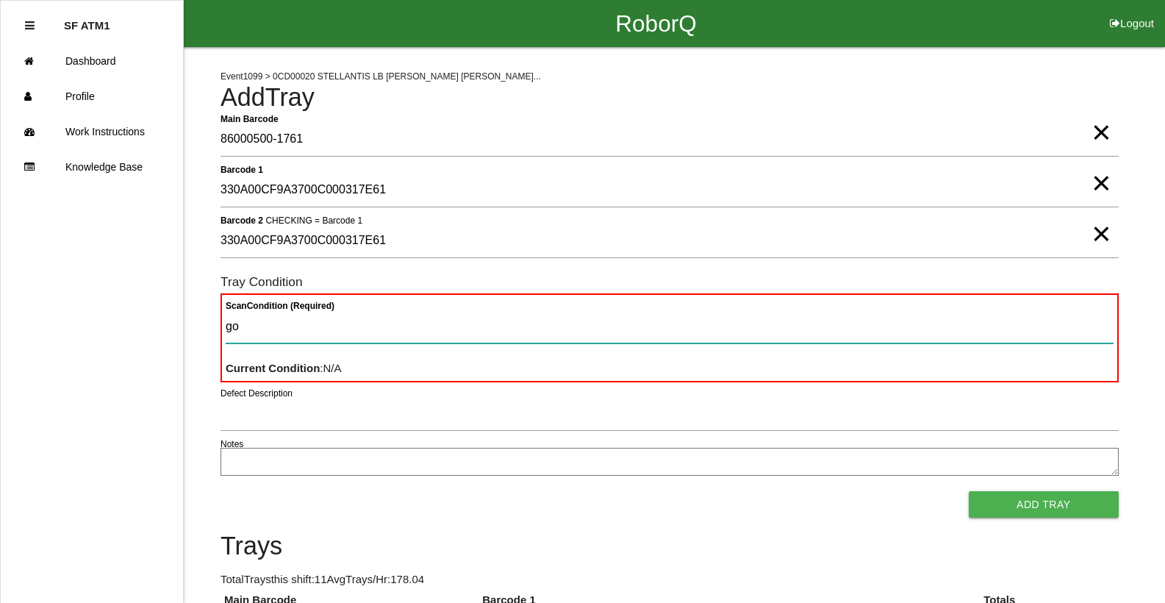
type Condition "goo"
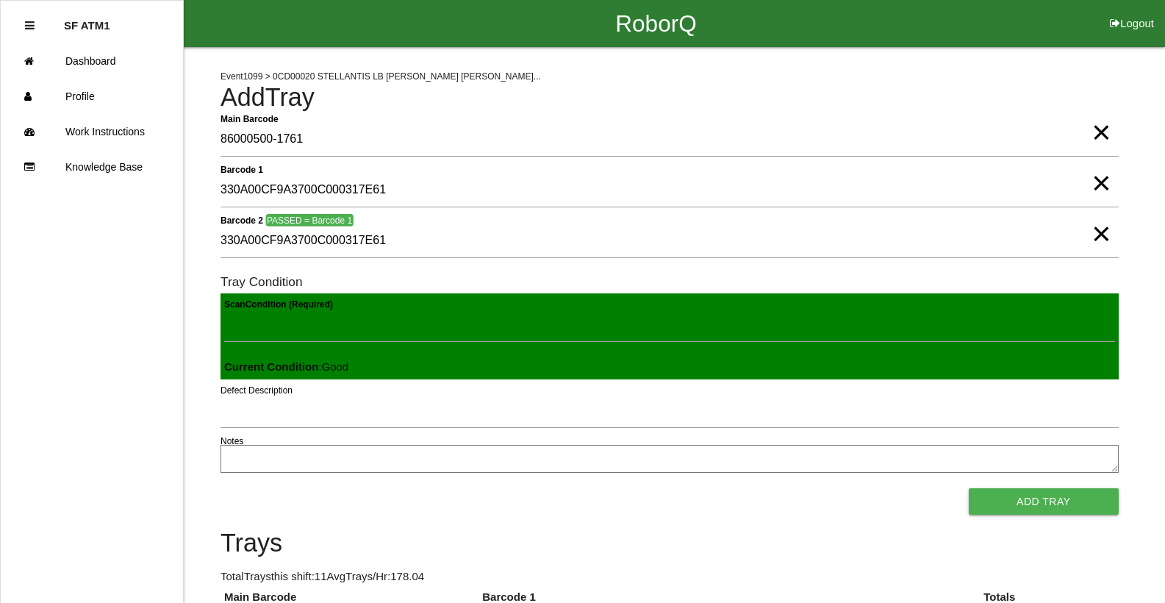
click at [969, 488] on button "Add Tray" at bounding box center [1044, 501] width 150 height 26
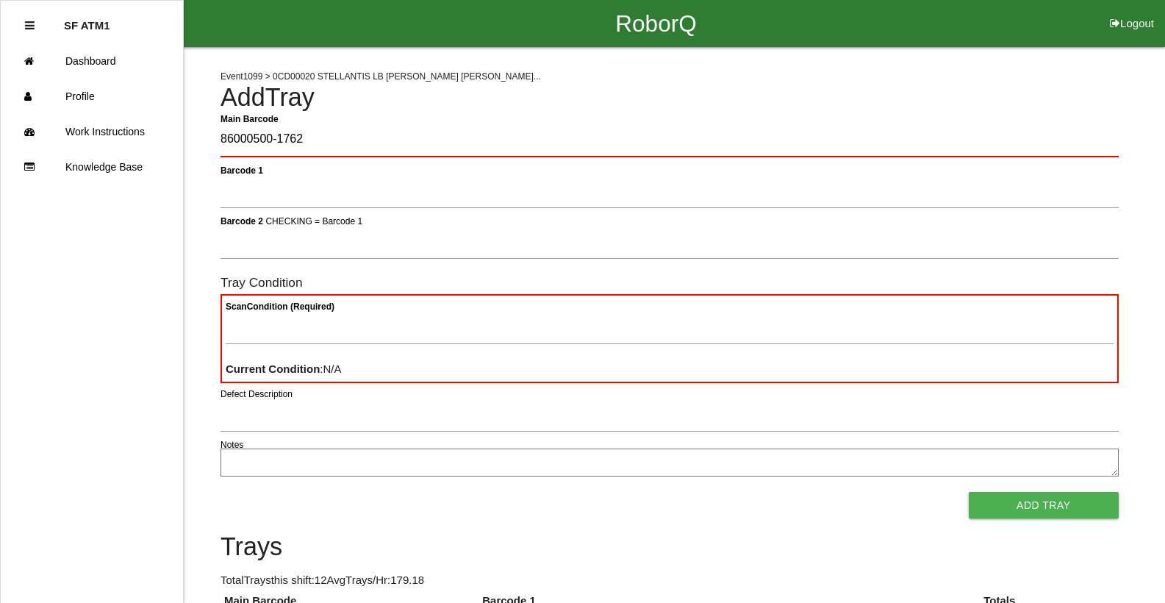
type Barcode "86000500-1762"
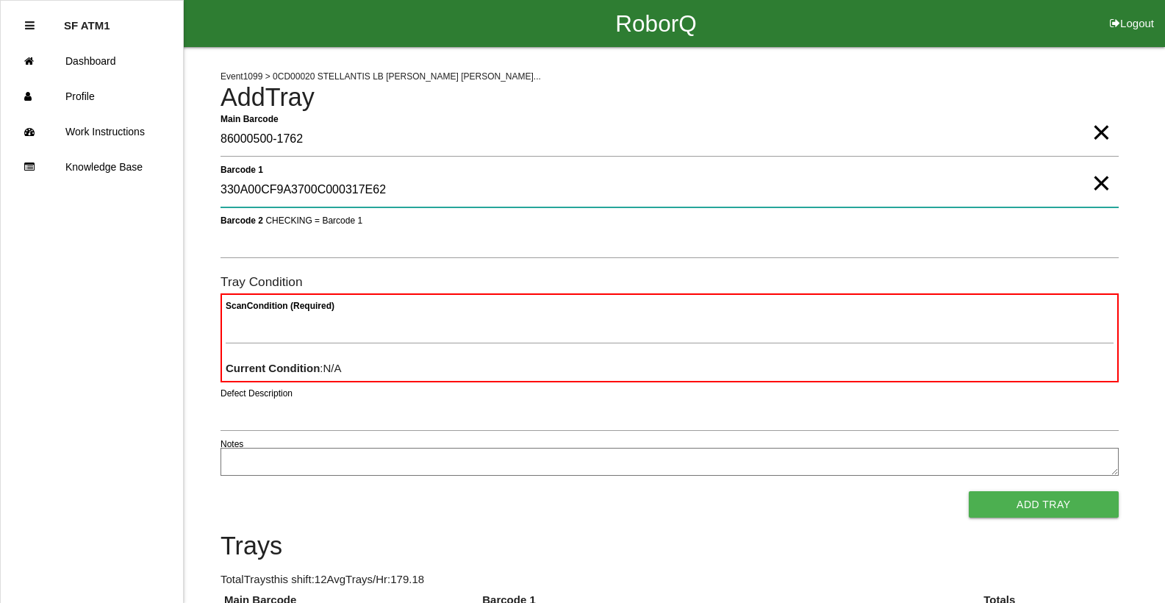
type 1 "330A00CF9A3700C000317E62"
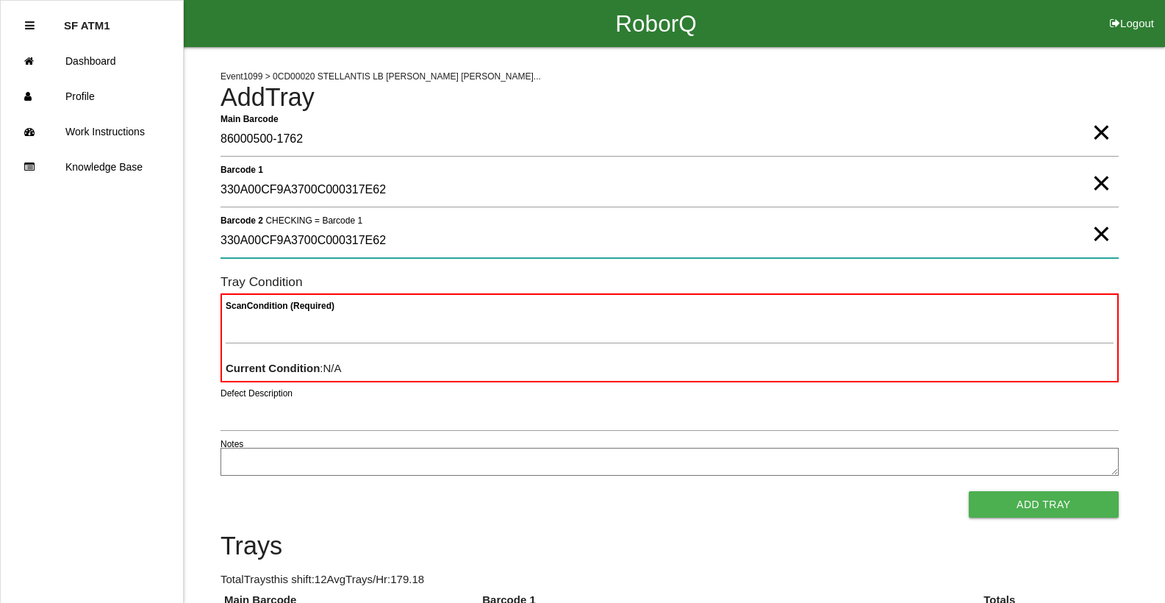
type 2 "330A00CF9A3700C000317E62"
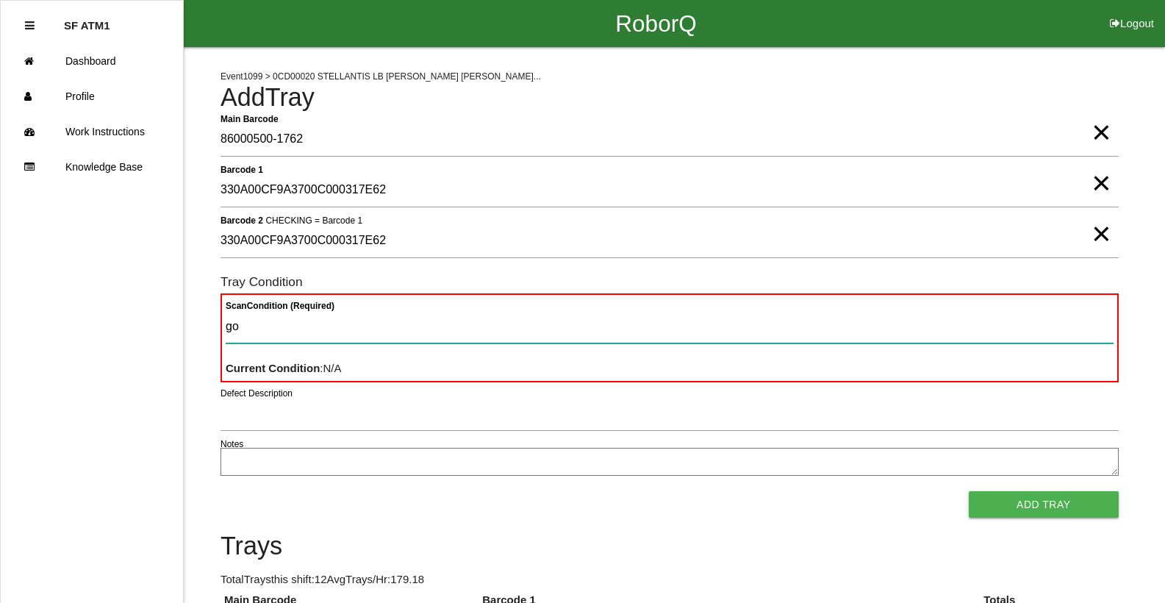
type Condition "goo"
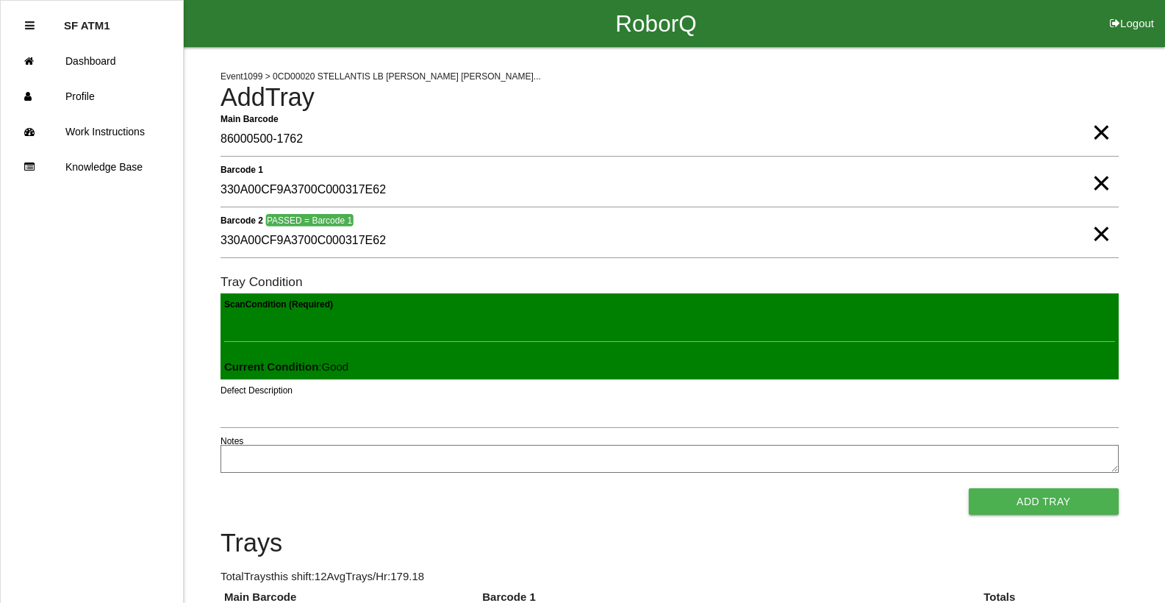
click at [969, 488] on button "Add Tray" at bounding box center [1044, 501] width 150 height 26
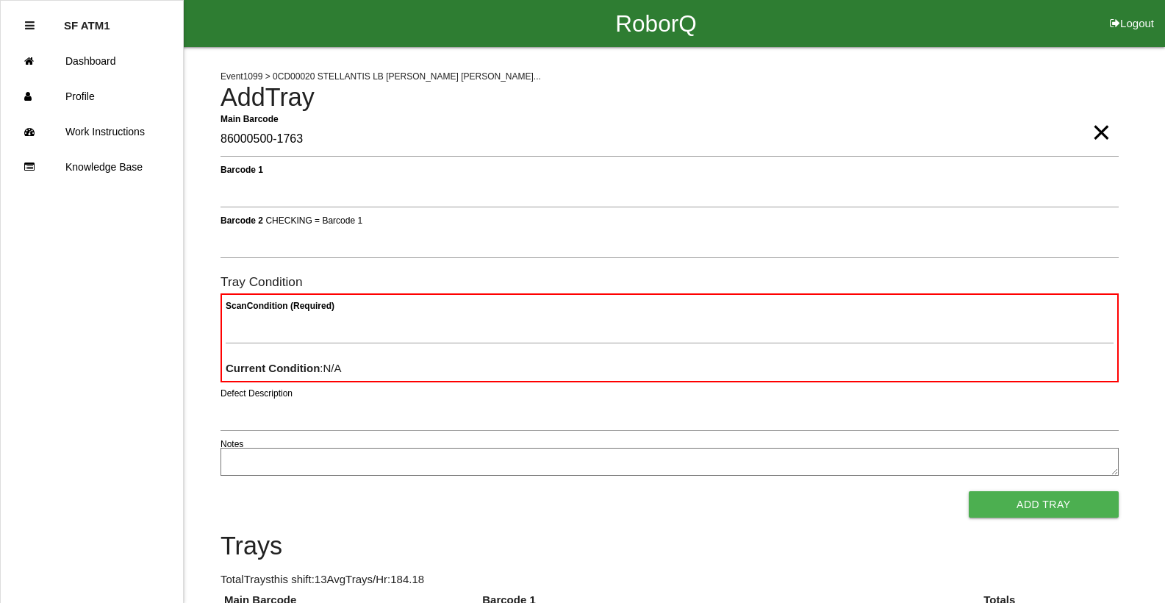
type Barcode "86000500-1763"
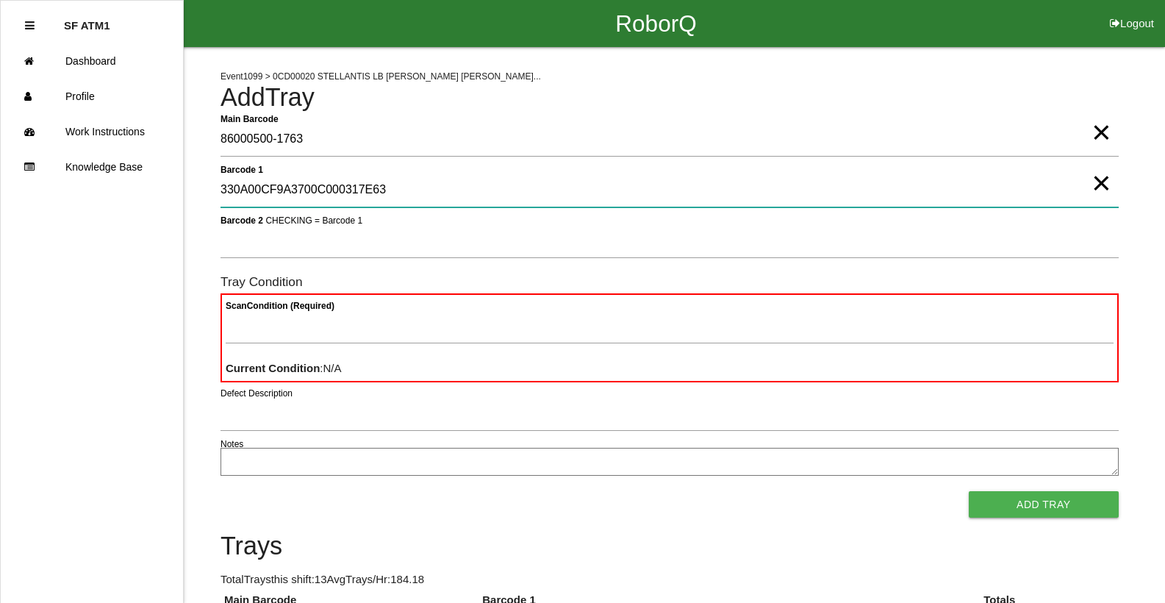
type 1 "330A00CF9A3700C000317E63"
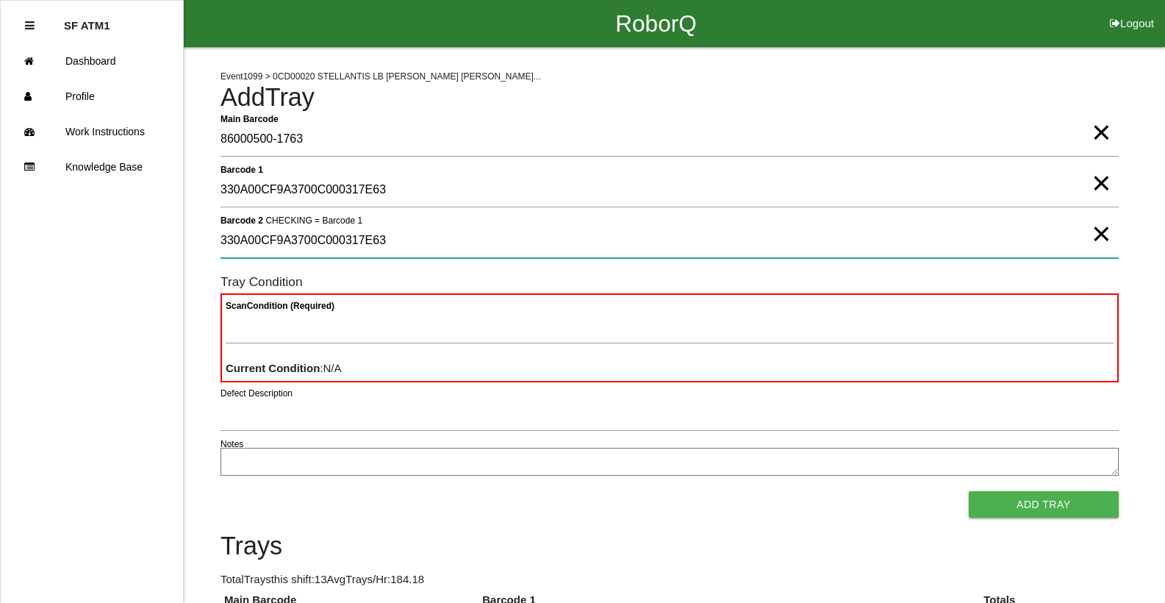
type 2 "330A00CF9A3700C000317E63"
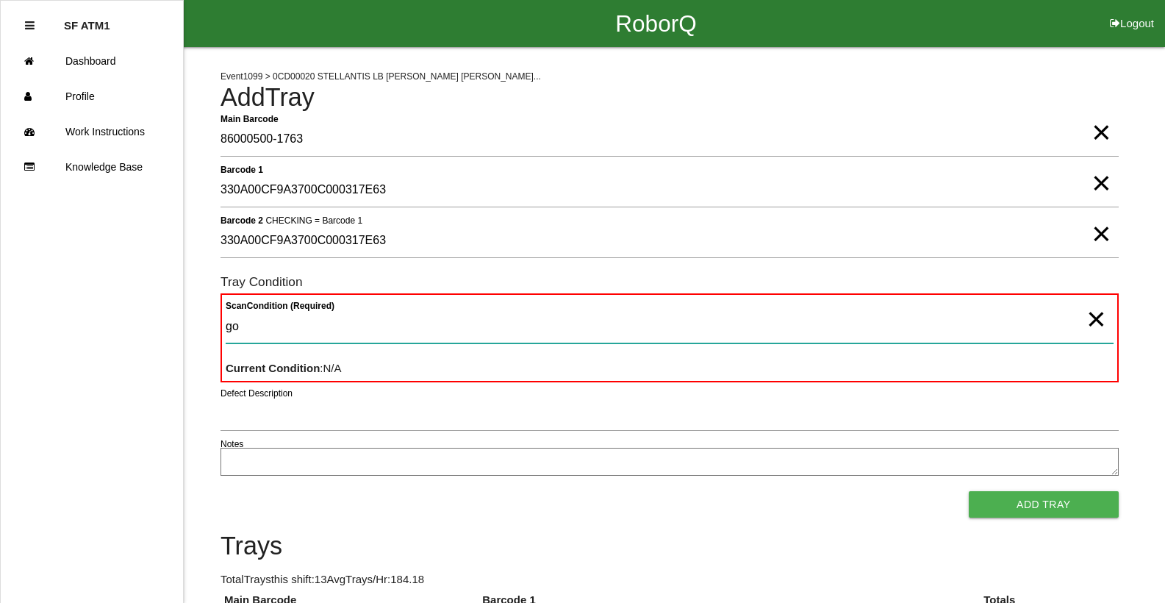
type Condition "goo"
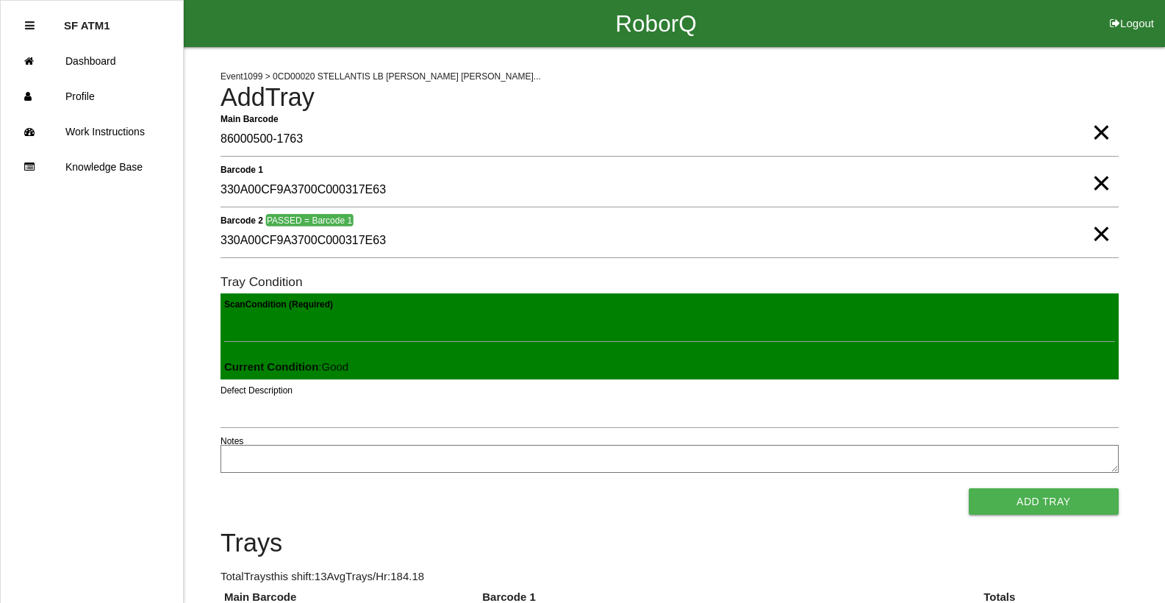
click at [969, 488] on button "Add Tray" at bounding box center [1044, 501] width 150 height 26
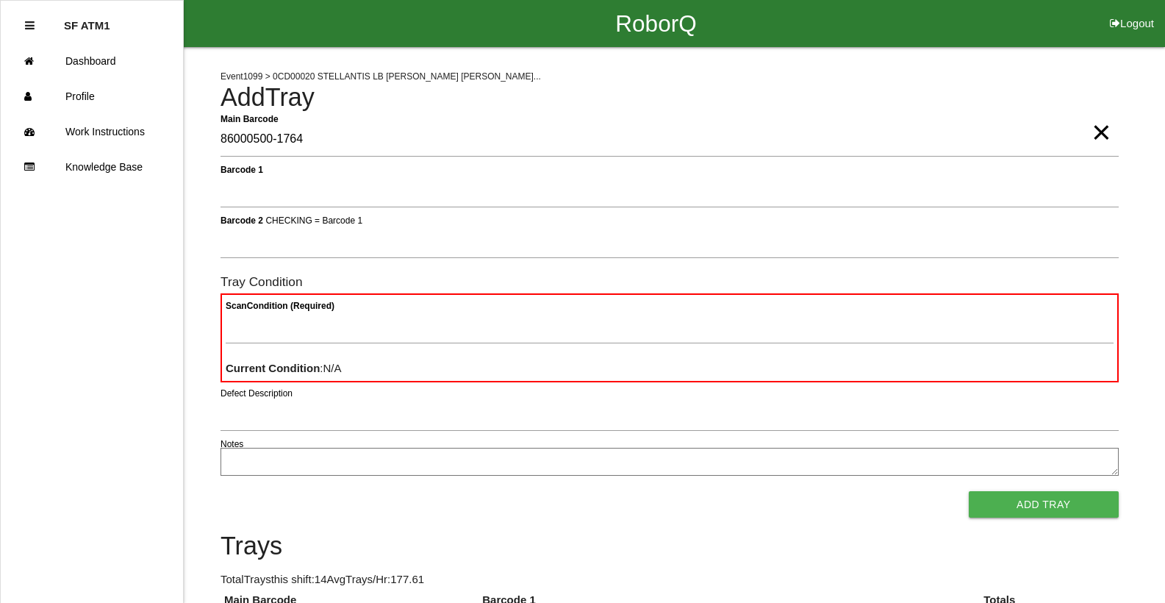
type Barcode "86000500-1764"
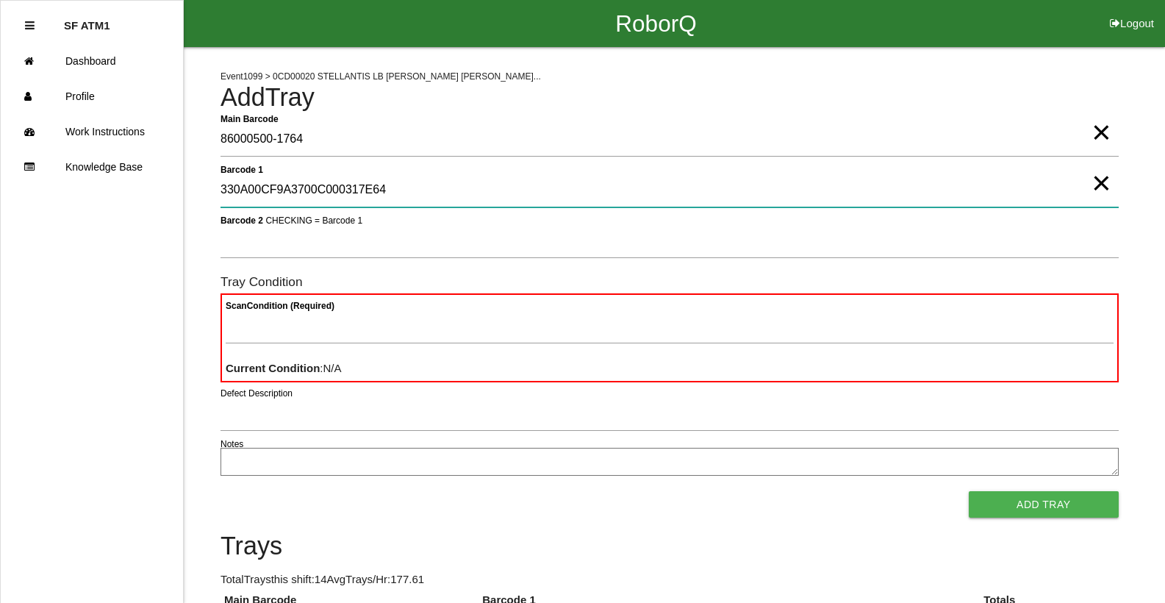
type 1 "330A00CF9A3700C000317E64"
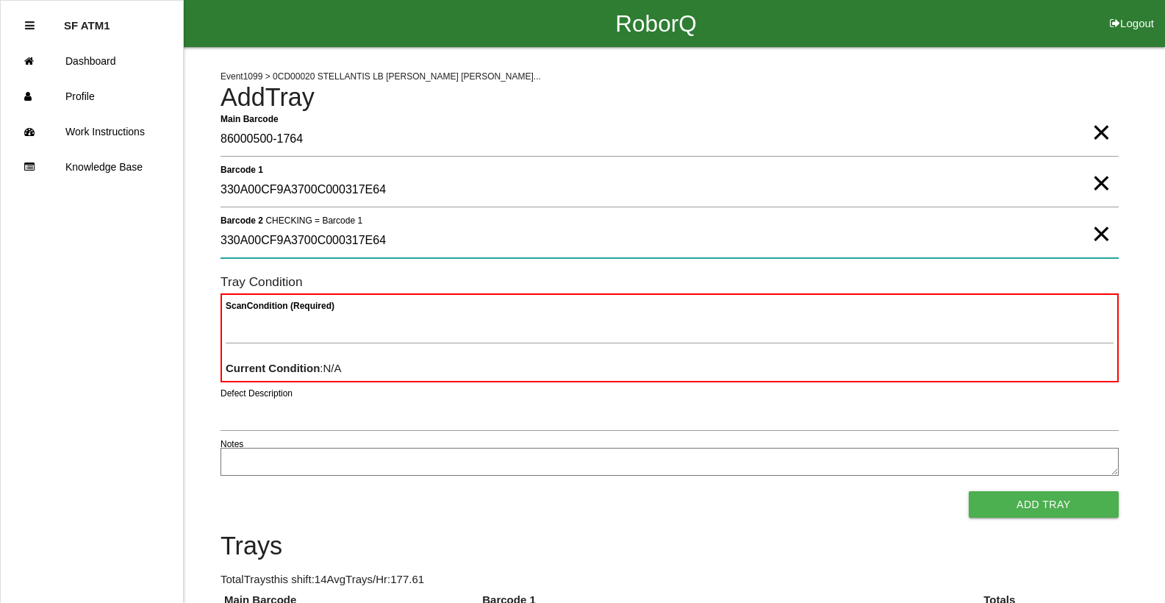
type 2 "330A00CF9A3700C000317E64"
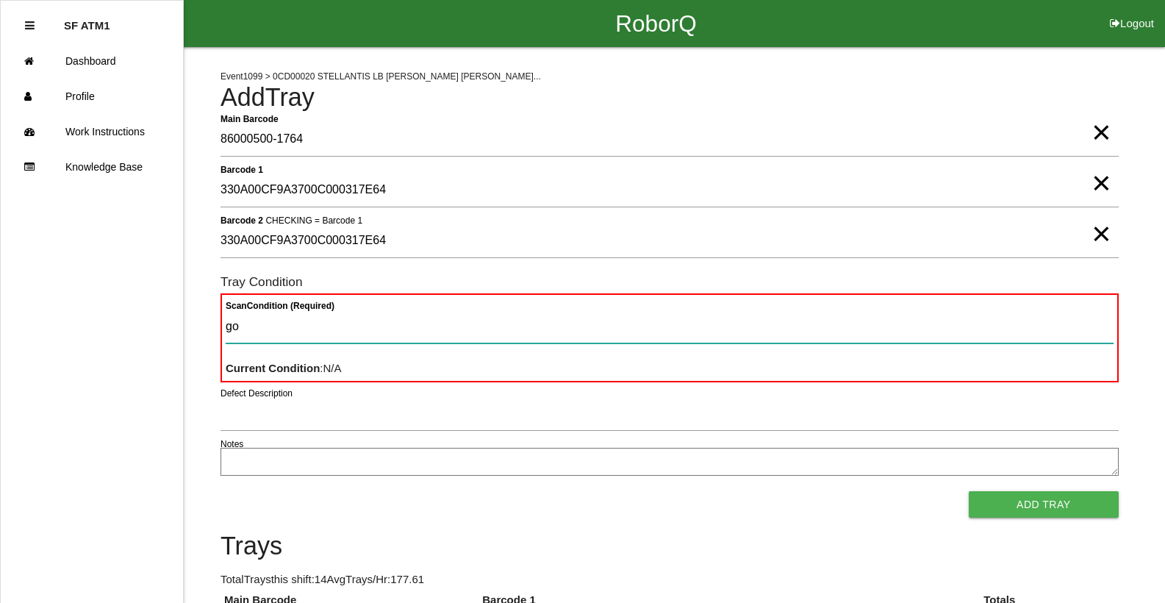
type Condition "goo"
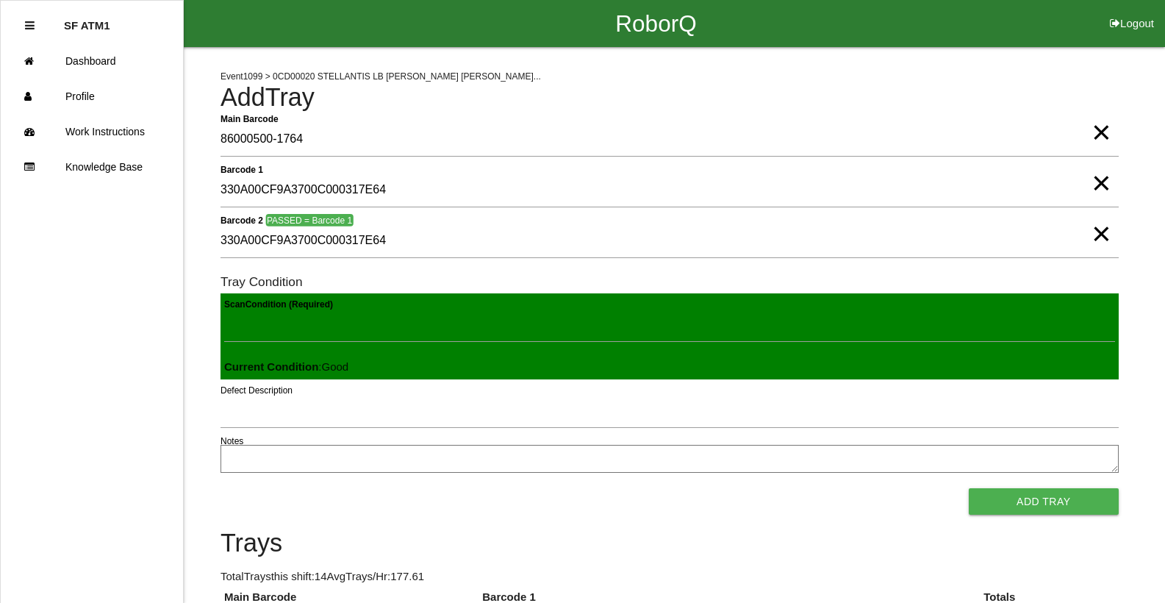
click at [969, 488] on button "Add Tray" at bounding box center [1044, 501] width 150 height 26
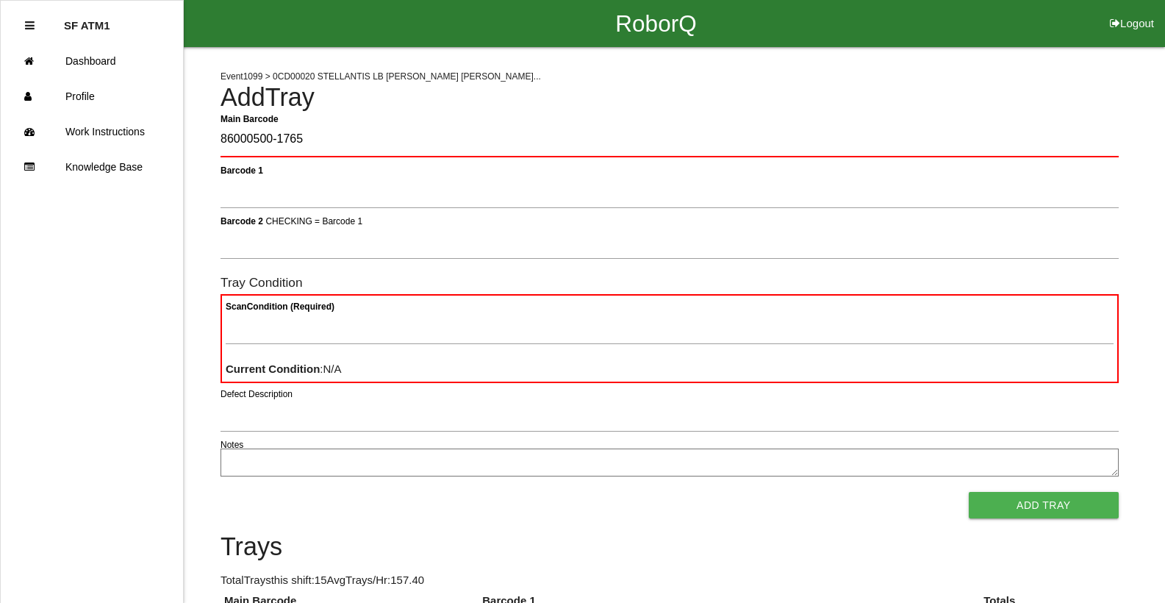
type Barcode "86000500-1765"
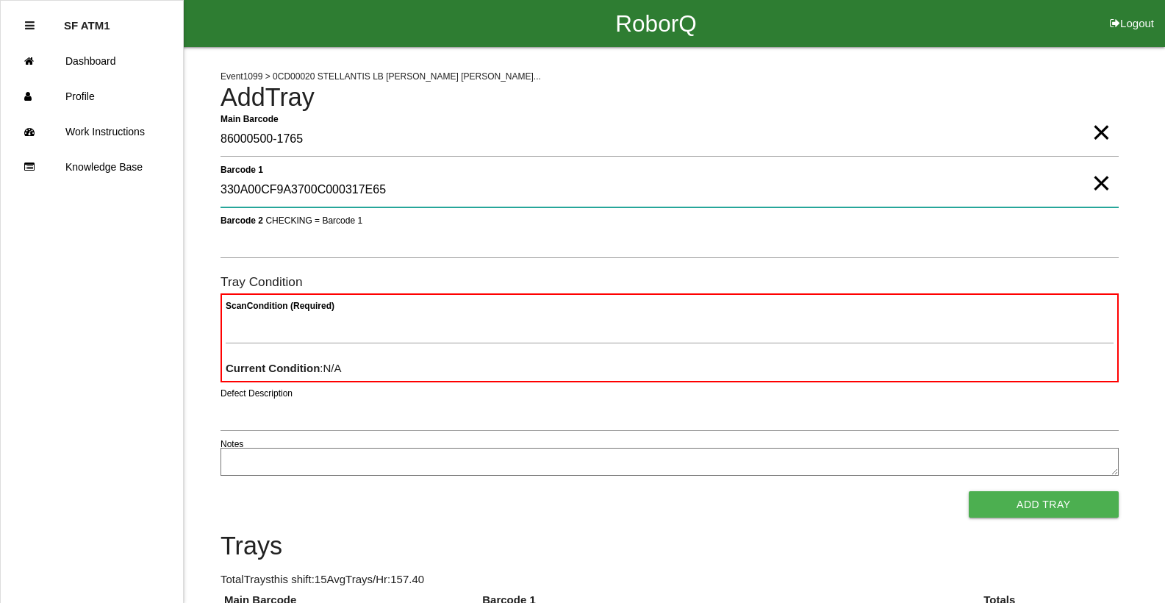
type 1 "330A00CF9A3700C000317E65"
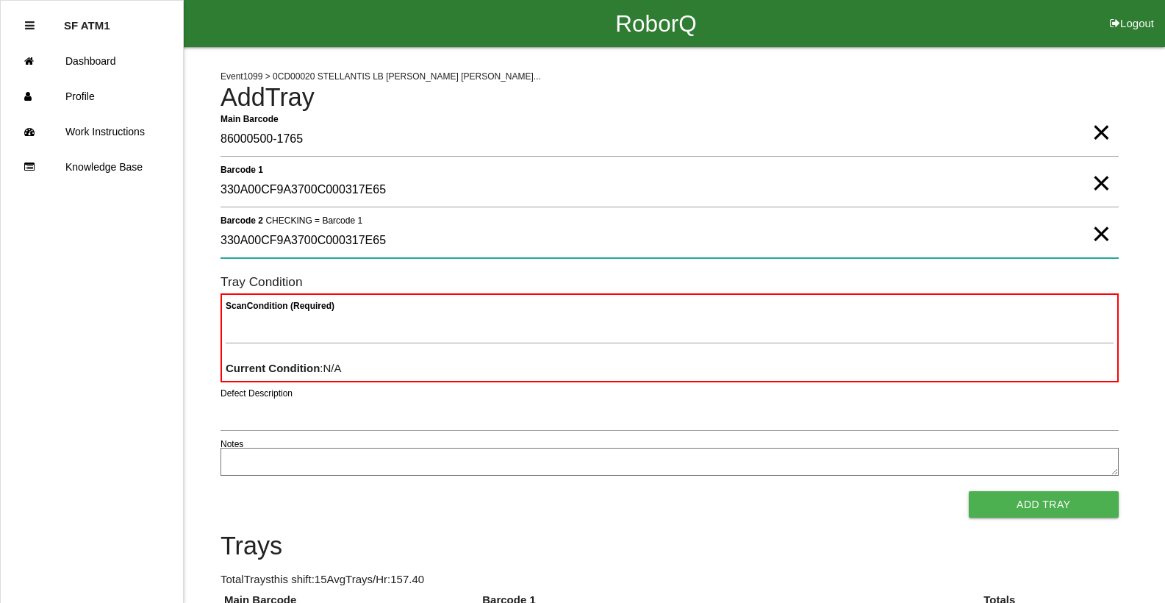
type 2 "330A00CF9A3700C000317E65"
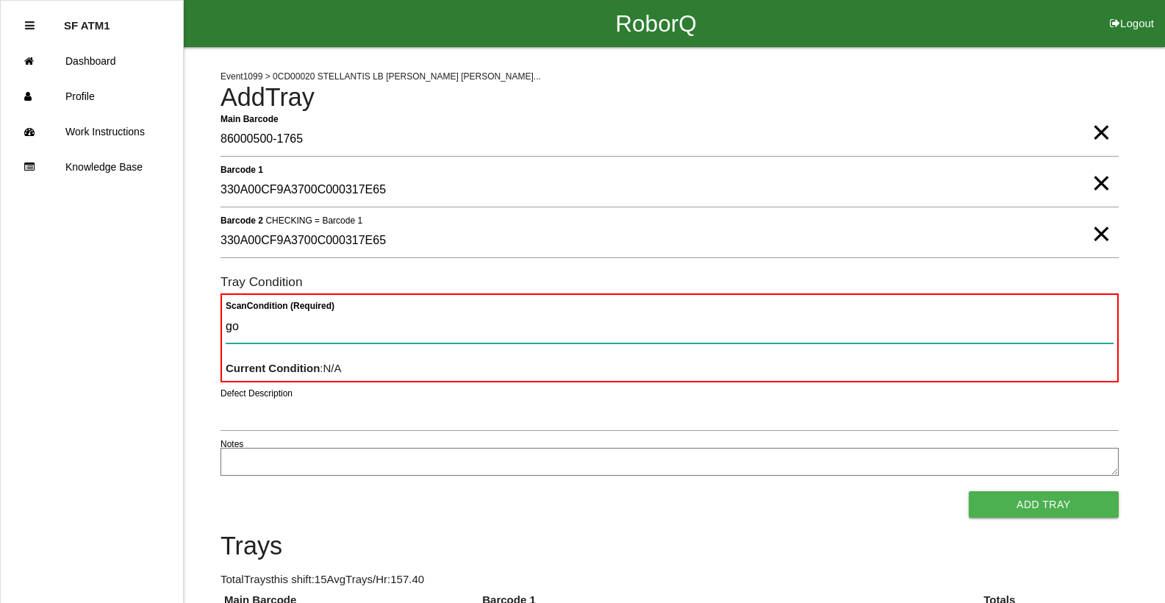
type Condition "goo"
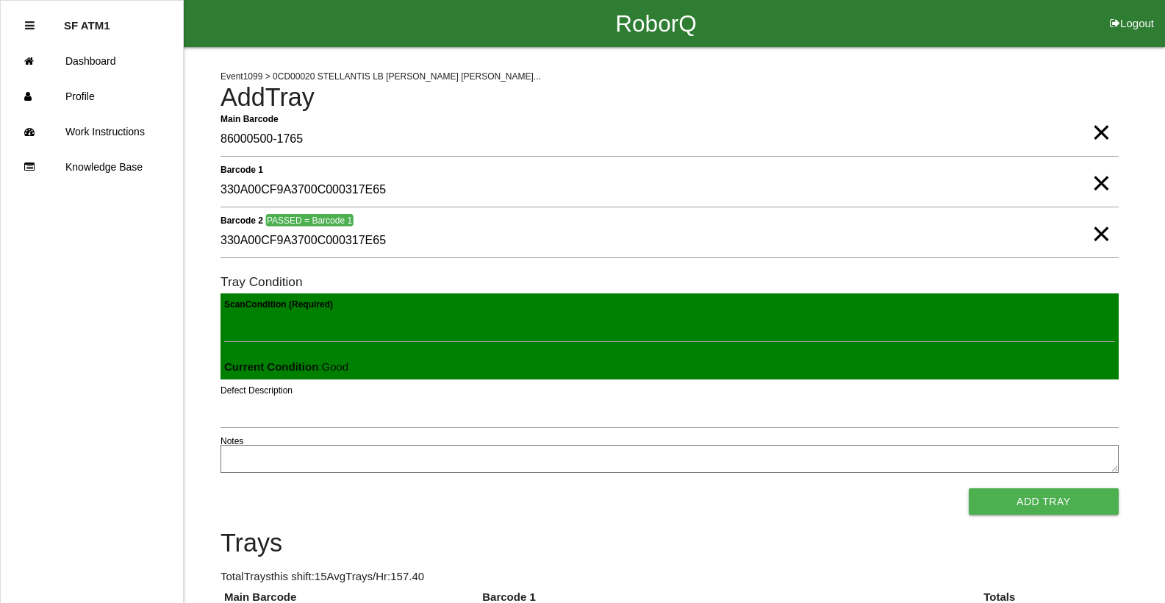
click at [969, 488] on button "Add Tray" at bounding box center [1044, 501] width 150 height 26
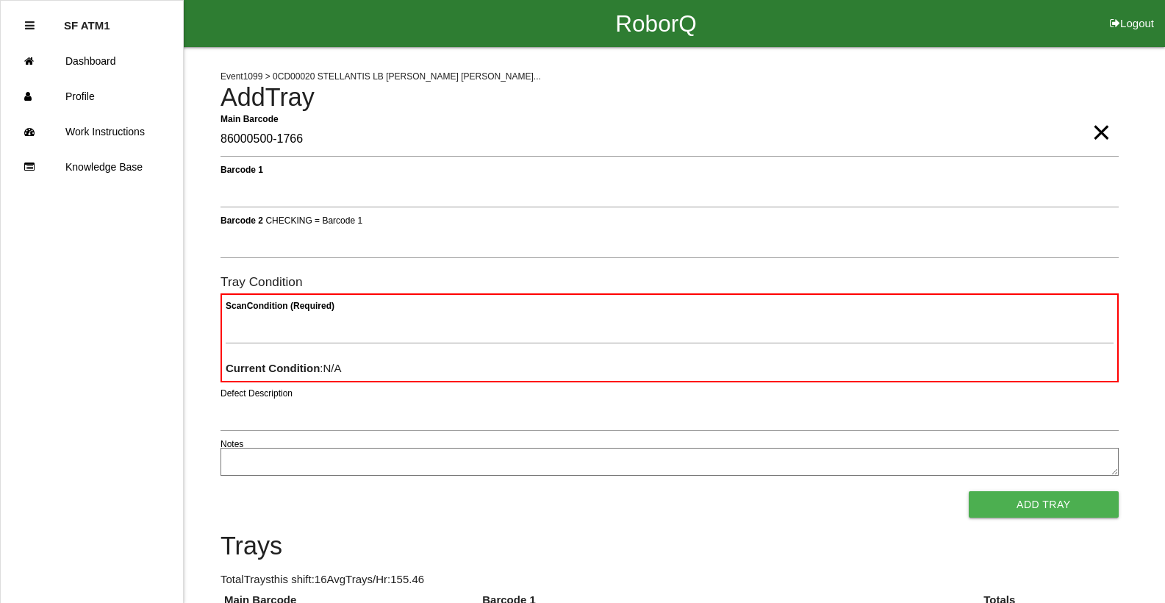
type Barcode "86000500-1766"
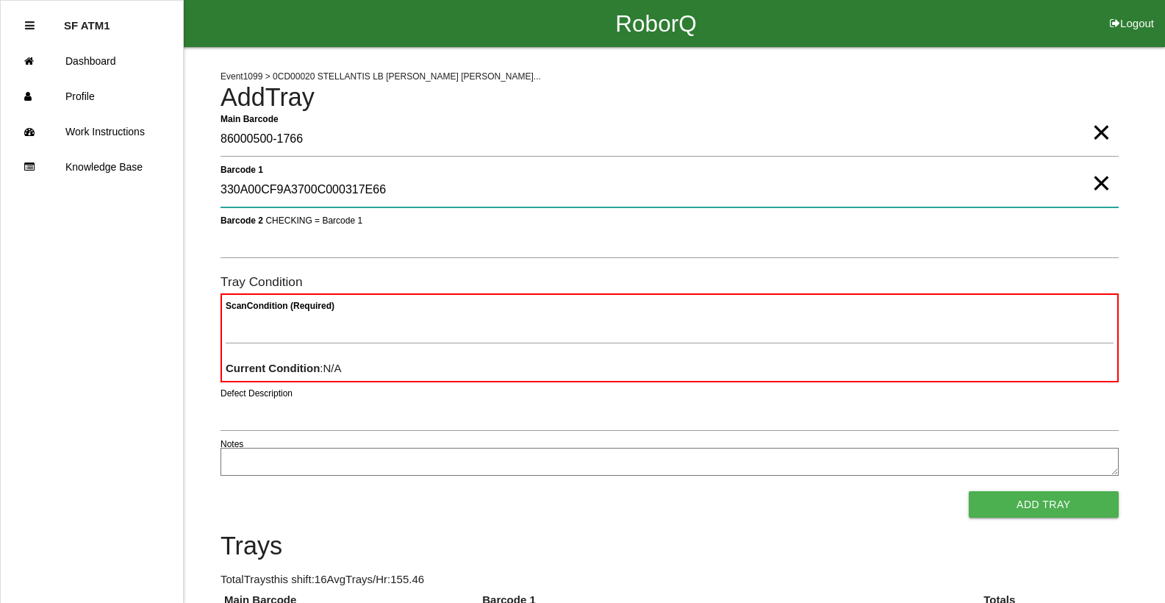
type 1 "330A00CF9A3700C000317E66"
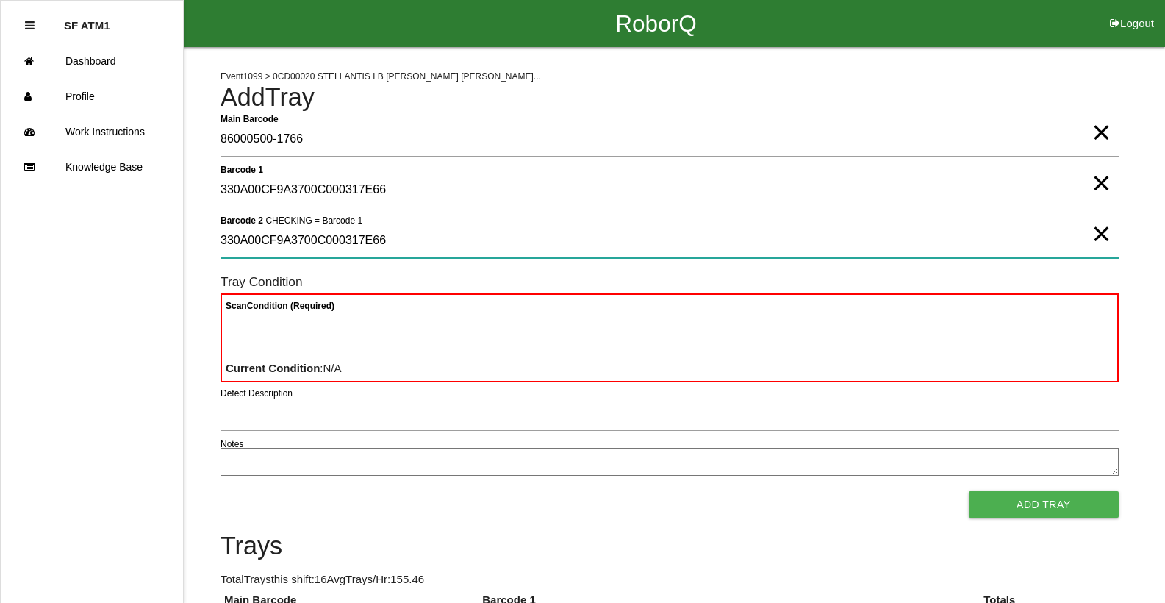
type 2 "330A00CF9A3700C000317E66"
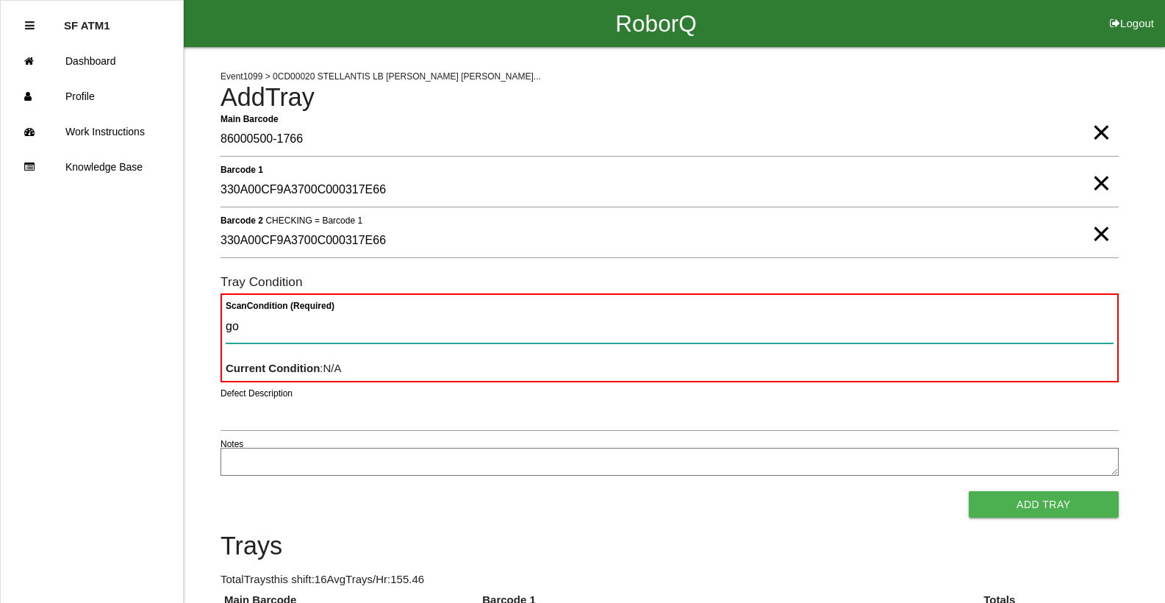
type Condition "goo"
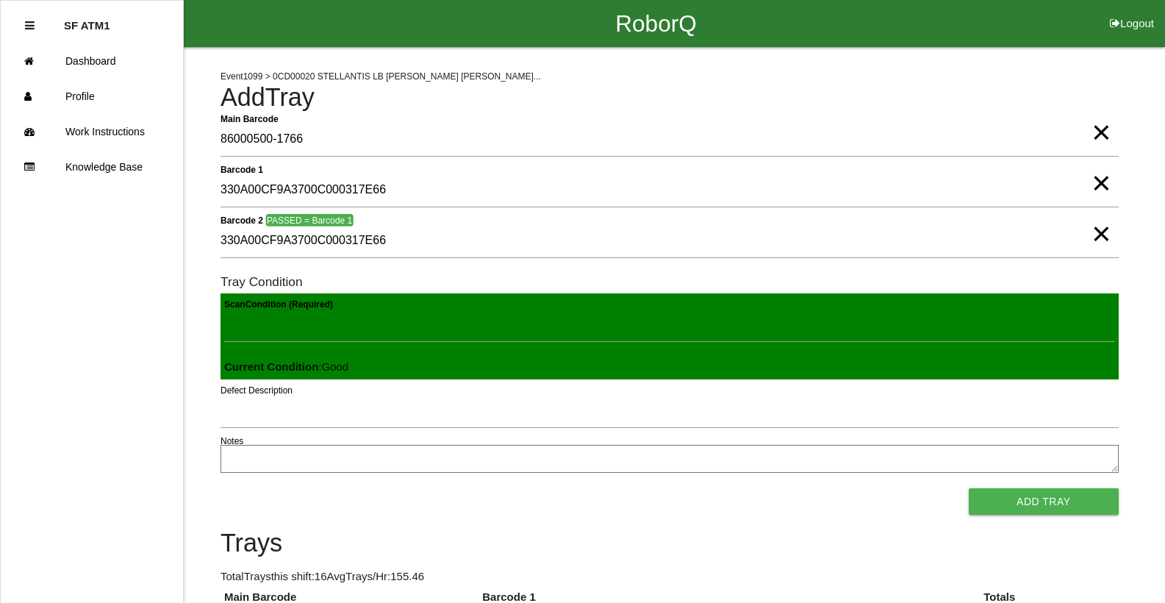
click at [969, 488] on button "Add Tray" at bounding box center [1044, 501] width 150 height 26
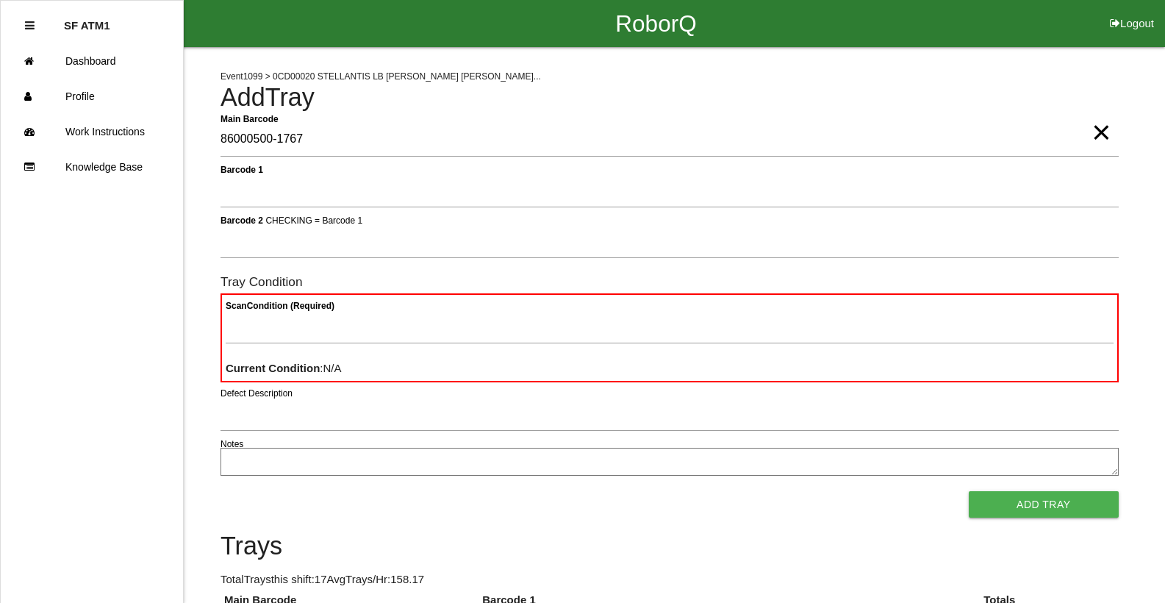
type Barcode "86000500-1767"
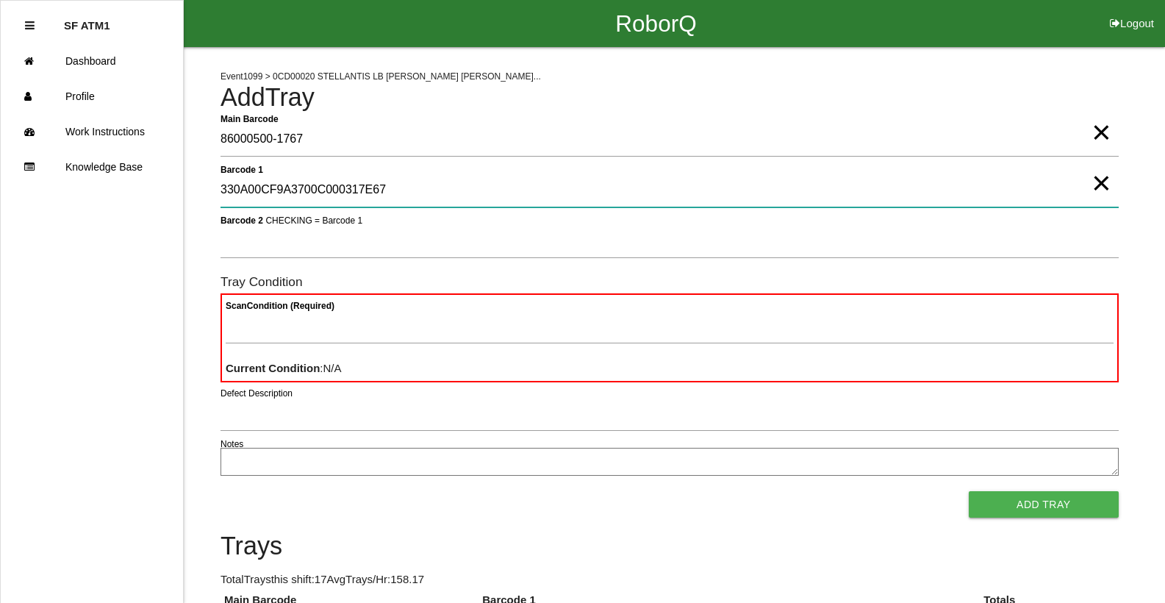
type 1 "330A00CF9A3700C000317E67"
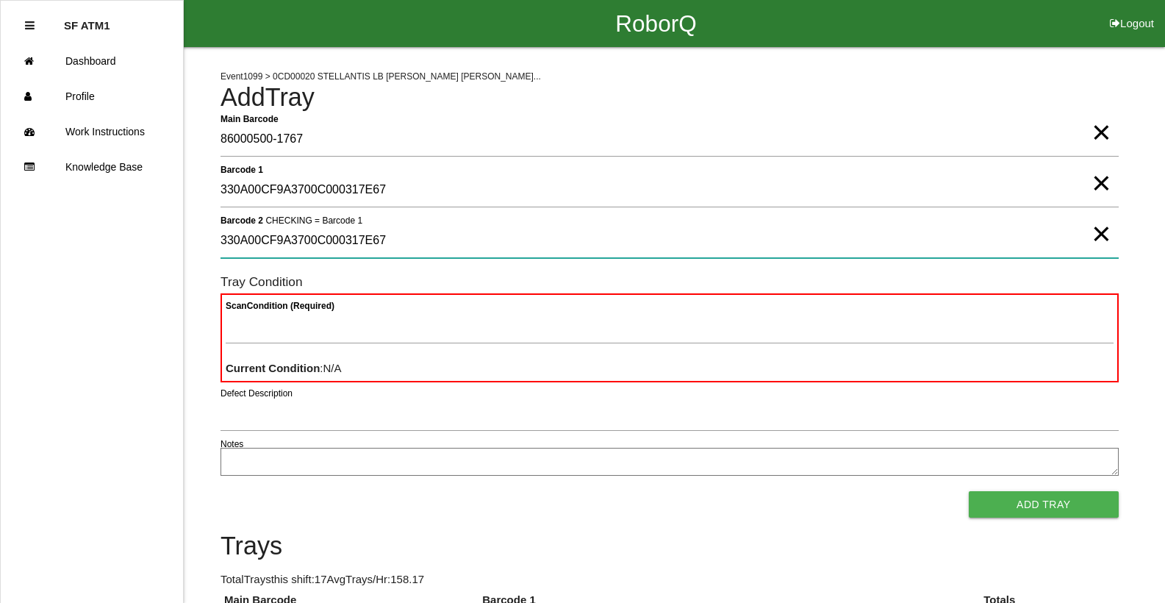
type 2 "330A00CF9A3700C000317E67"
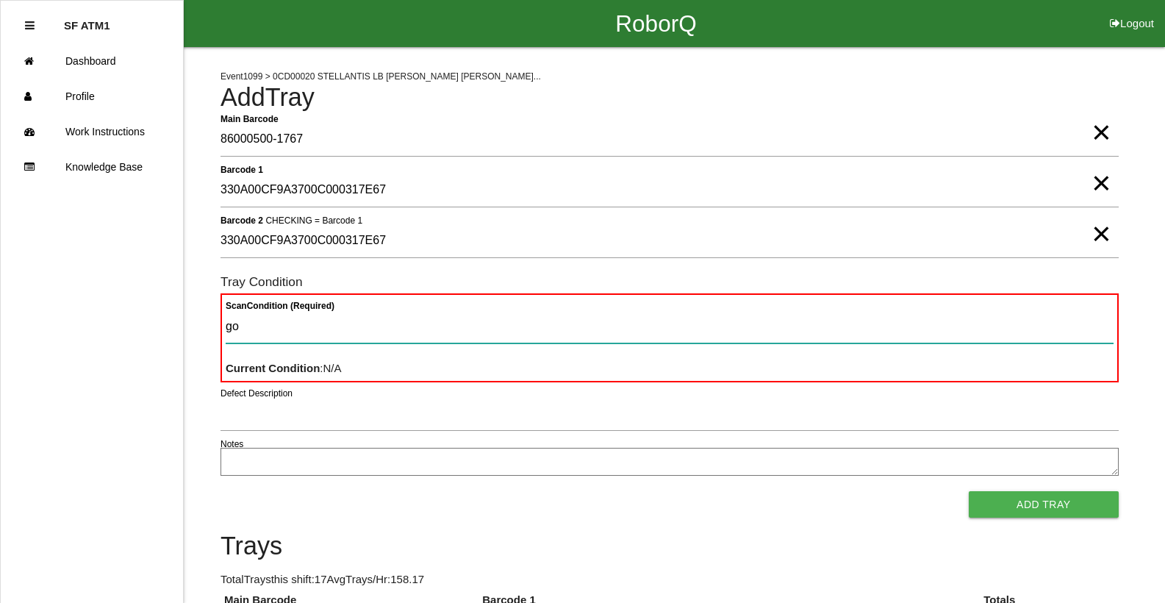
type Condition "goo"
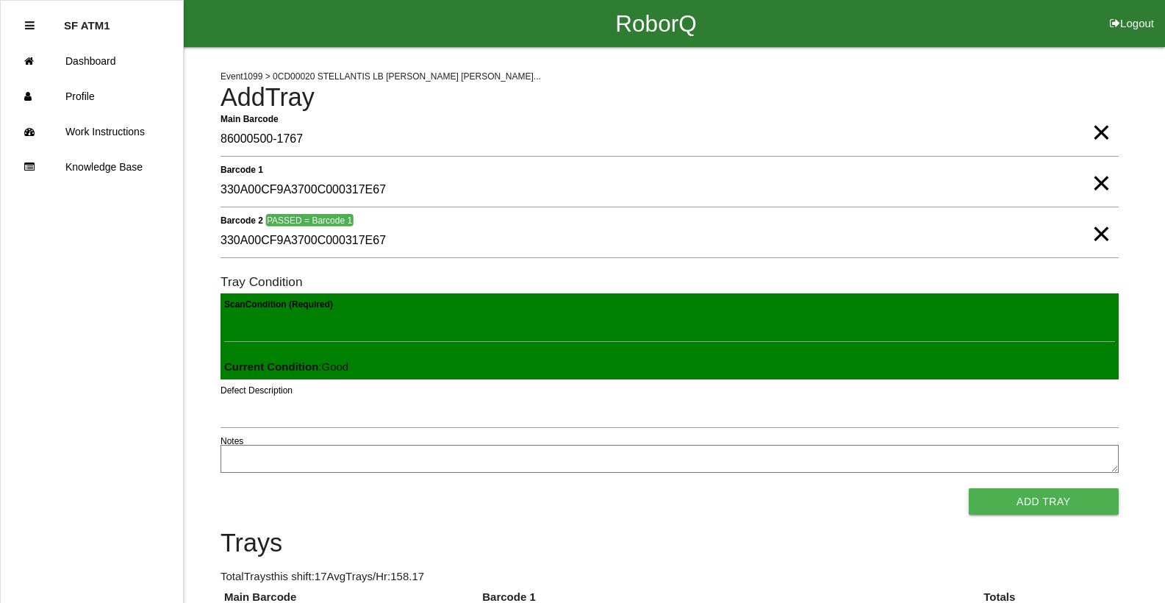
click at [969, 488] on button "Add Tray" at bounding box center [1044, 501] width 150 height 26
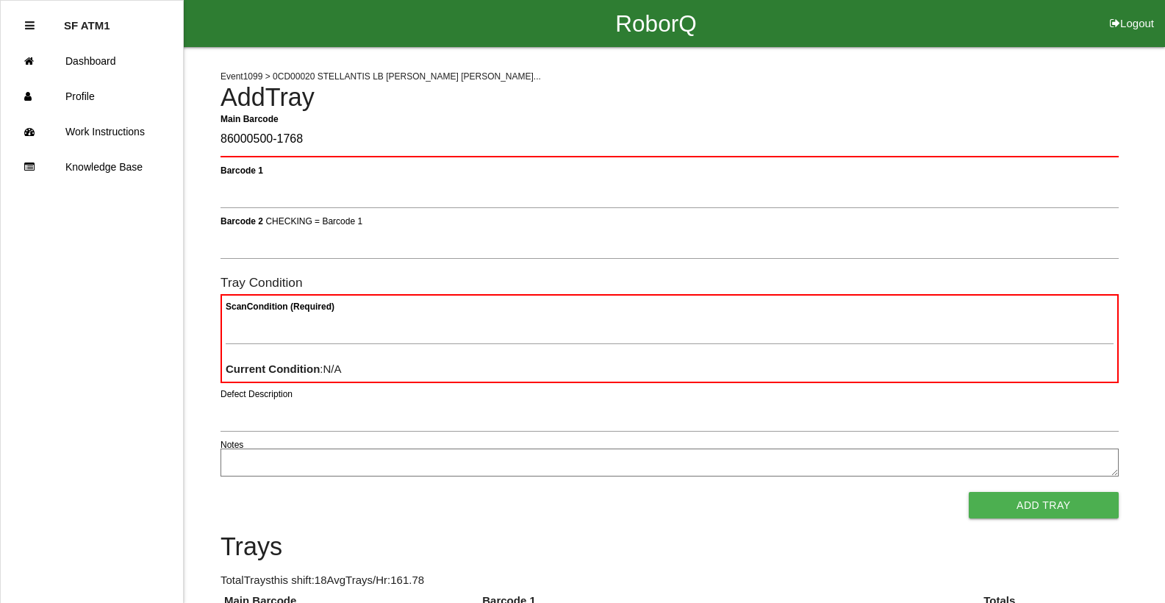
type Barcode "86000500-1768"
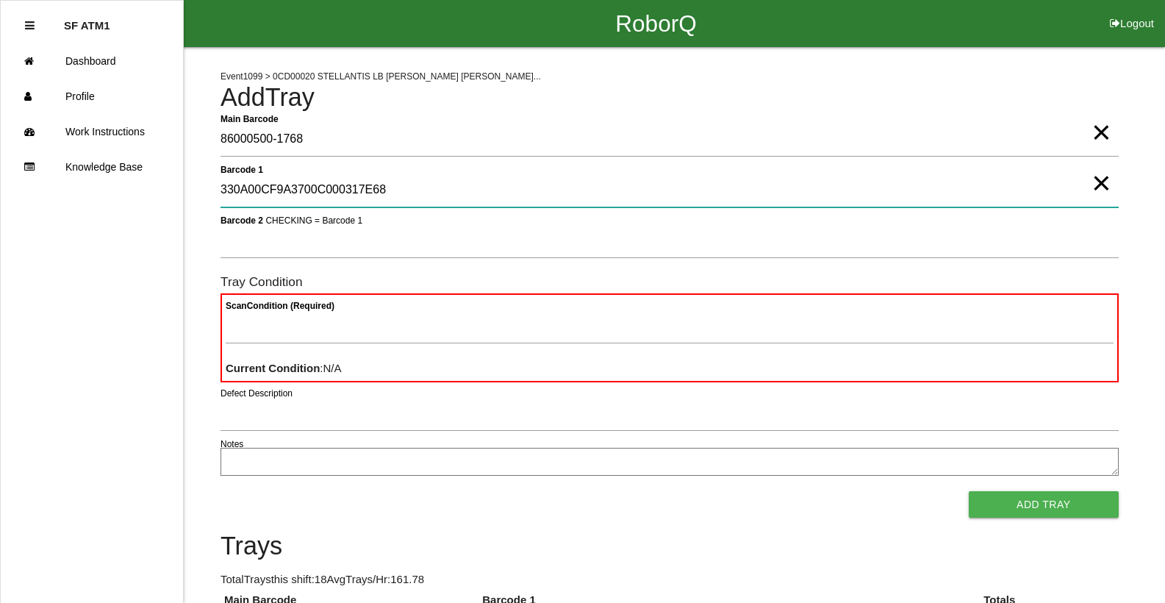
type 1 "330A00CF9A3700C000317E68"
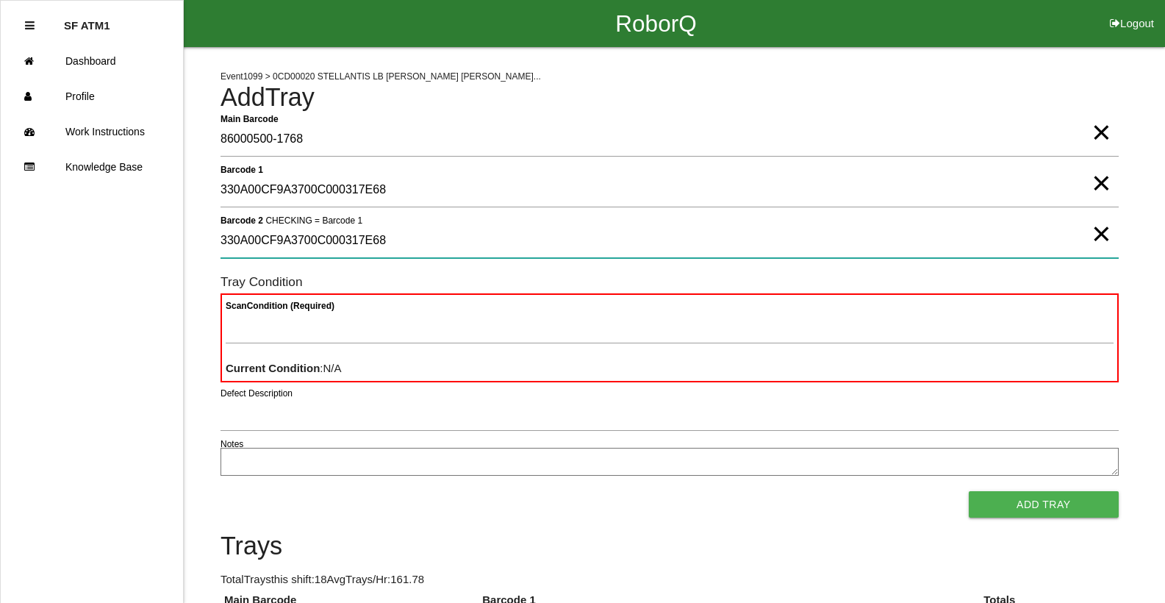
type 2 "330A00CF9A3700C000317E68"
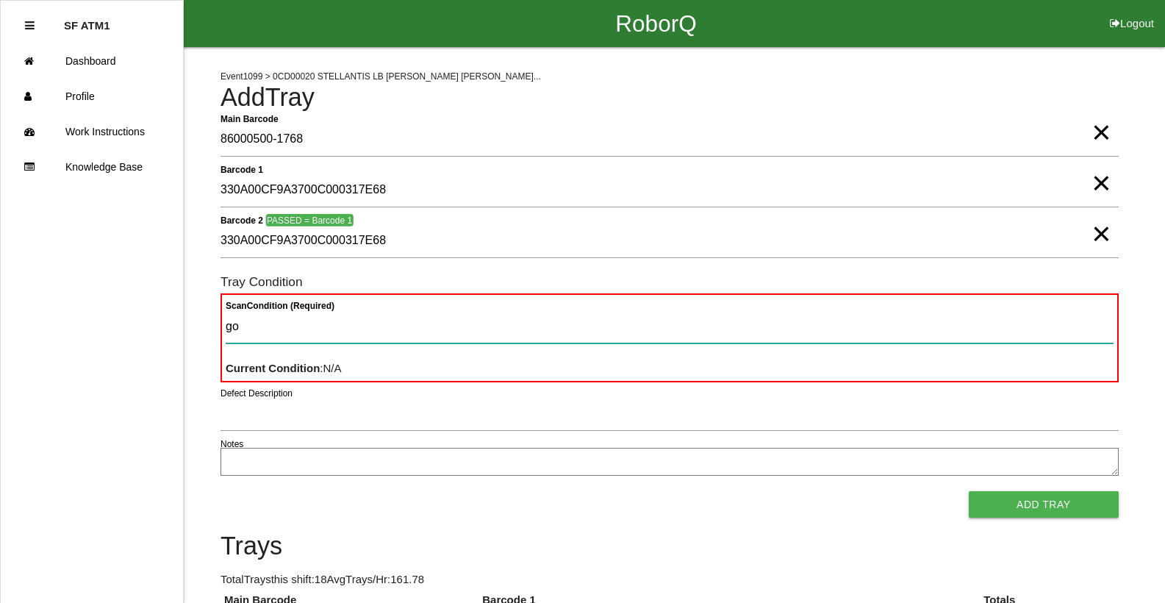
type Condition "goo"
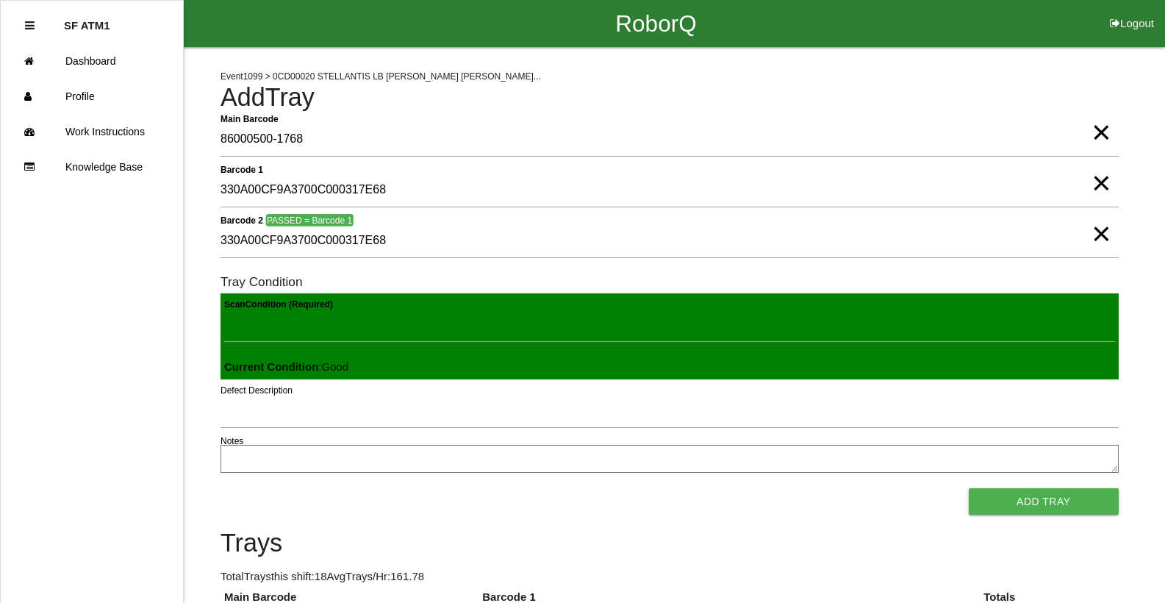
click at [969, 488] on button "Add Tray" at bounding box center [1044, 501] width 150 height 26
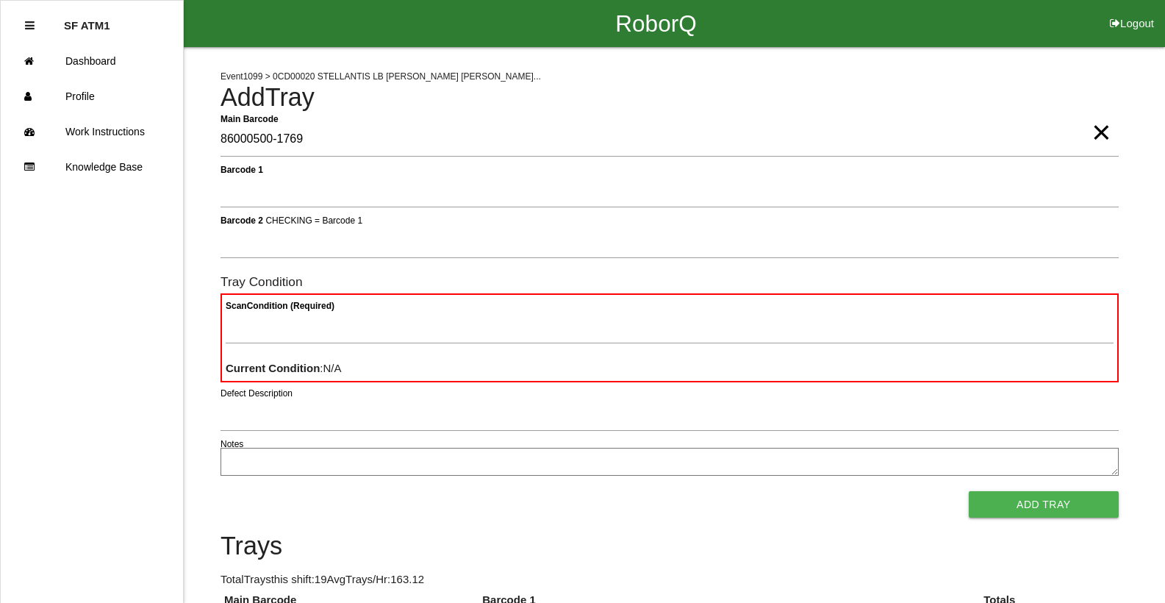
type Barcode "86000500-1769"
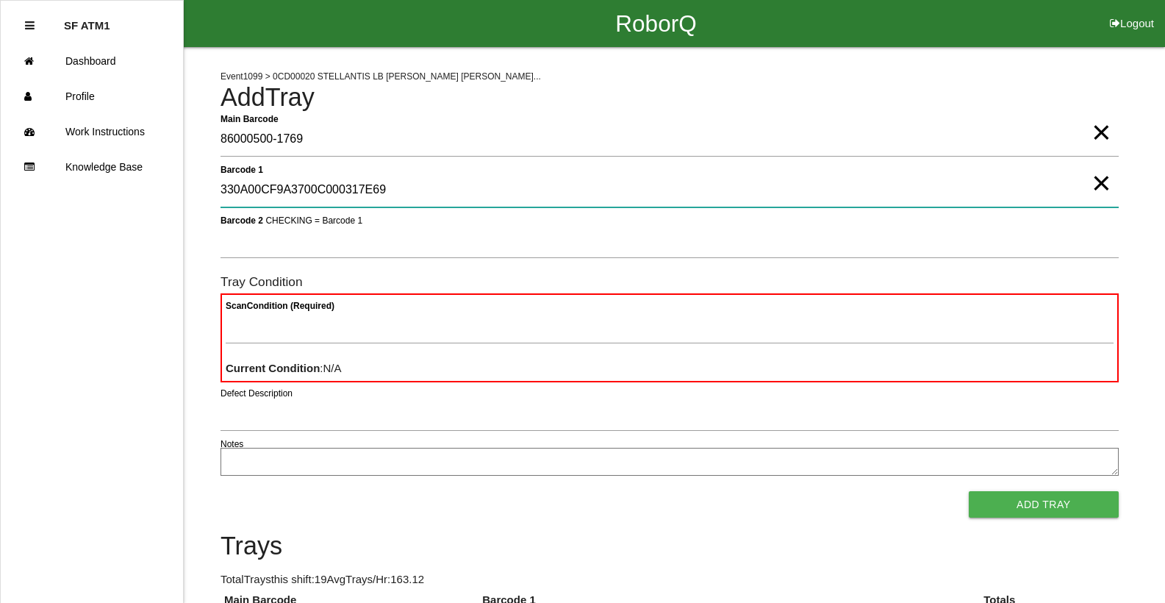
type 1 "330A00CF9A3700C000317E69"
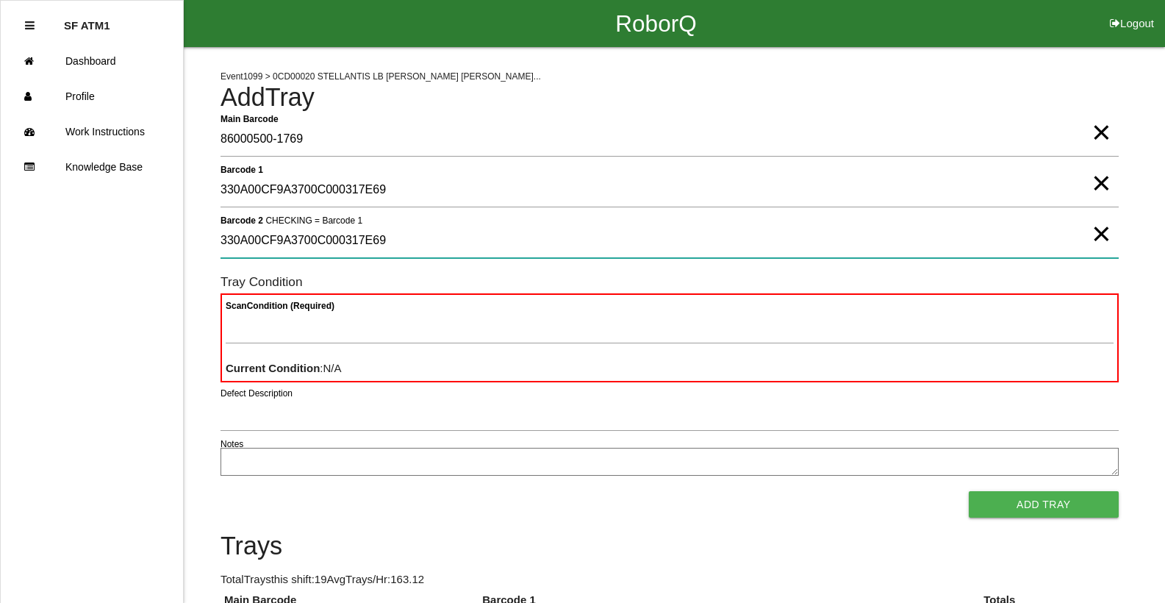
type 2 "330A00CF9A3700C000317E69"
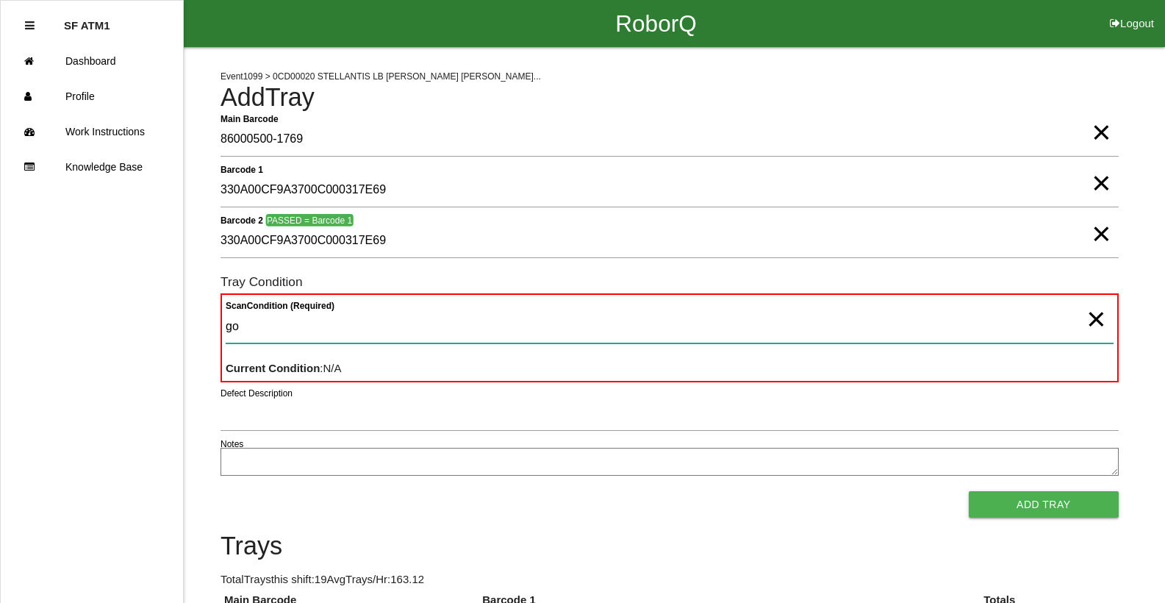
type Condition "goo"
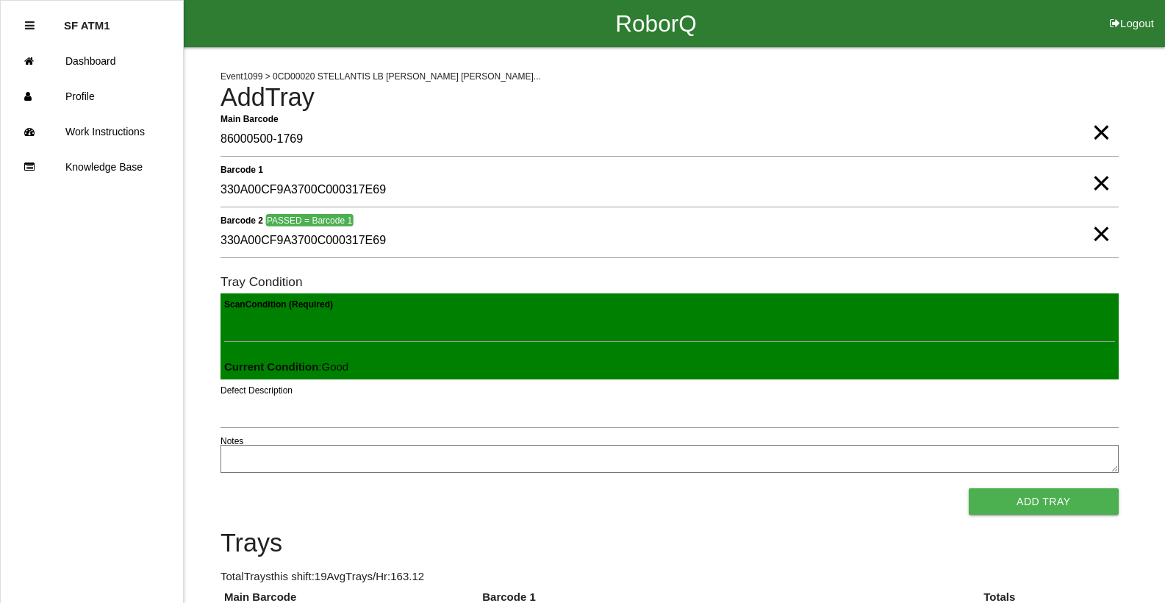
click at [969, 488] on button "Add Tray" at bounding box center [1044, 501] width 150 height 26
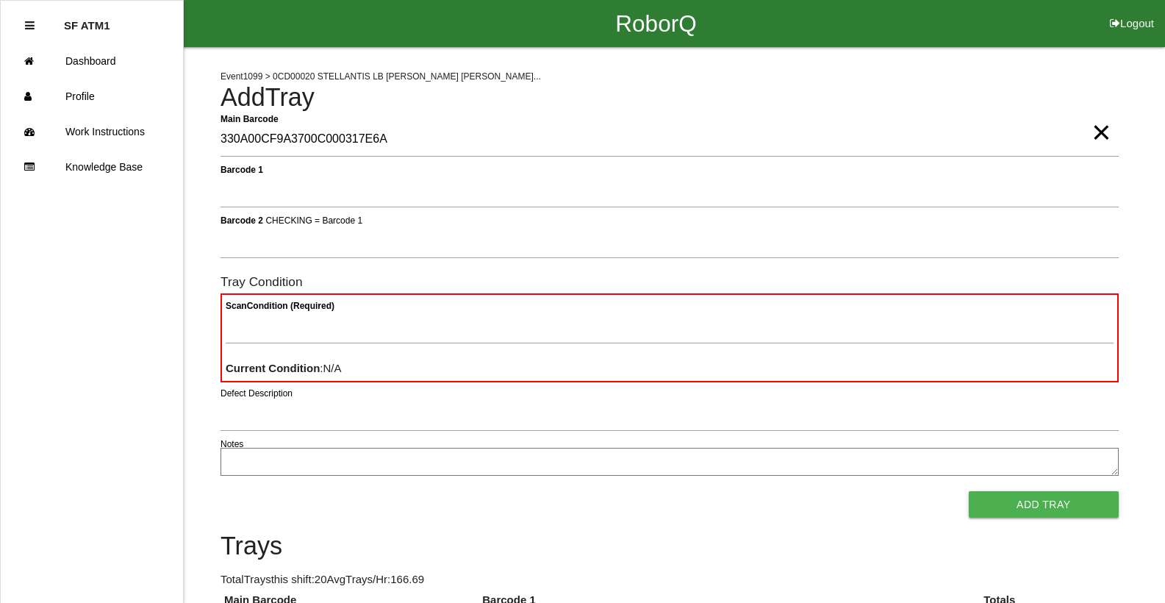
type Barcode "330A00CF9A3700C000317E6A"
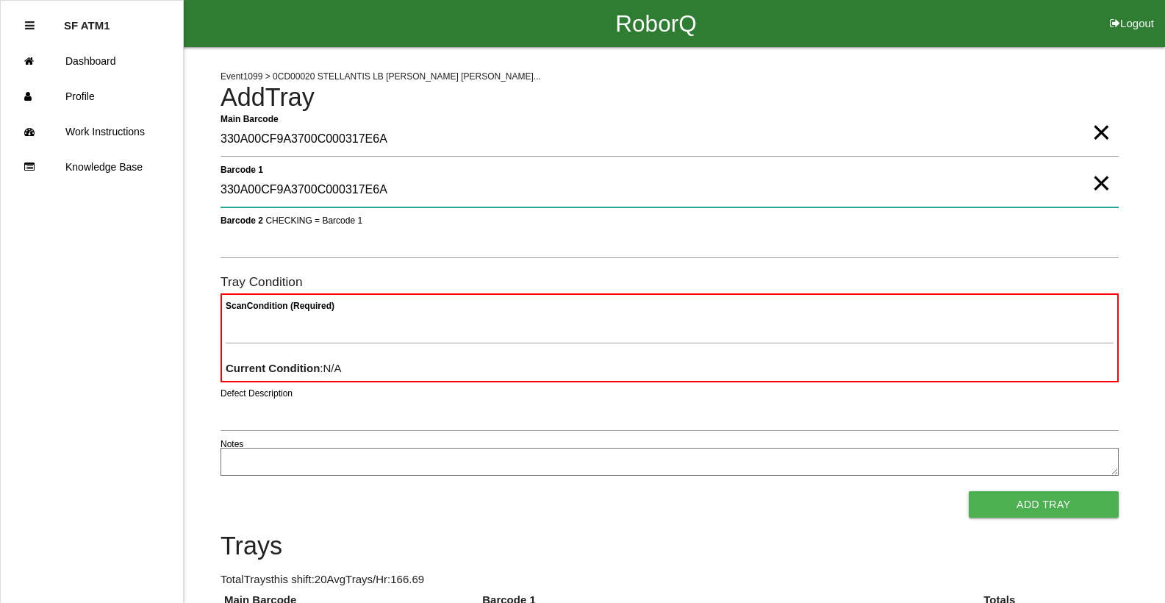
type 1 "330A00CF9A3700C000317E6A"
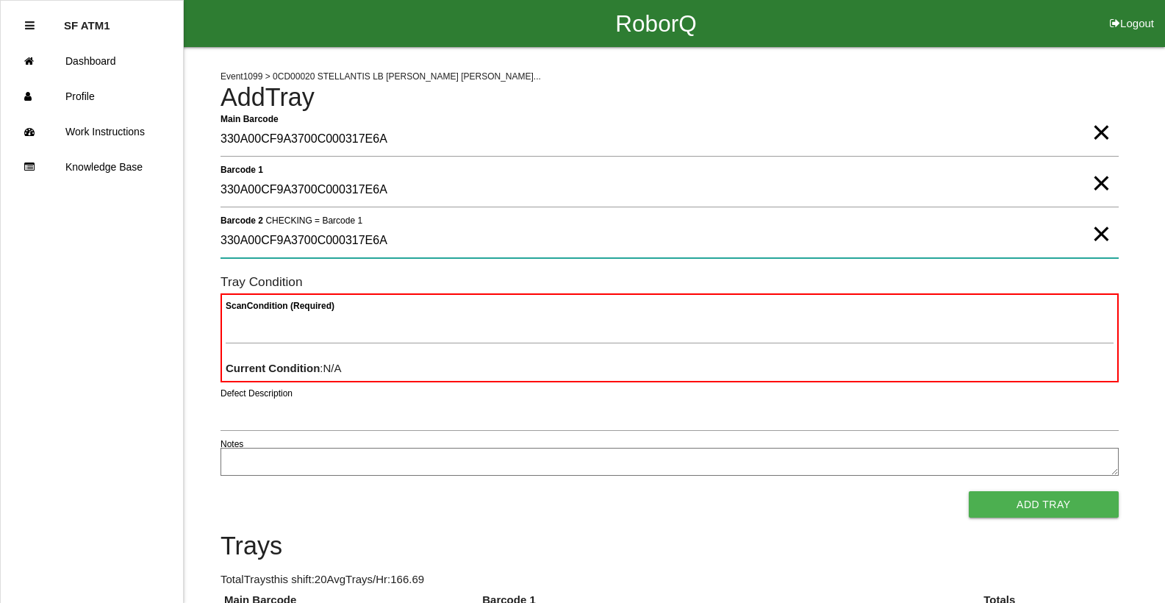
type 2 "330A00CF9A3700C000317E6A"
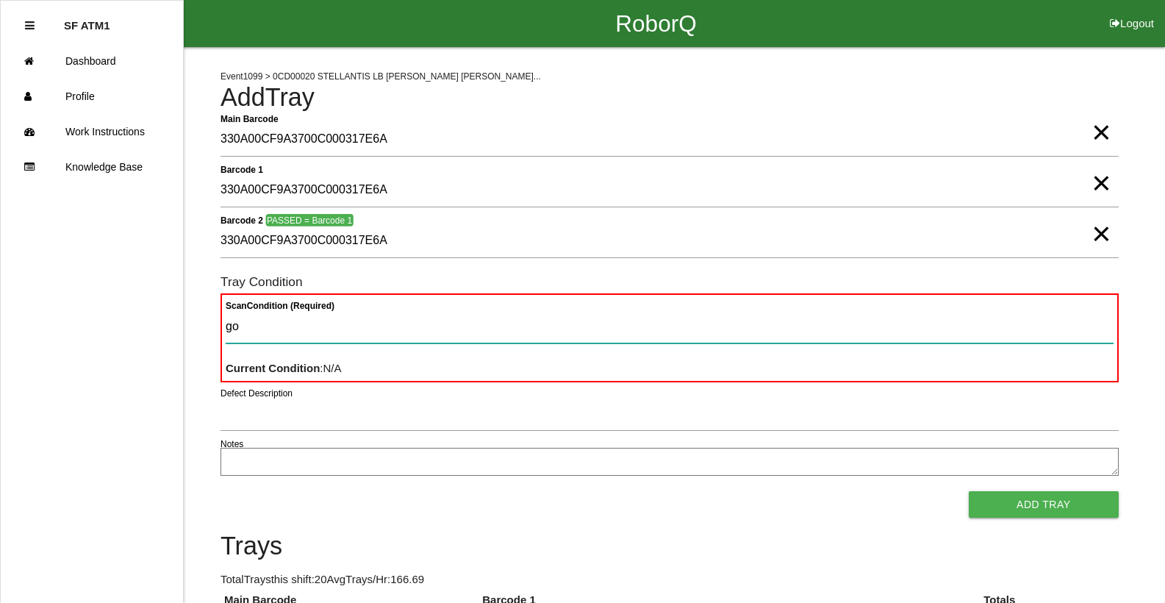
type Condition "goo"
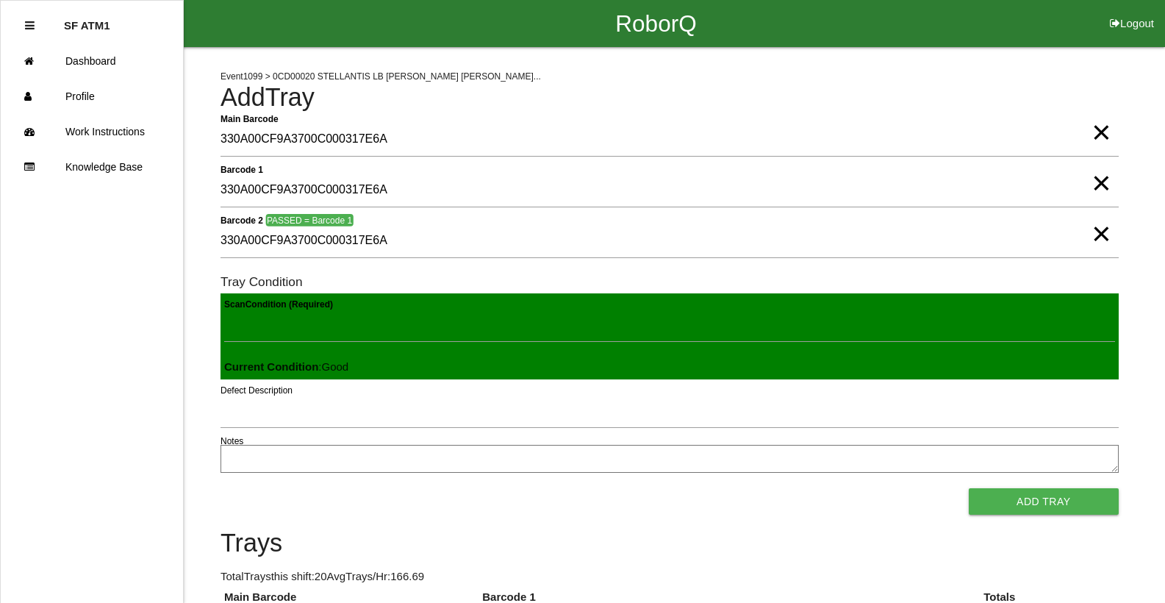
click at [969, 488] on button "Add Tray" at bounding box center [1044, 501] width 150 height 26
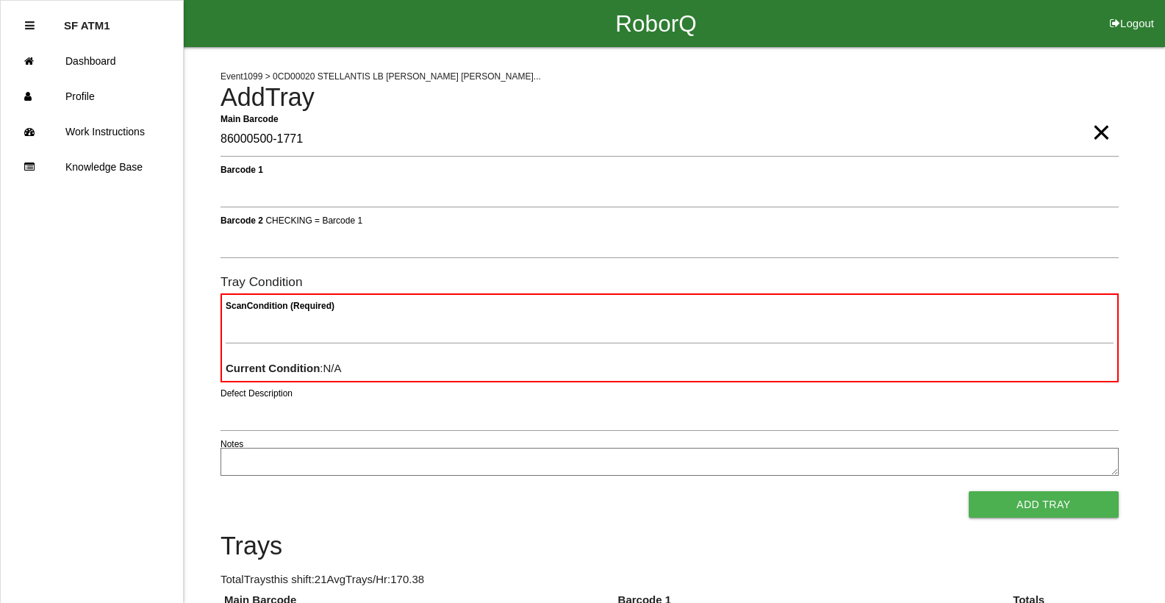
type Barcode "86000500-1771"
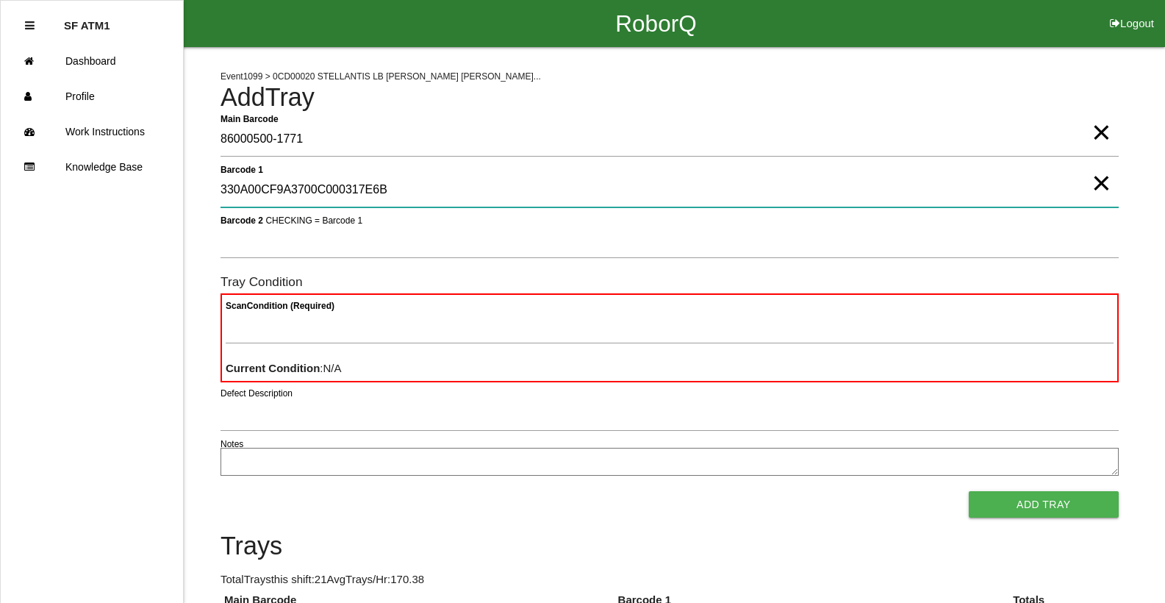
type 1 "330A00CF9A3700C000317E6B"
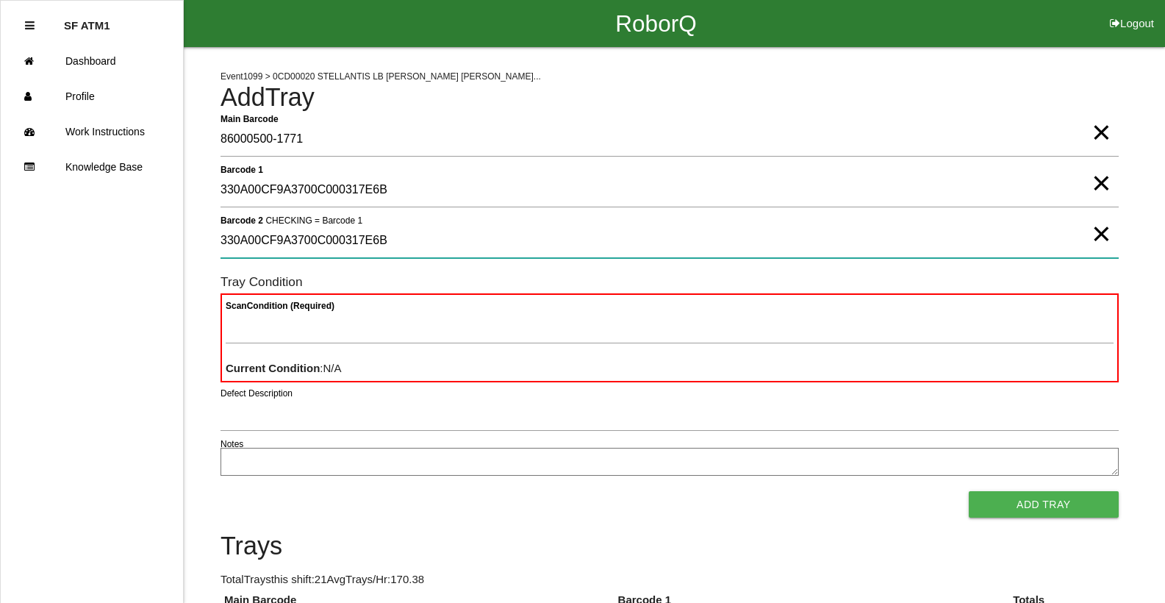
type 2 "330A00CF9A3700C000317E6B"
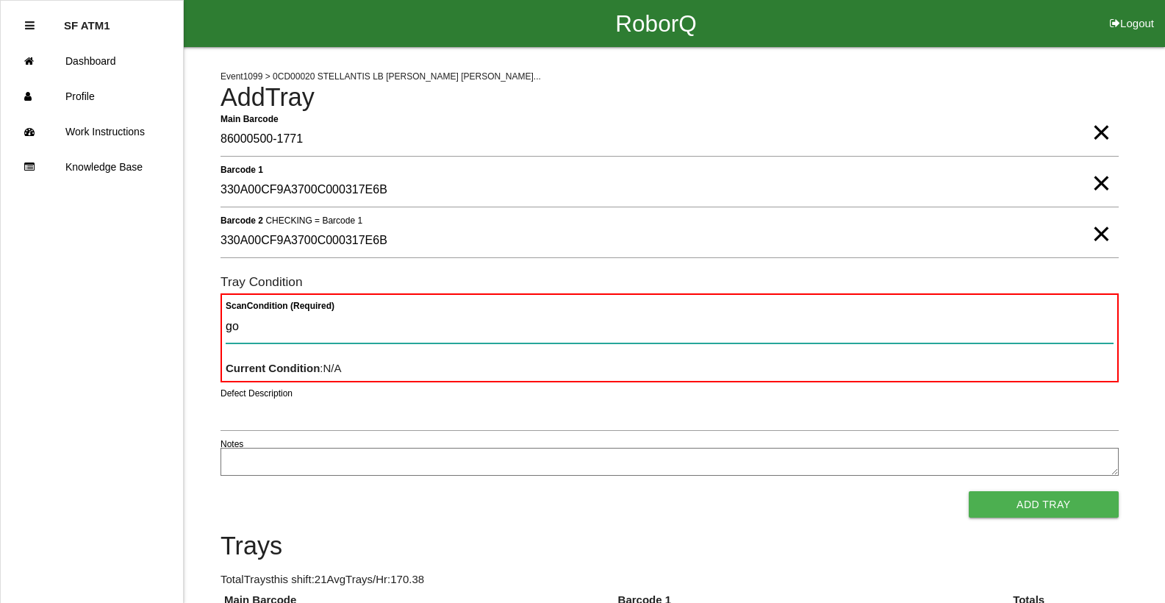
type Condition "goo"
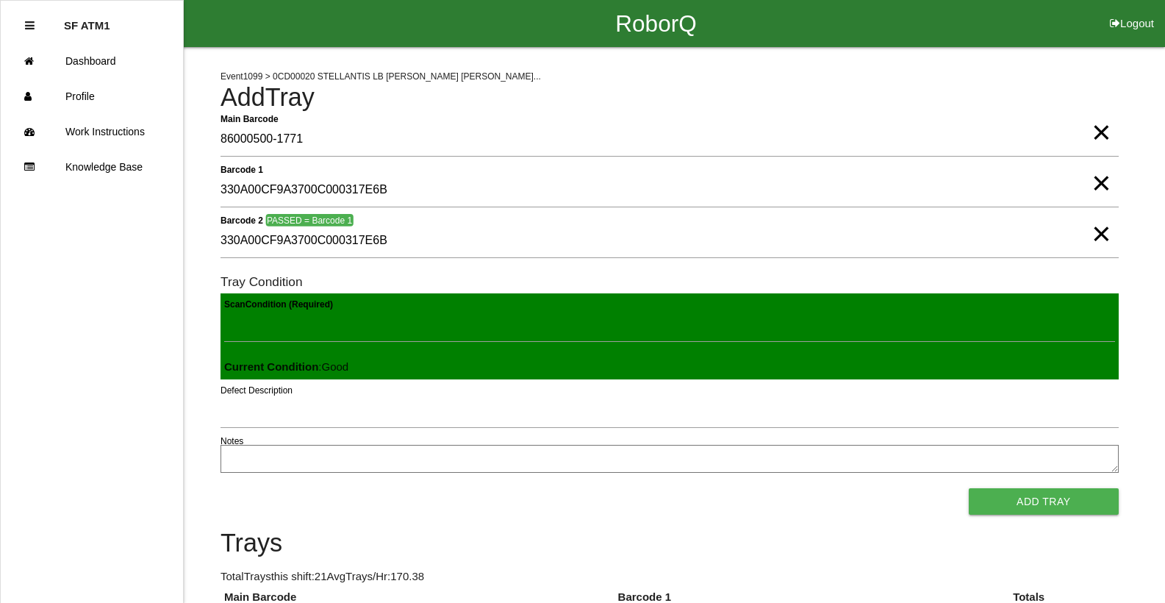
click at [969, 488] on button "Add Tray" at bounding box center [1044, 501] width 150 height 26
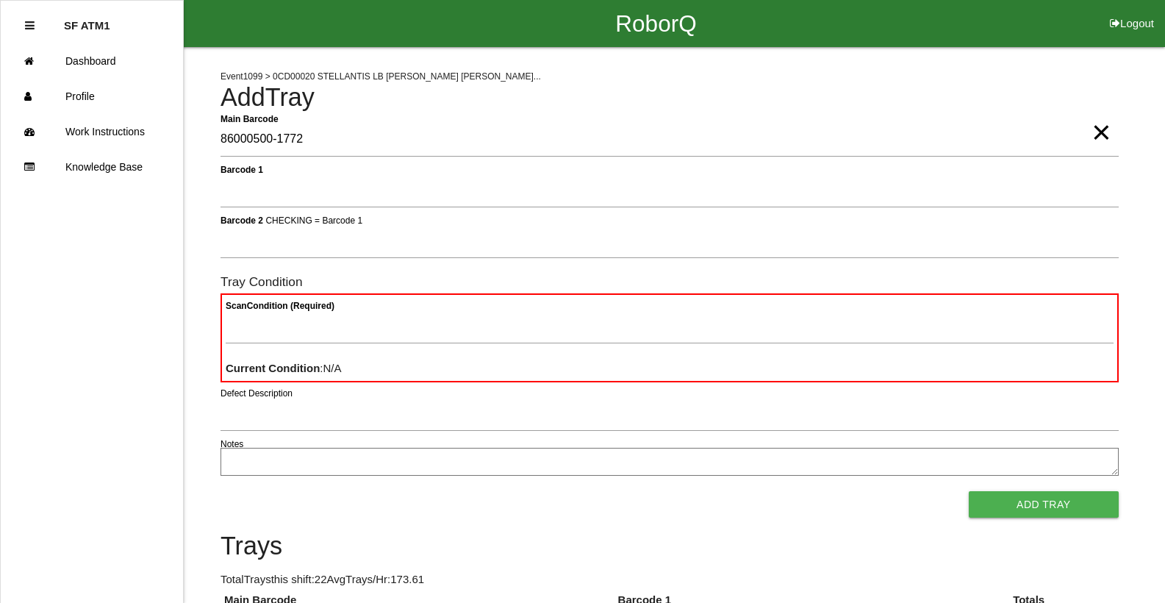
type Barcode "86000500-1772"
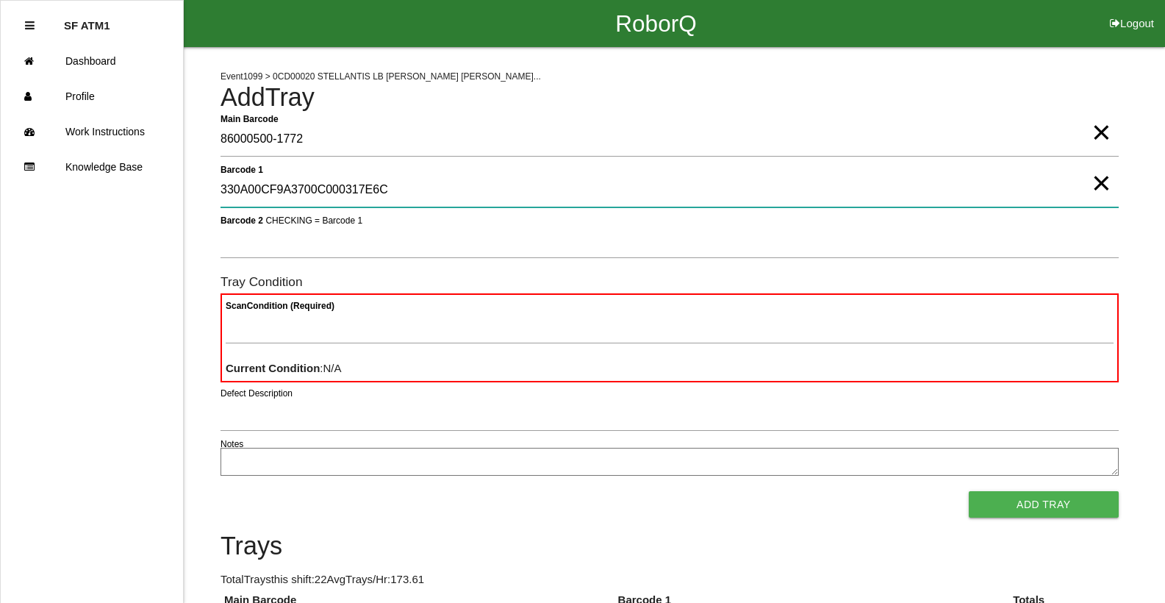
type 1 "330A00CF9A3700C000317E6C"
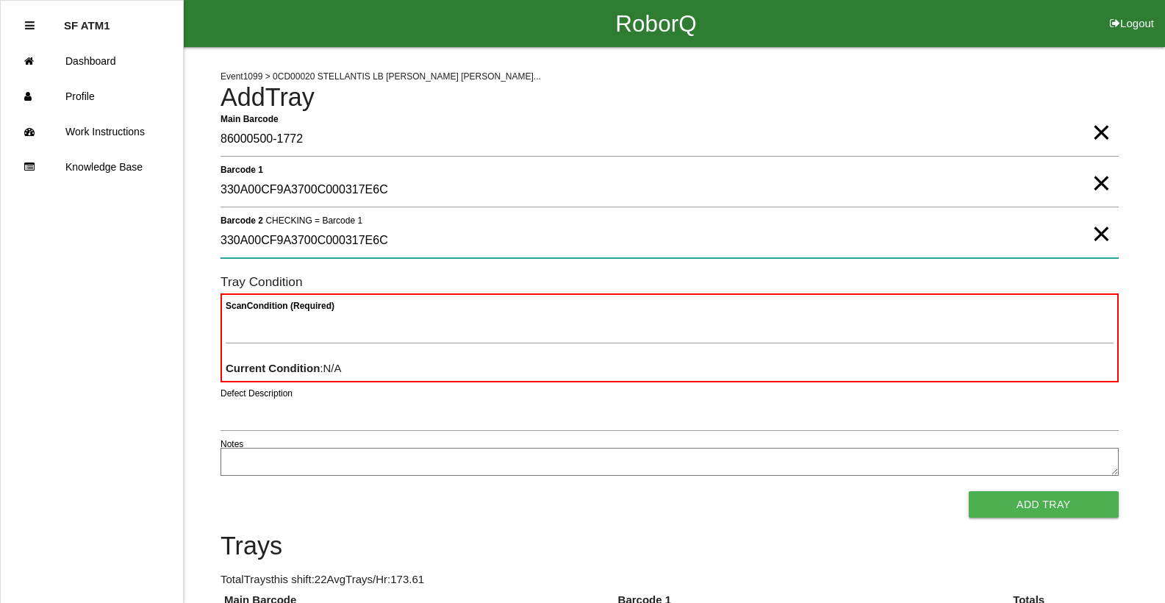
type 2 "330A00CF9A3700C000317E6C"
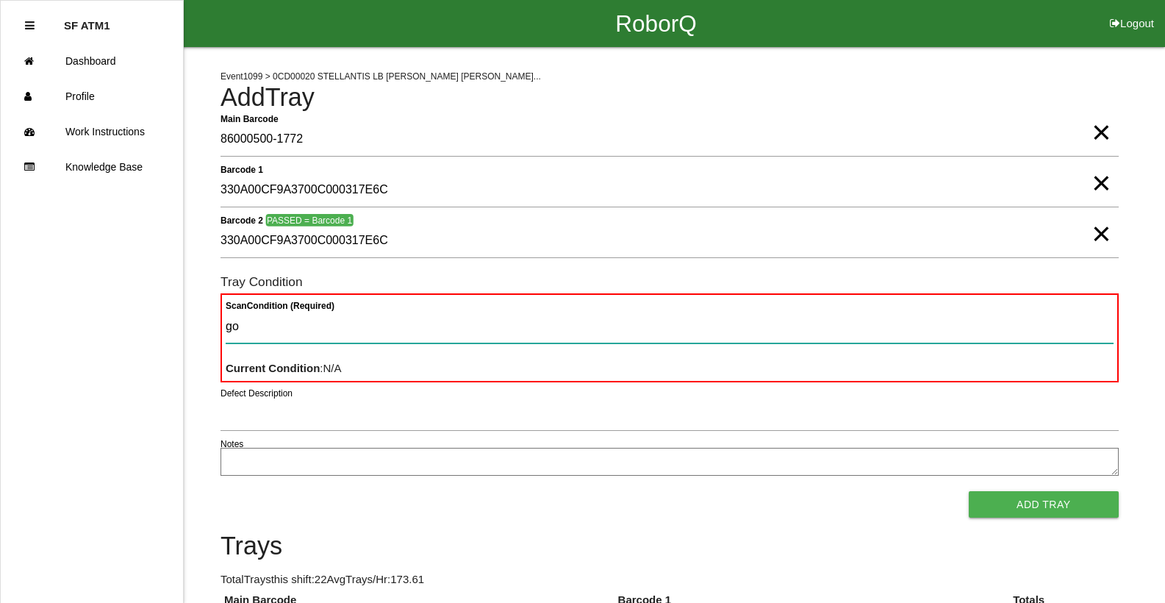
type Condition "goo"
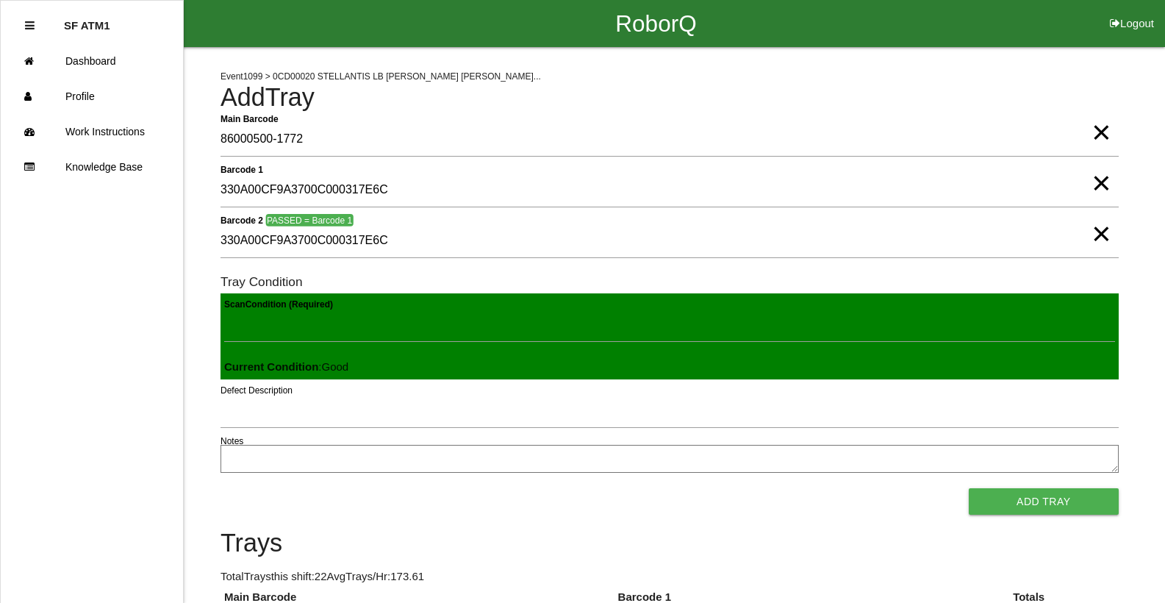
click at [969, 488] on button "Add Tray" at bounding box center [1044, 501] width 150 height 26
